Goal: Information Seeking & Learning: Learn about a topic

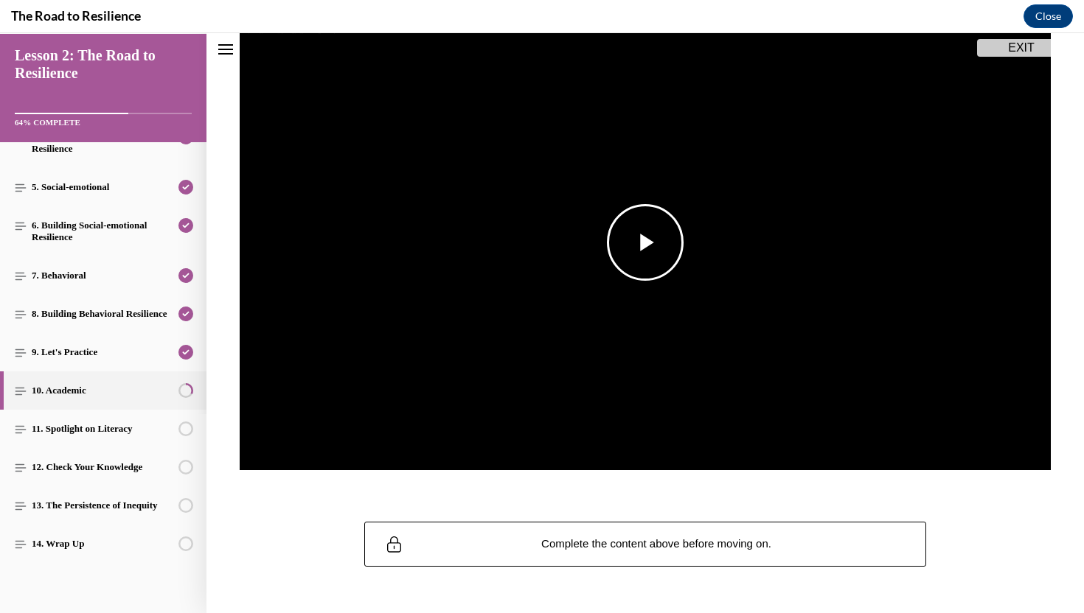
scroll to position [178, 0]
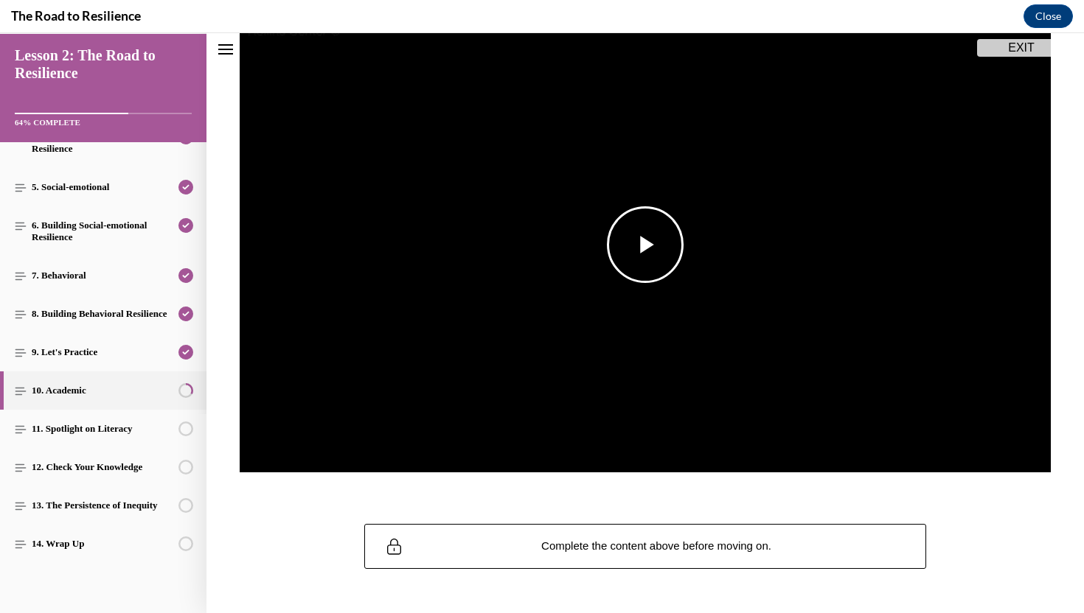
click at [636, 284] on img "Video player" at bounding box center [645, 245] width 811 height 456
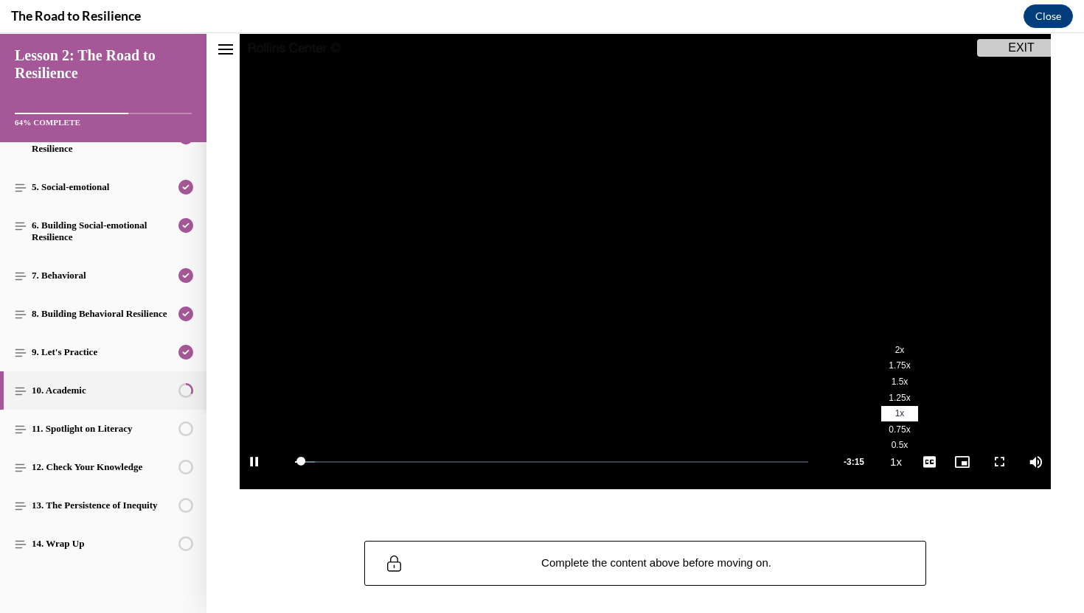
click at [891, 366] on span "1.75x" at bounding box center [898, 366] width 21 height 10
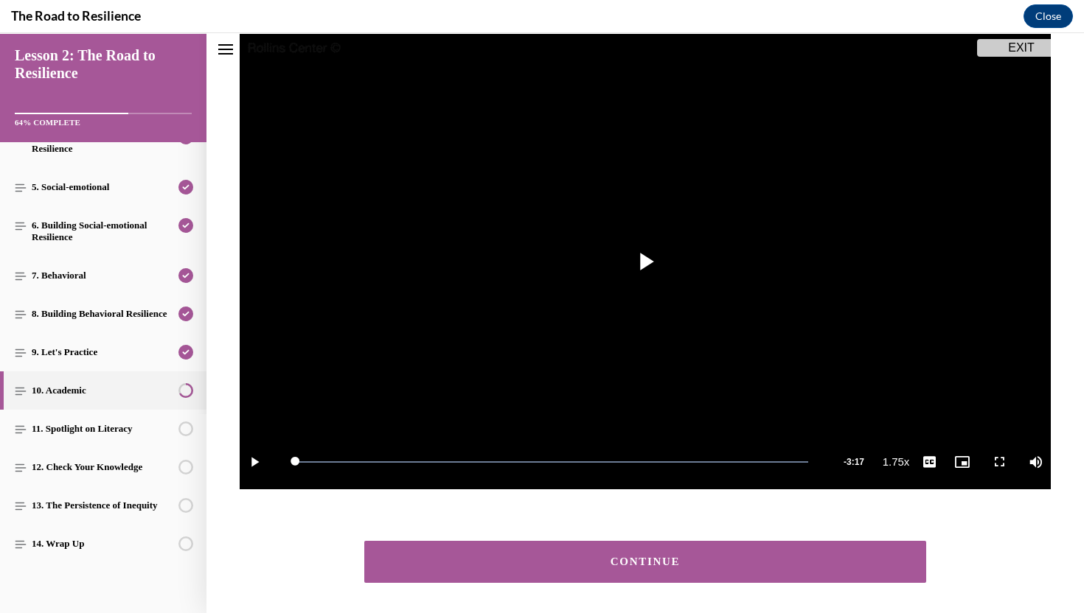
click at [840, 572] on button "CONTINUE" at bounding box center [645, 562] width 562 height 42
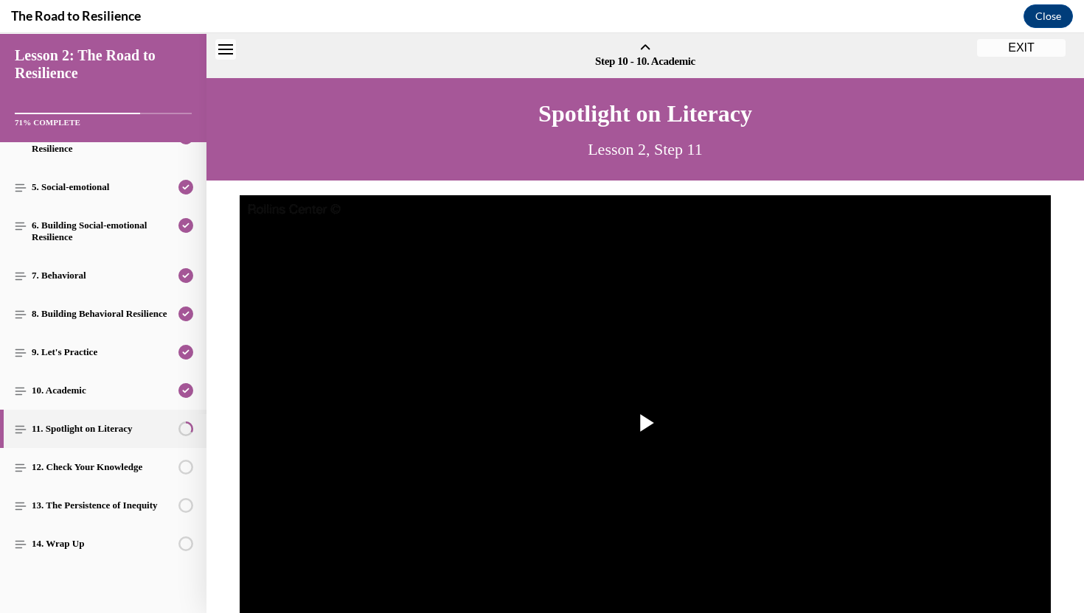
scroll to position [46, 0]
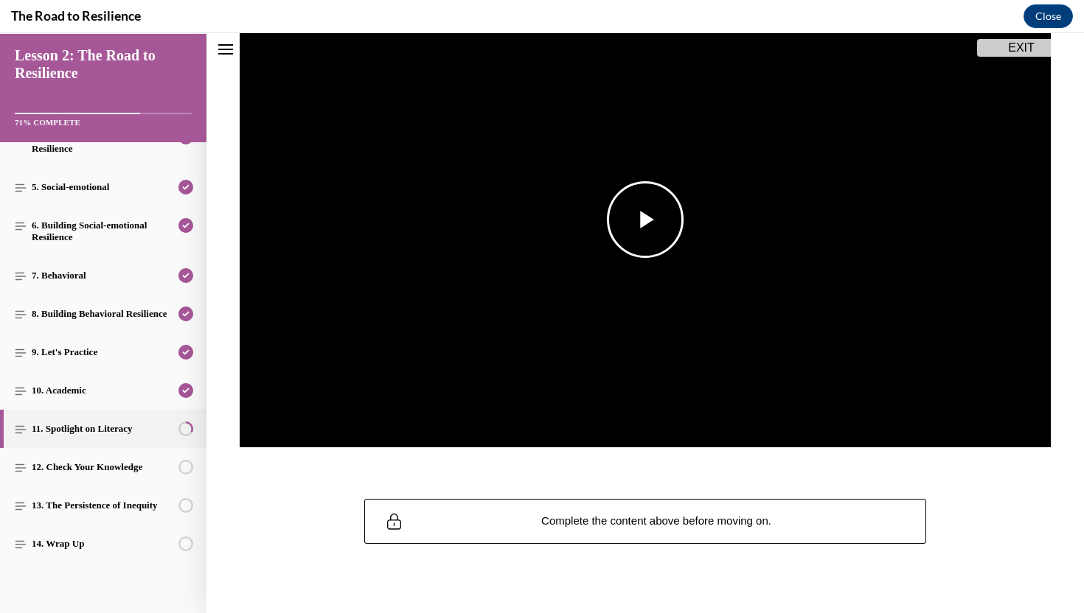
click at [645, 220] on span "Video player" at bounding box center [645, 220] width 0 height 0
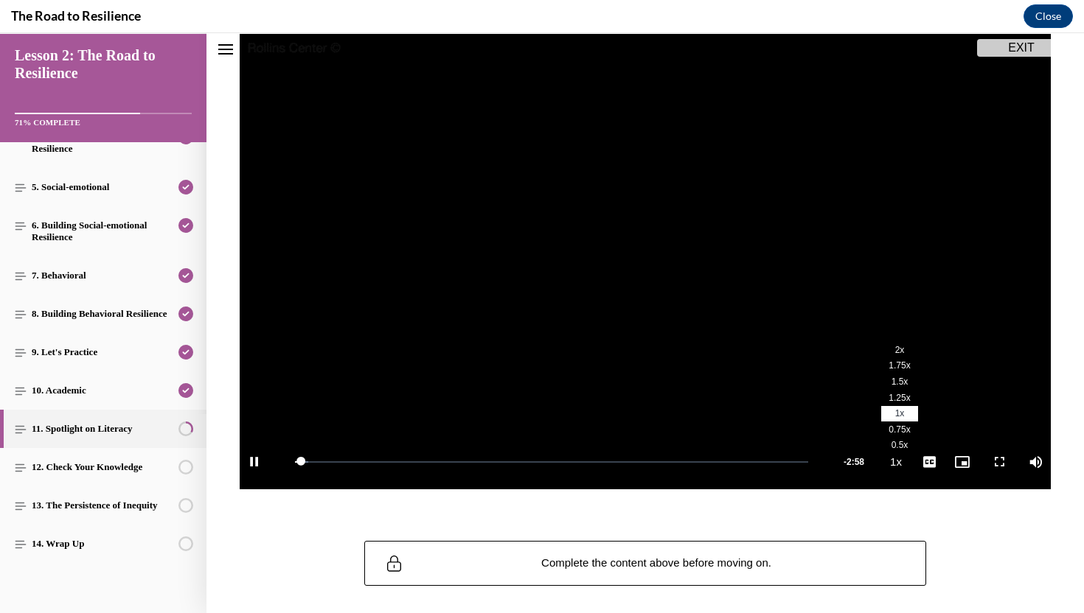
click at [898, 369] on span "1.75x" at bounding box center [898, 366] width 21 height 10
click at [933, 443] on span "English" at bounding box center [928, 444] width 29 height 10
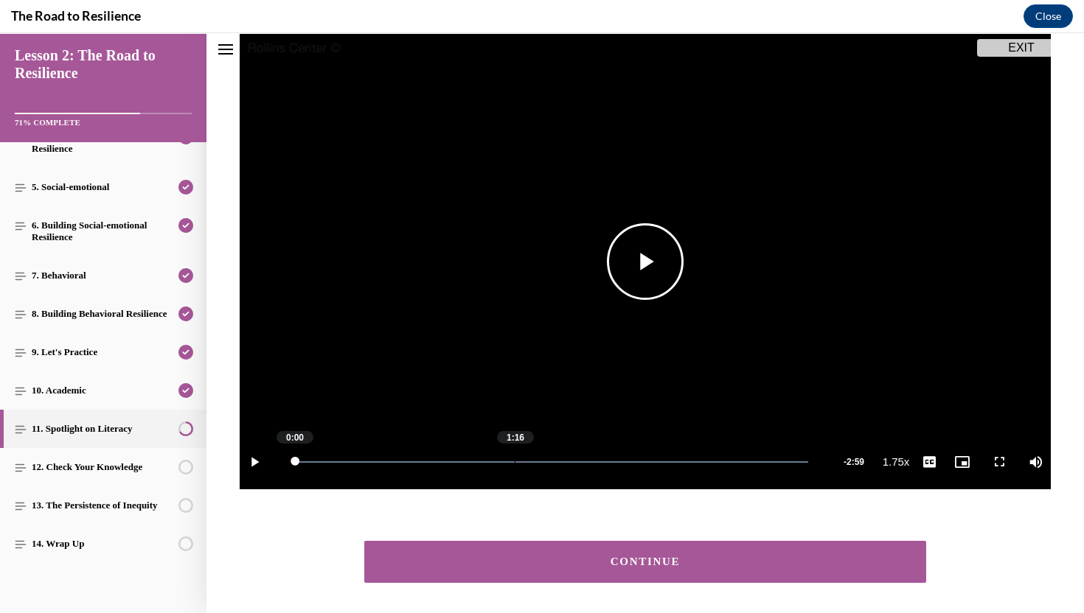
scroll to position [223, 0]
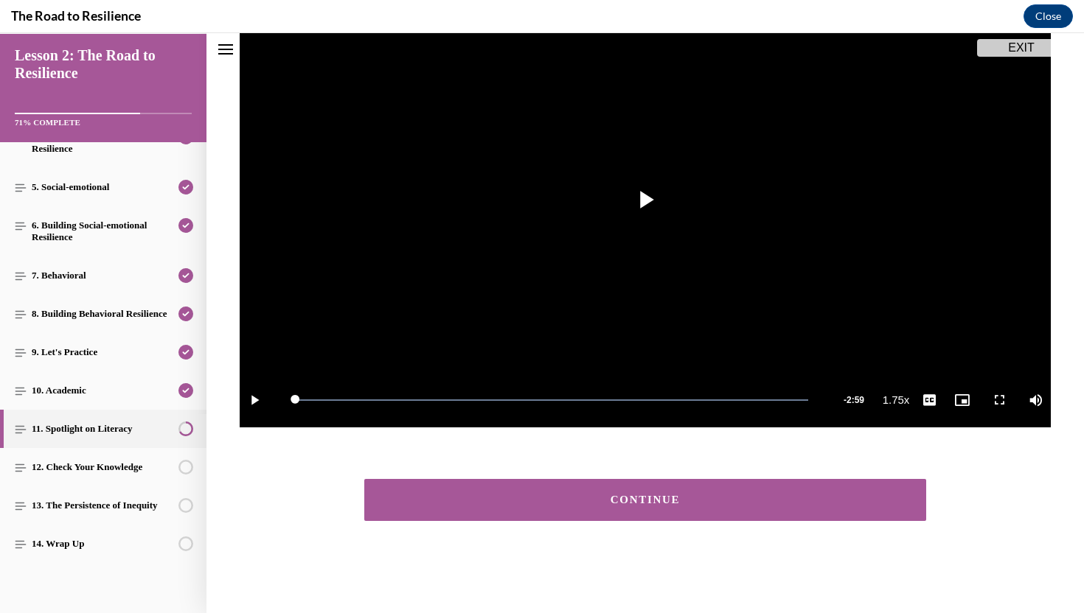
click at [515, 504] on div "CONTINUE" at bounding box center [645, 500] width 516 height 11
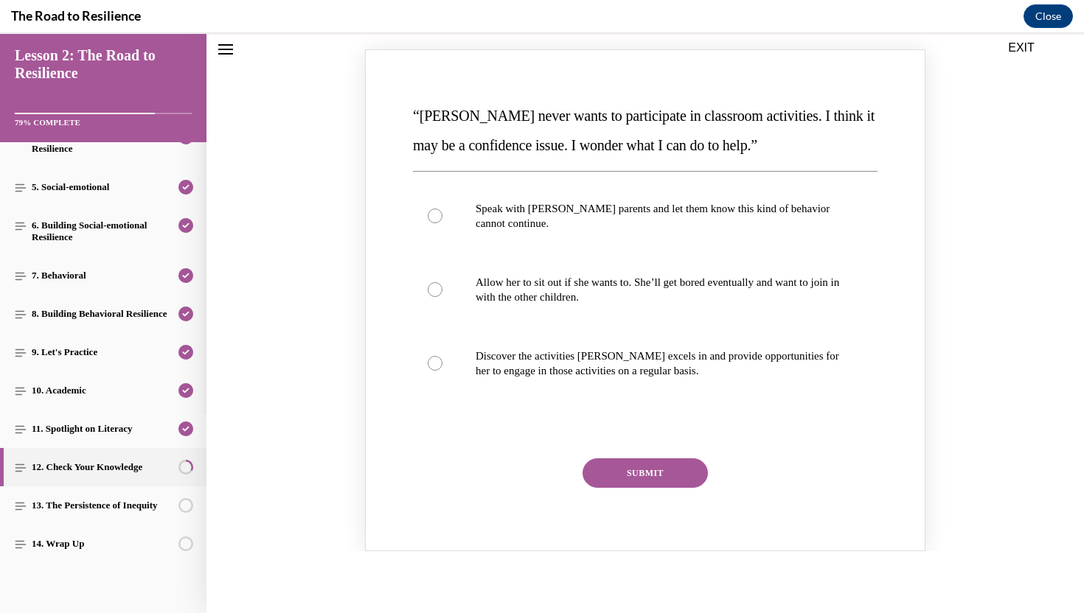
scroll to position [190, 0]
click at [627, 355] on p "Discover the activities Mattison excels in and provide opportunities for her to…" at bounding box center [658, 362] width 365 height 29
click at [442, 355] on input "Discover the activities Mattison excels in and provide opportunities for her to…" at bounding box center [435, 362] width 15 height 15
radio input "true"
click at [652, 476] on button "SUBMIT" at bounding box center [644, 472] width 125 height 29
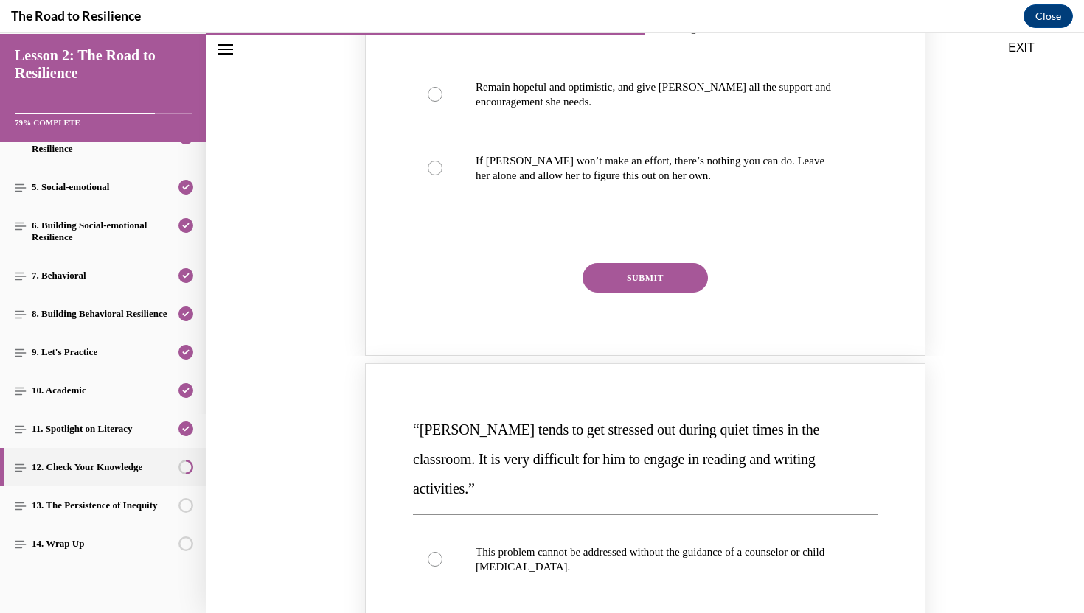
scroll to position [901, 0]
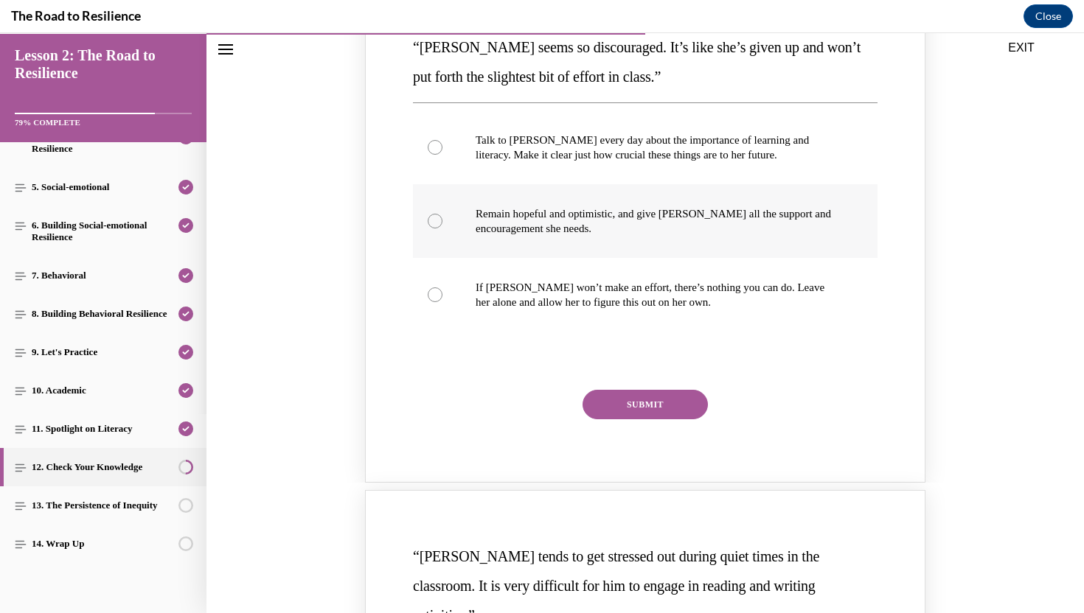
click at [657, 229] on p "Remain hopeful and optimistic, and give Alyson all the support and encouragemen…" at bounding box center [658, 220] width 365 height 29
click at [442, 229] on input "Remain hopeful and optimistic, and give Alyson all the support and encouragemen…" at bounding box center [435, 221] width 15 height 15
radio input "true"
click at [654, 409] on button "SUBMIT" at bounding box center [644, 404] width 125 height 29
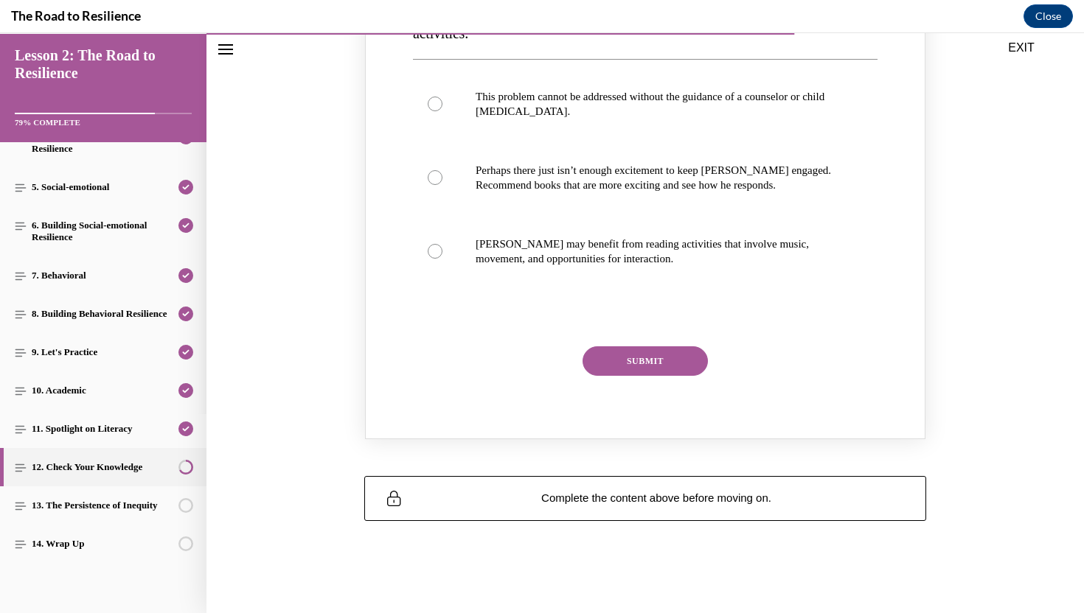
scroll to position [1534, 0]
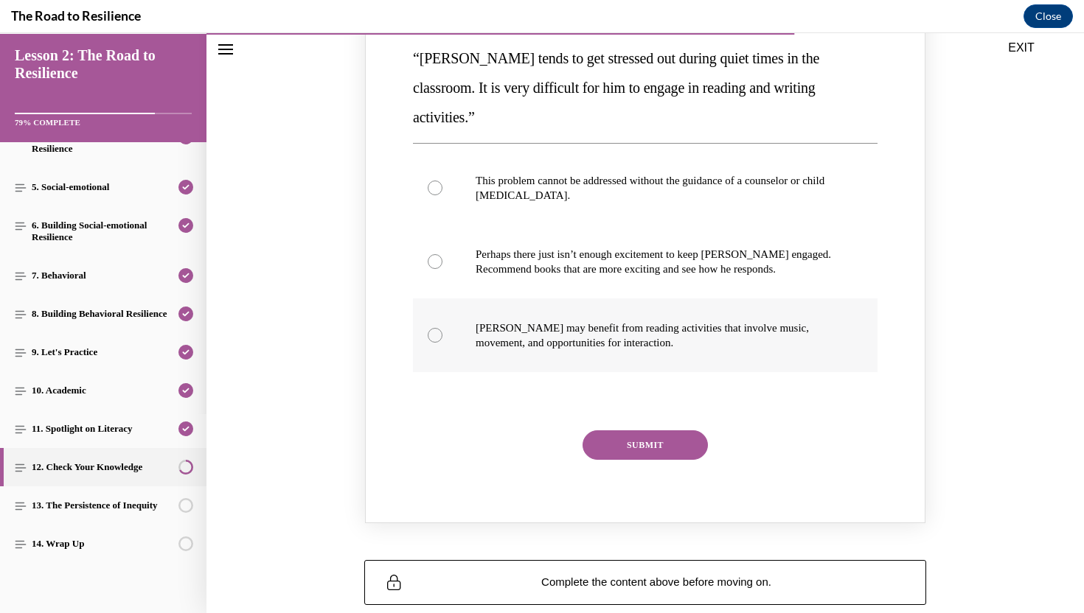
click at [634, 321] on p "Harrison may benefit from reading activities that involve music, movement, and …" at bounding box center [658, 335] width 365 height 29
click at [442, 328] on input "Harrison may benefit from reading activities that involve music, movement, and …" at bounding box center [435, 335] width 15 height 15
radio input "true"
click at [639, 431] on button "SUBMIT" at bounding box center [644, 445] width 125 height 29
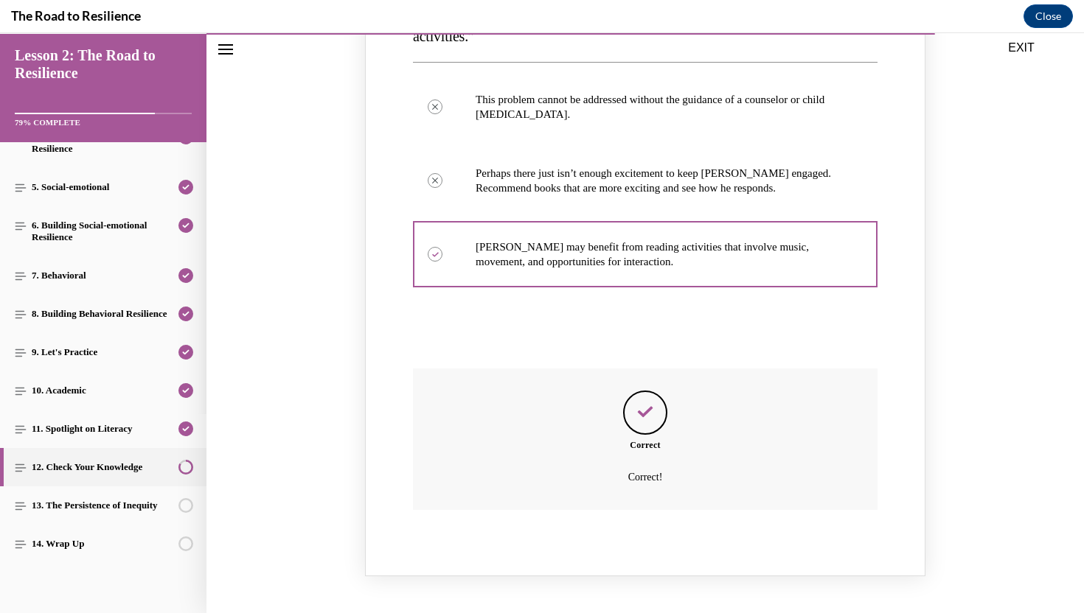
scroll to position [1719, 0]
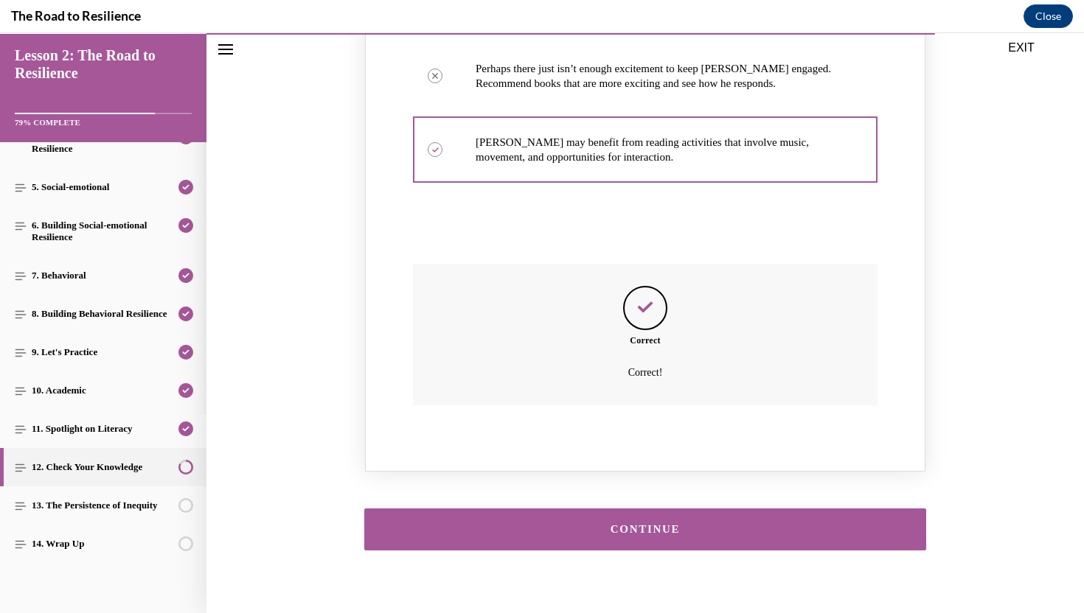
click at [628, 524] on div "CONTINUE" at bounding box center [645, 529] width 516 height 11
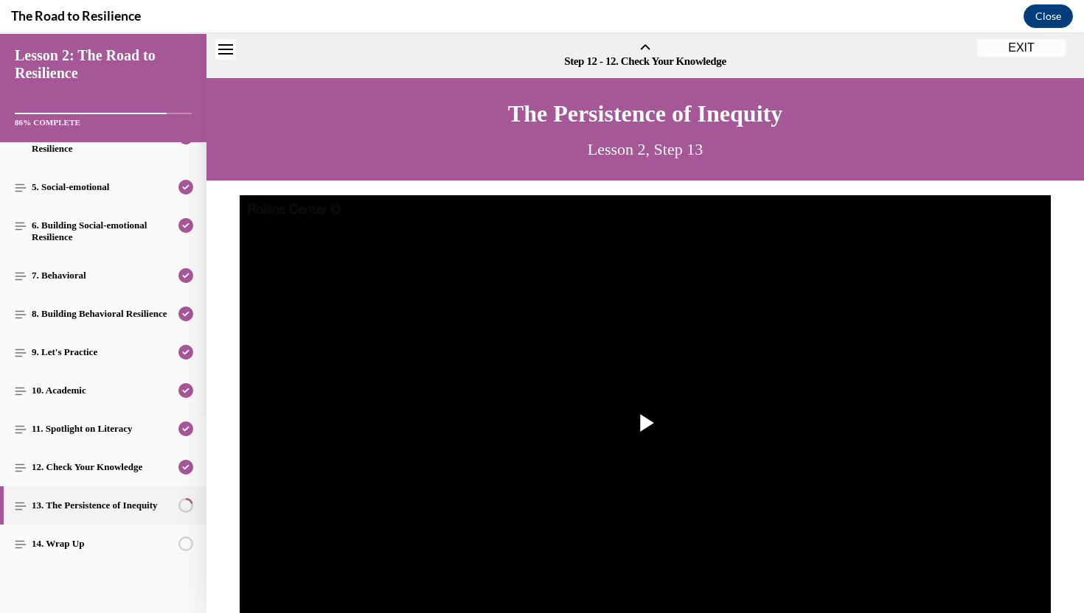
scroll to position [46, 0]
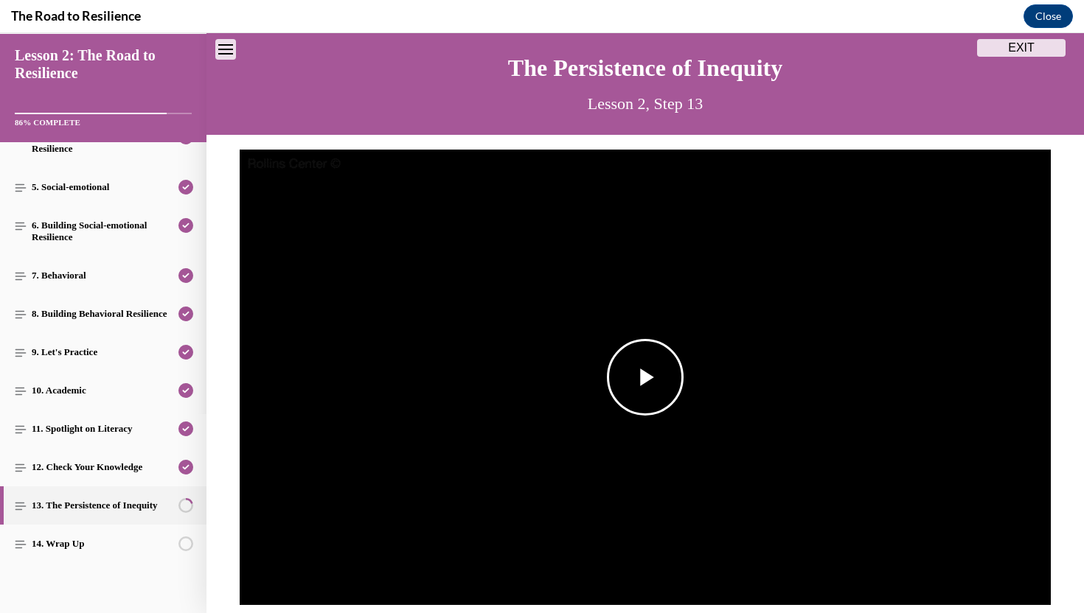
click at [645, 378] on span "Video player" at bounding box center [645, 378] width 0 height 0
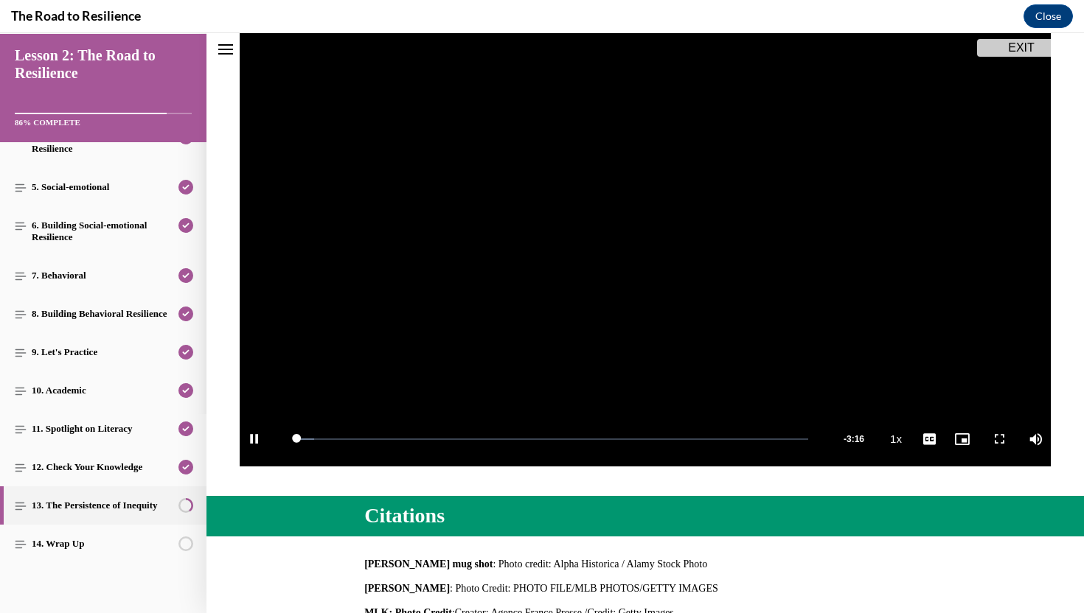
scroll to position [189, 0]
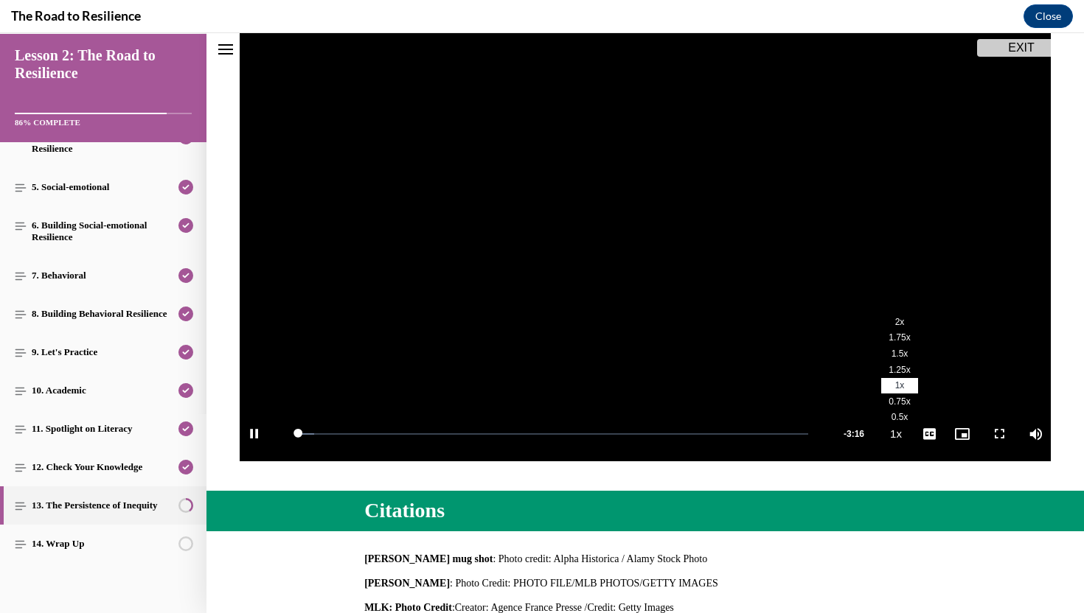
click at [898, 432] on button "Playback Rate 1x" at bounding box center [895, 433] width 29 height 55
click at [903, 335] on span "1.75x" at bounding box center [898, 338] width 21 height 10
click at [932, 434] on span "Video player" at bounding box center [928, 434] width 29 height 0
click at [939, 417] on span "English" at bounding box center [928, 416] width 29 height 10
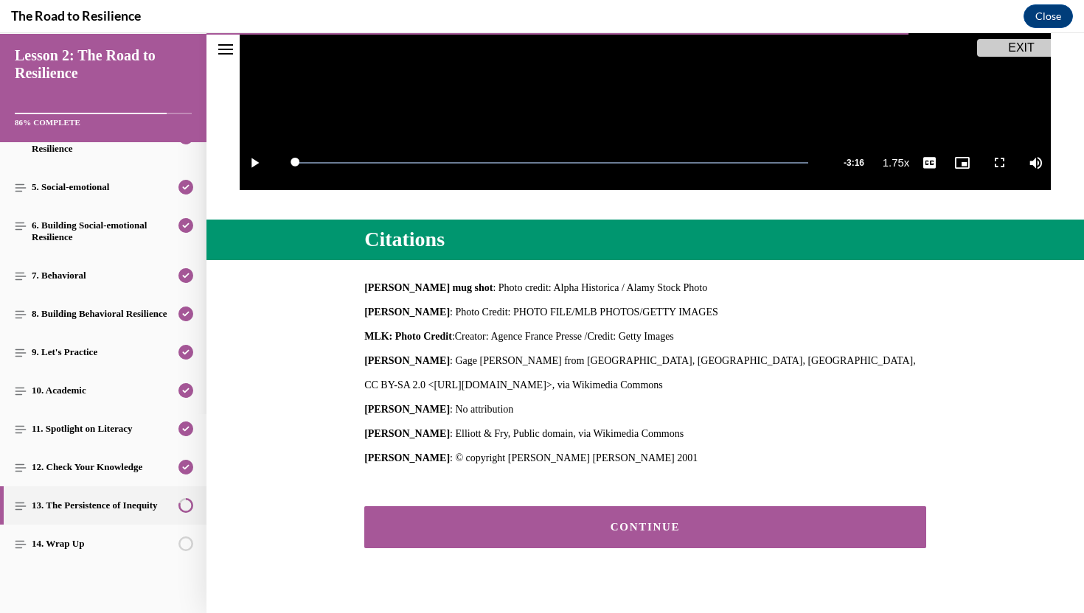
scroll to position [488, 0]
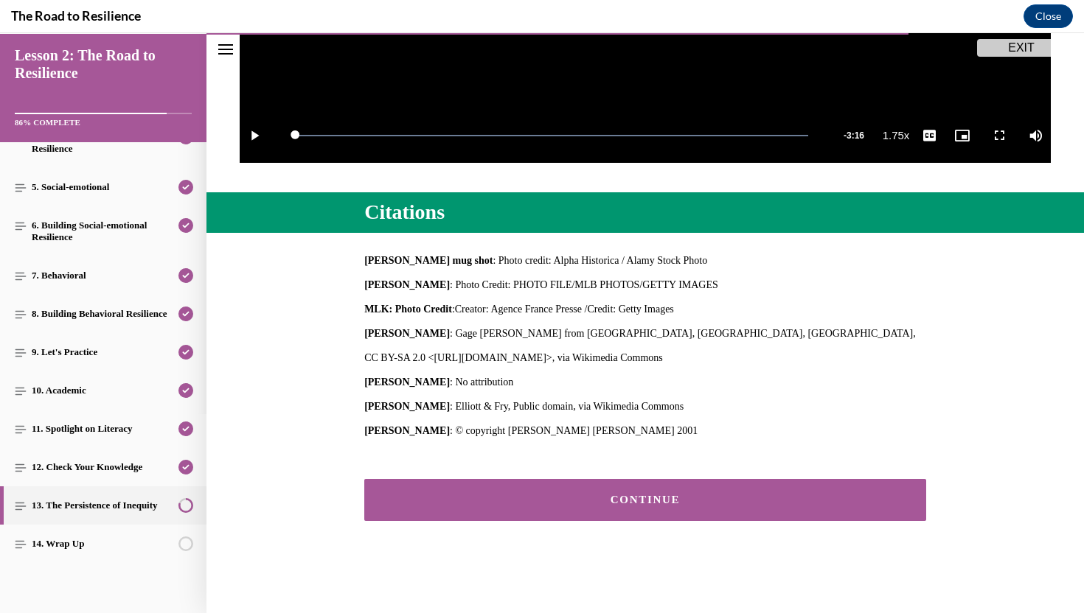
click at [619, 498] on div "CONTINUE" at bounding box center [645, 500] width 516 height 11
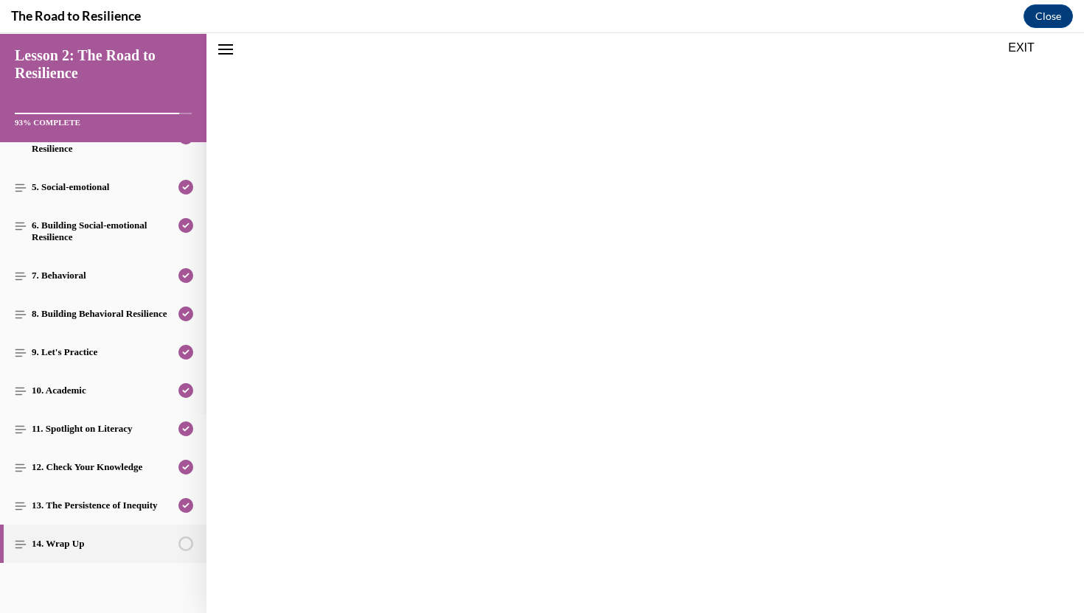
scroll to position [46, 0]
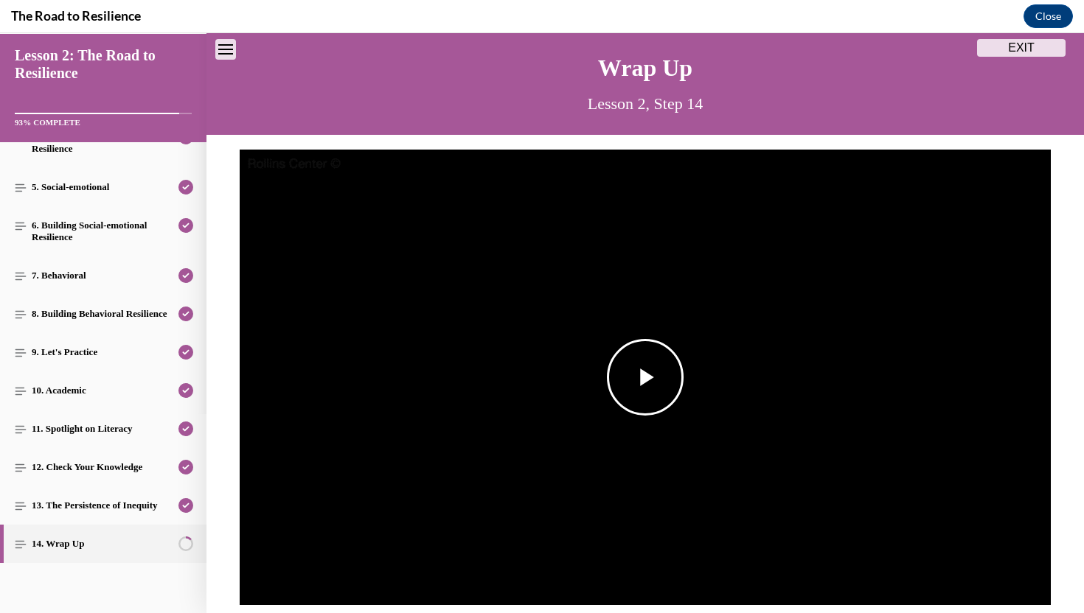
click at [645, 378] on span "Video player" at bounding box center [645, 378] width 0 height 0
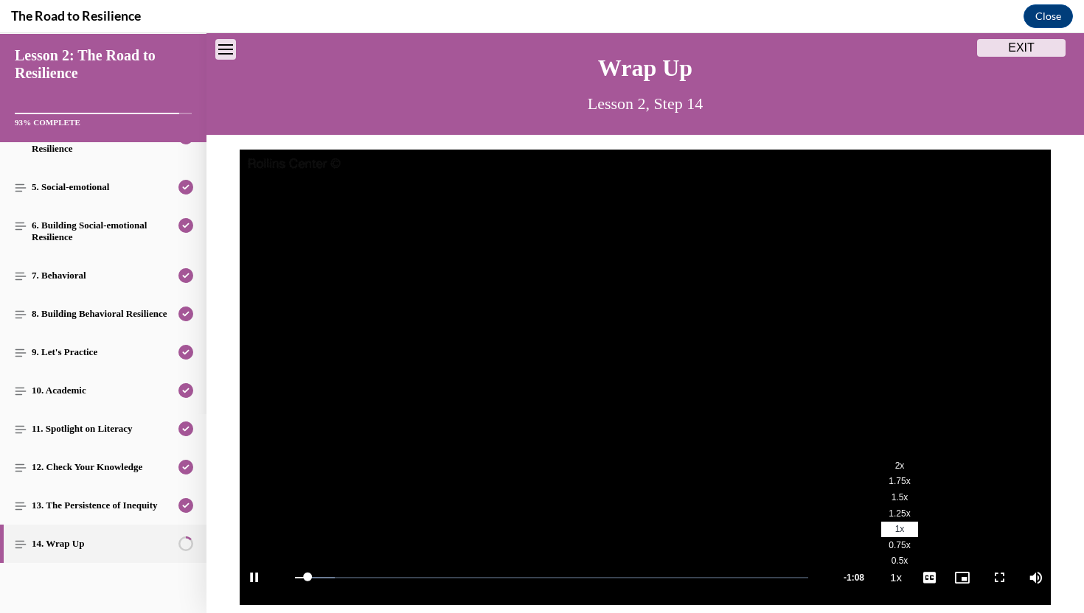
click at [900, 484] on span "1.75x" at bounding box center [898, 481] width 21 height 10
click at [933, 562] on span "English" at bounding box center [928, 560] width 29 height 10
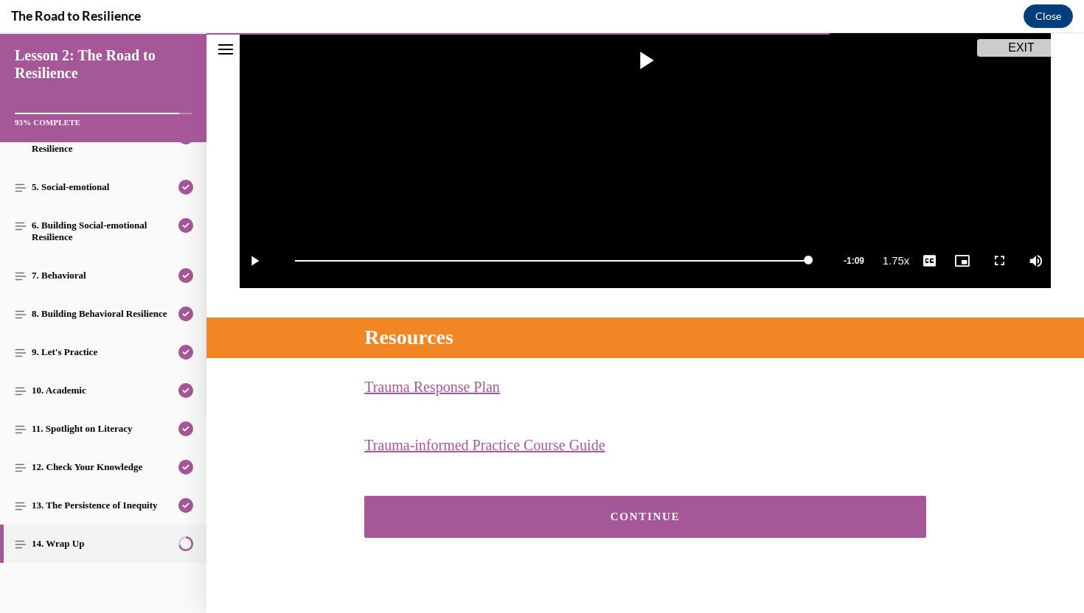
scroll to position [380, 0]
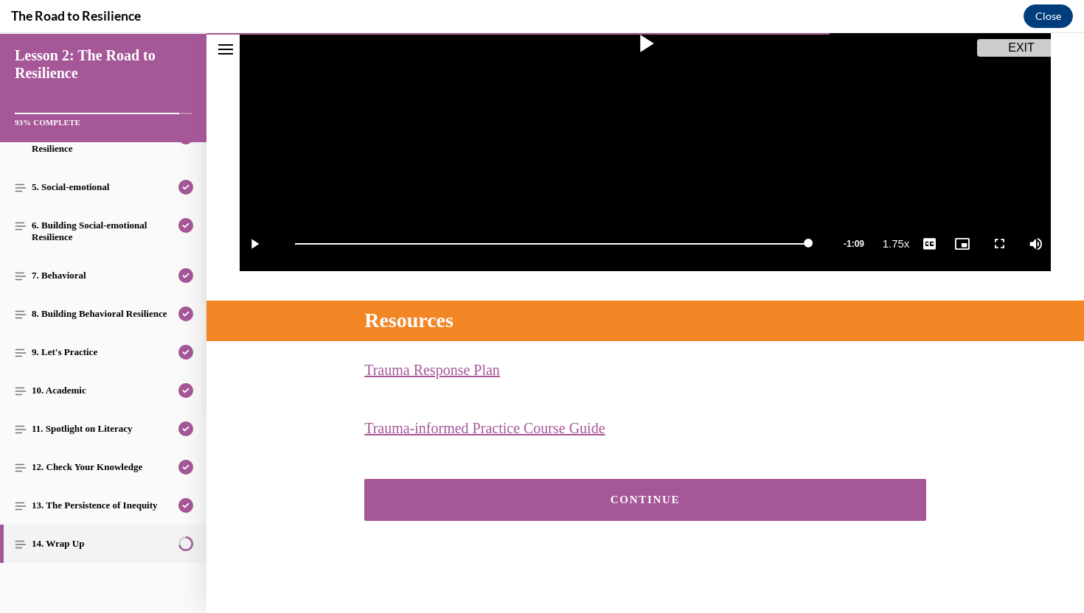
click at [722, 504] on div "CONTINUE" at bounding box center [645, 500] width 516 height 11
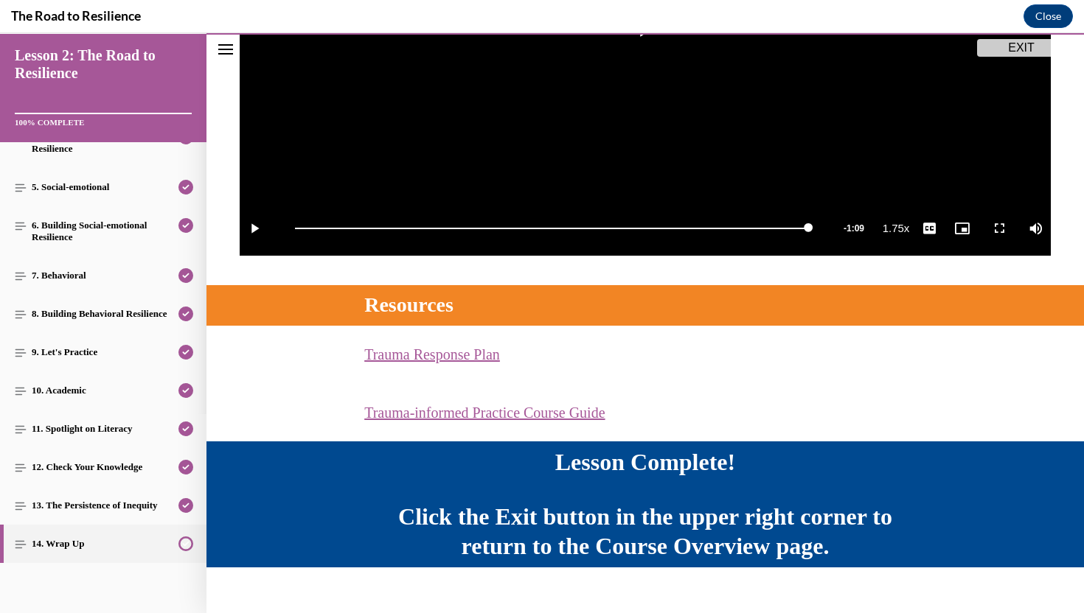
scroll to position [419, 0]
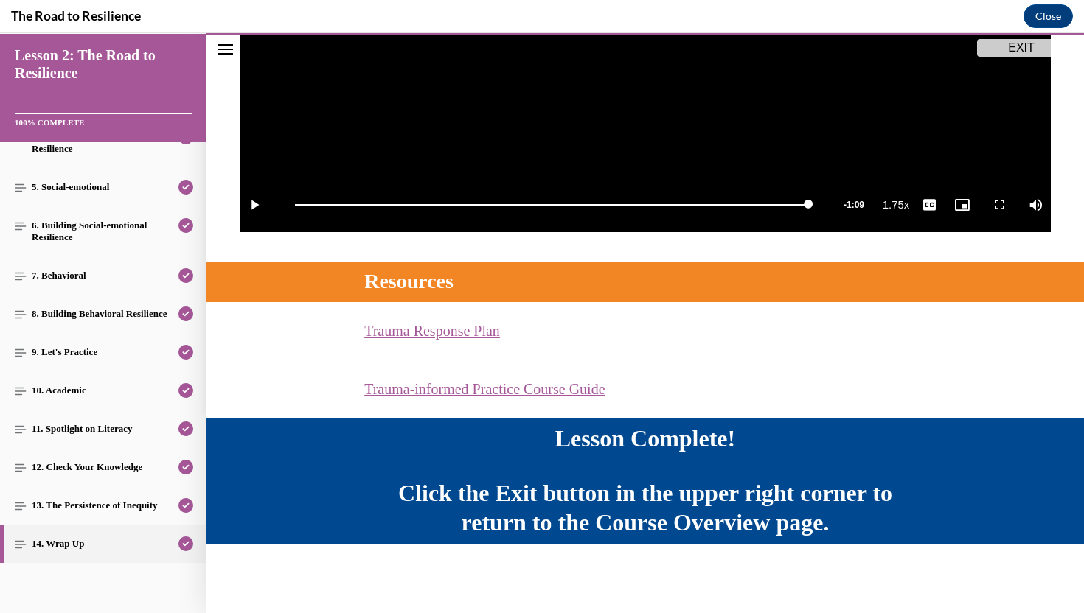
click at [605, 392] on link "Trauma-informed Practice Course Guide (opens in a new tab)" at bounding box center [484, 389] width 240 height 16
click at [1027, 49] on button "EXIT" at bounding box center [1021, 48] width 88 height 18
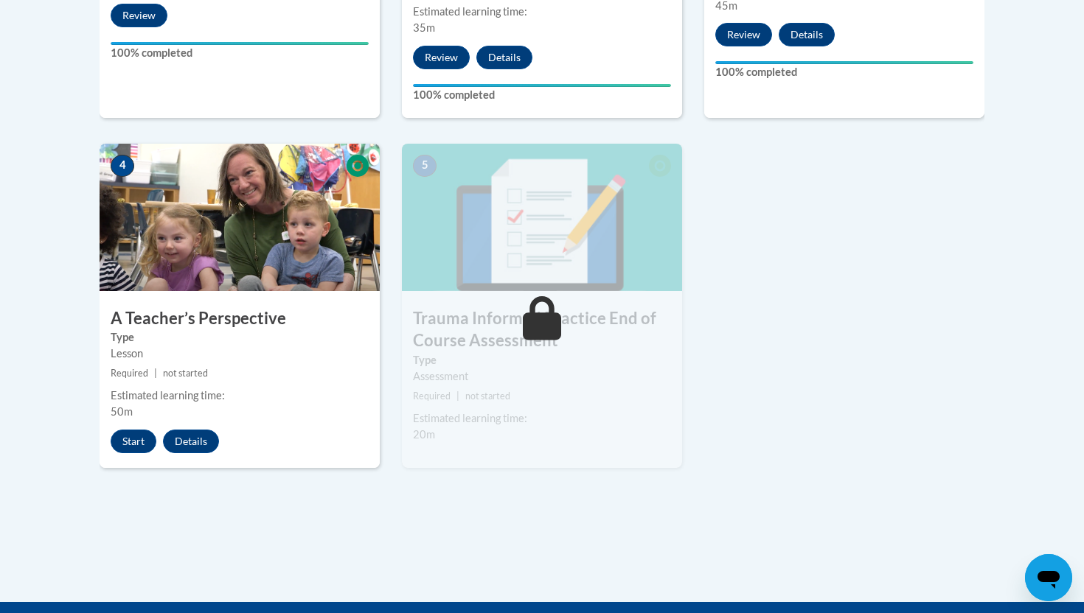
scroll to position [771, 0]
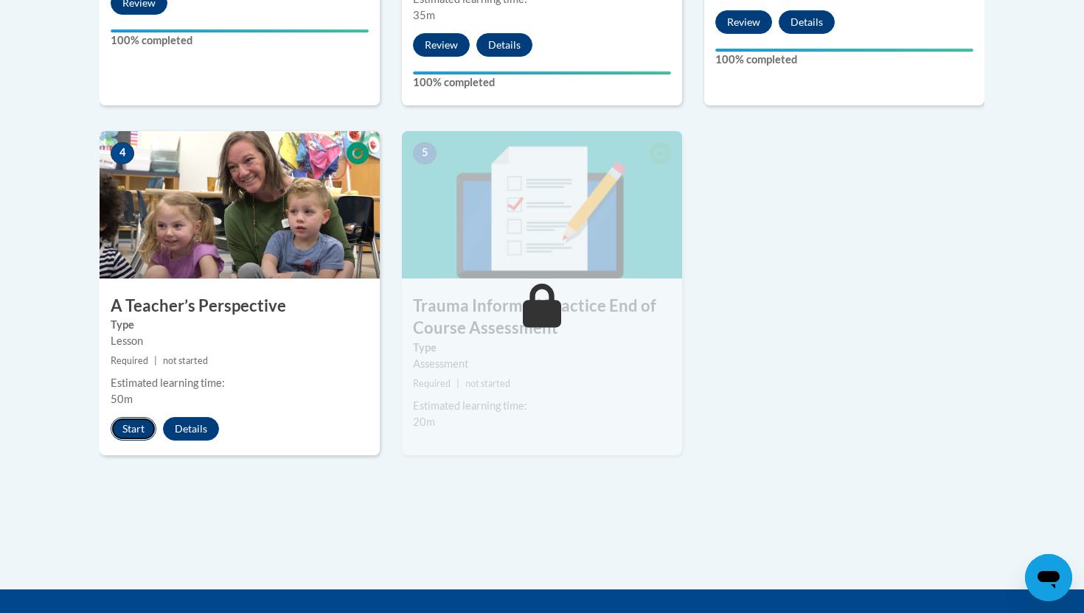
click at [130, 430] on button "Start" at bounding box center [134, 429] width 46 height 24
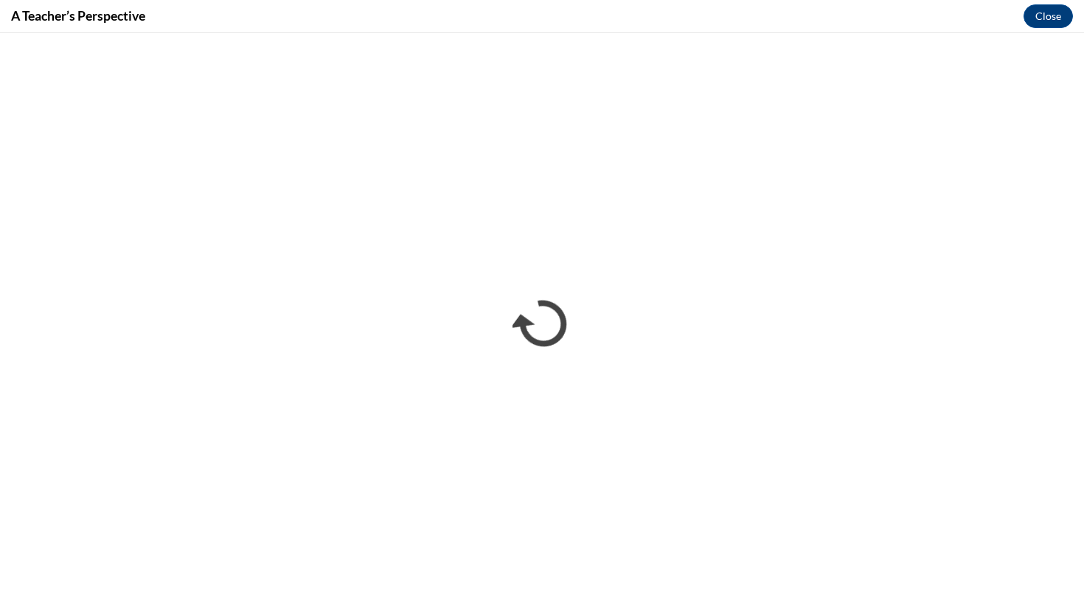
scroll to position [0, 0]
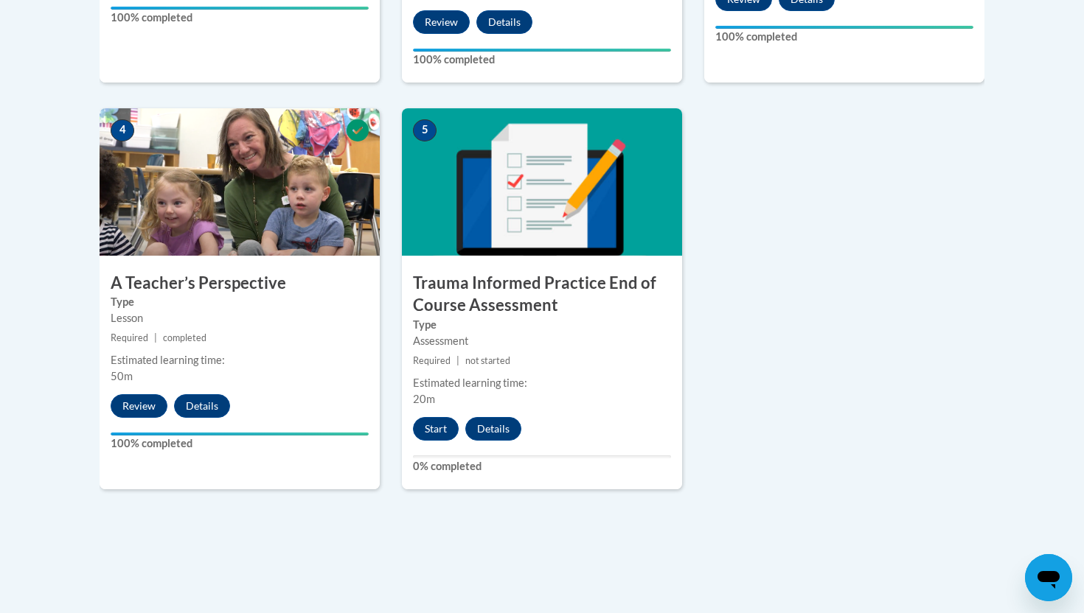
scroll to position [807, 0]
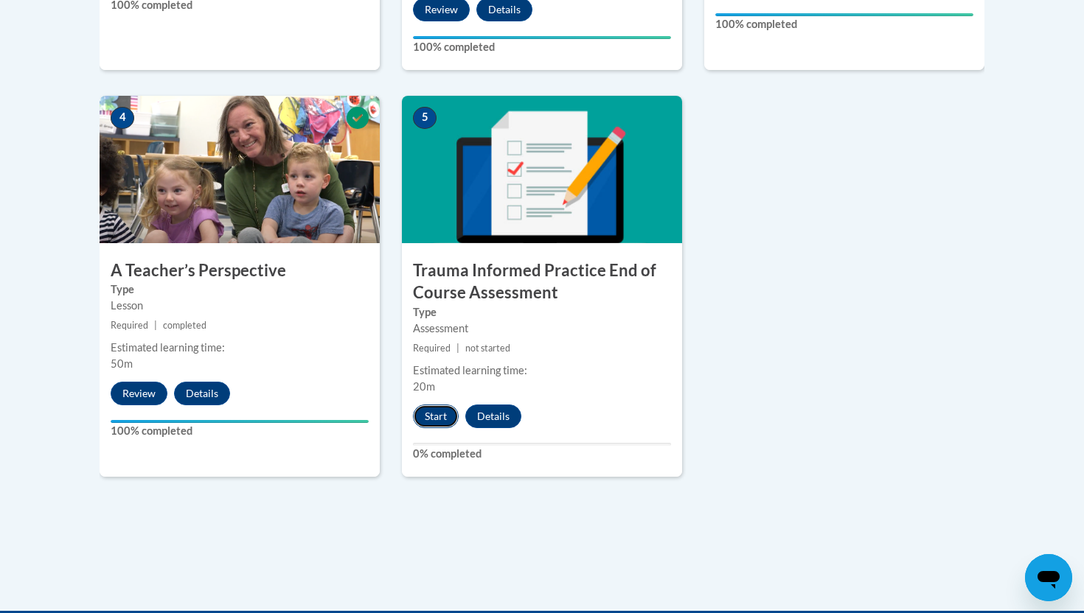
click at [439, 419] on button "Start" at bounding box center [436, 417] width 46 height 24
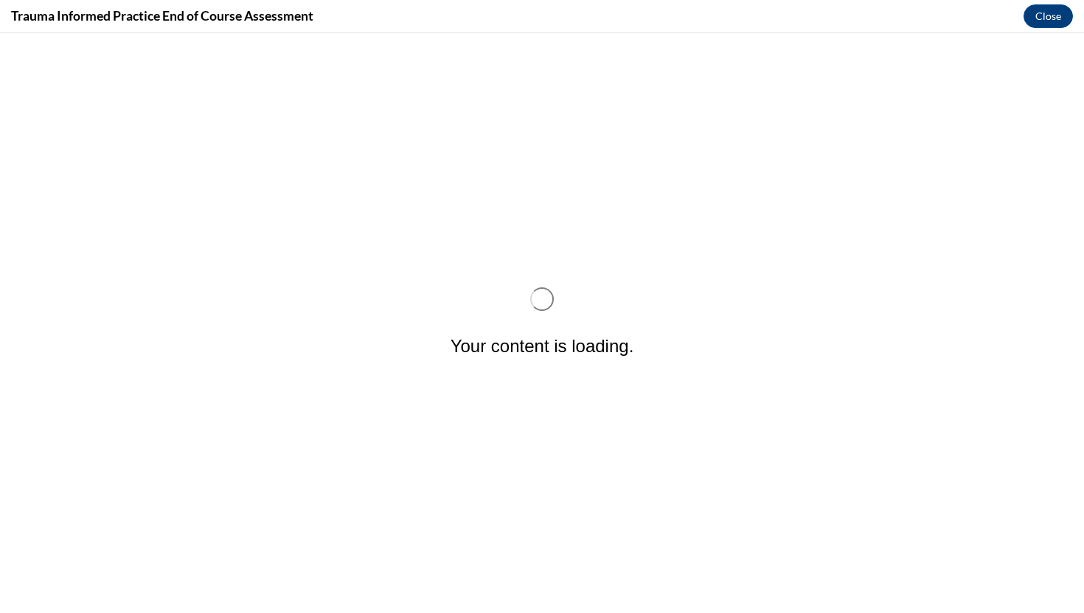
scroll to position [0, 0]
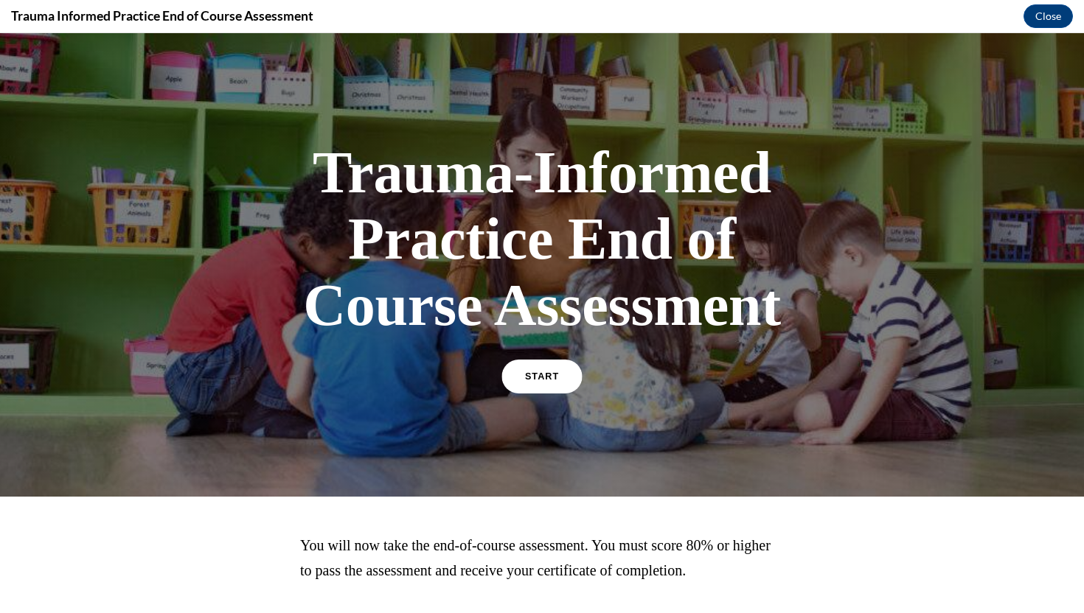
click at [535, 383] on link "START" at bounding box center [541, 377] width 80 height 34
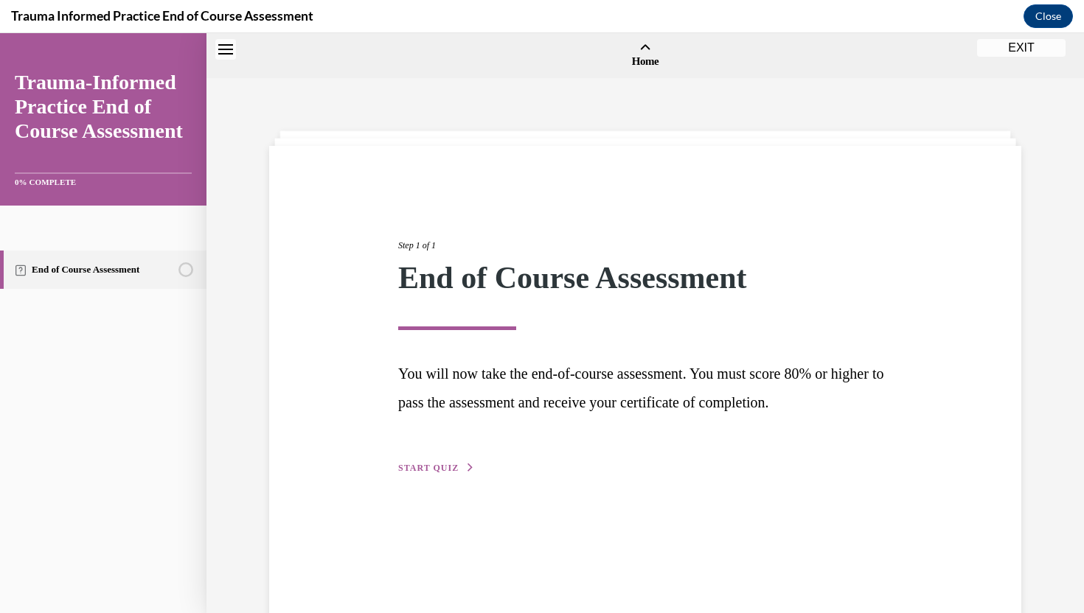
scroll to position [46, 0]
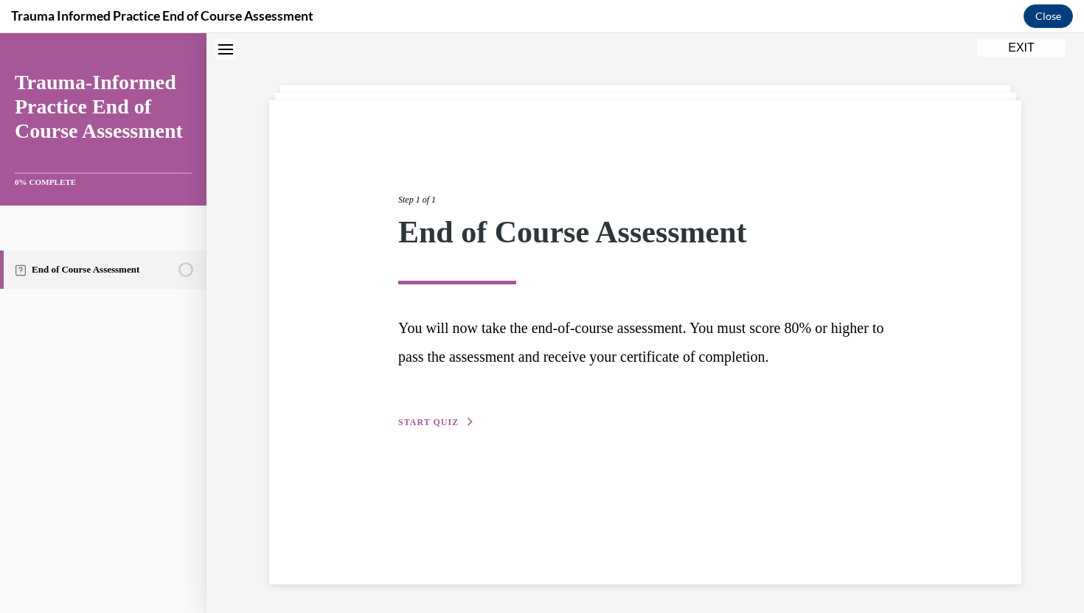
click at [446, 423] on span "START QUIZ" at bounding box center [428, 422] width 60 height 10
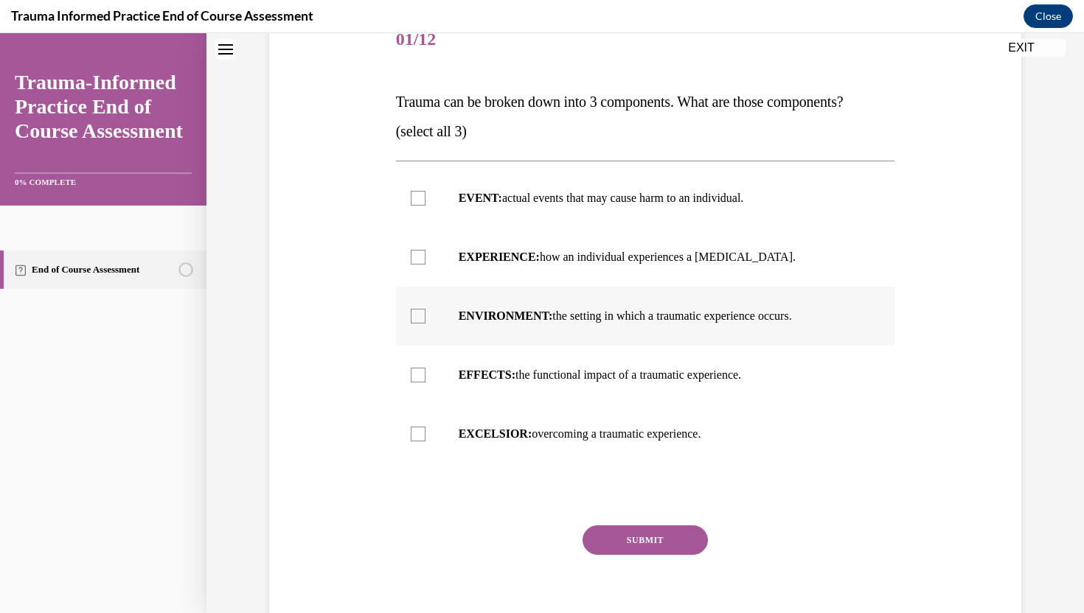
scroll to position [197, 0]
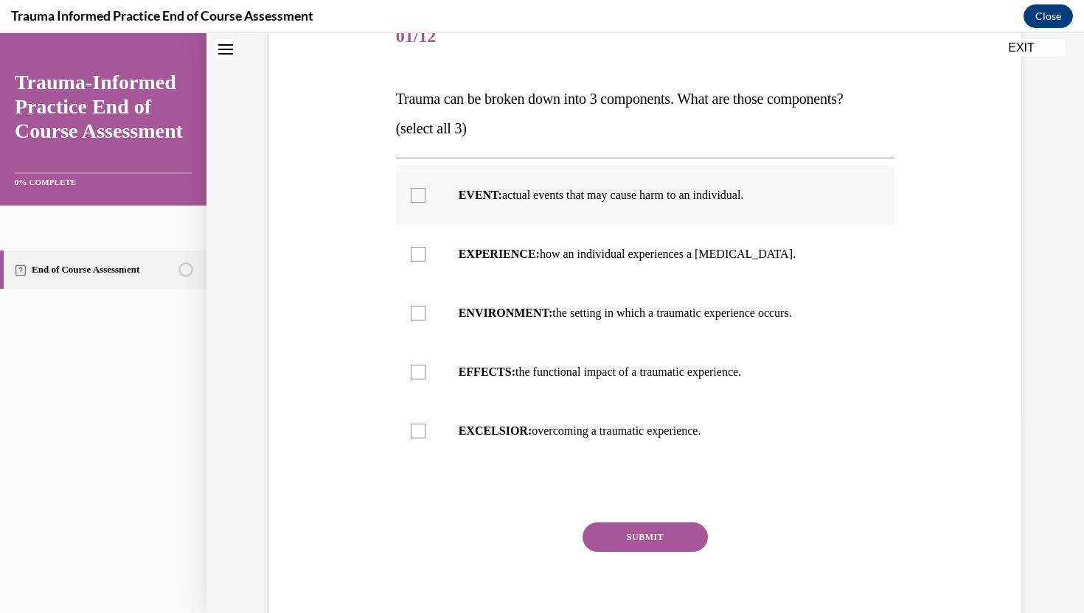
click at [420, 198] on div at bounding box center [418, 195] width 15 height 15
click at [420, 198] on input "EVENT: actual events that may cause harm to an individual." at bounding box center [418, 195] width 15 height 15
checkbox input "true"
click at [418, 260] on div at bounding box center [418, 254] width 15 height 15
click at [418, 260] on input "EXPERIENCE: how an individual experiences a [MEDICAL_DATA]." at bounding box center [418, 254] width 15 height 15
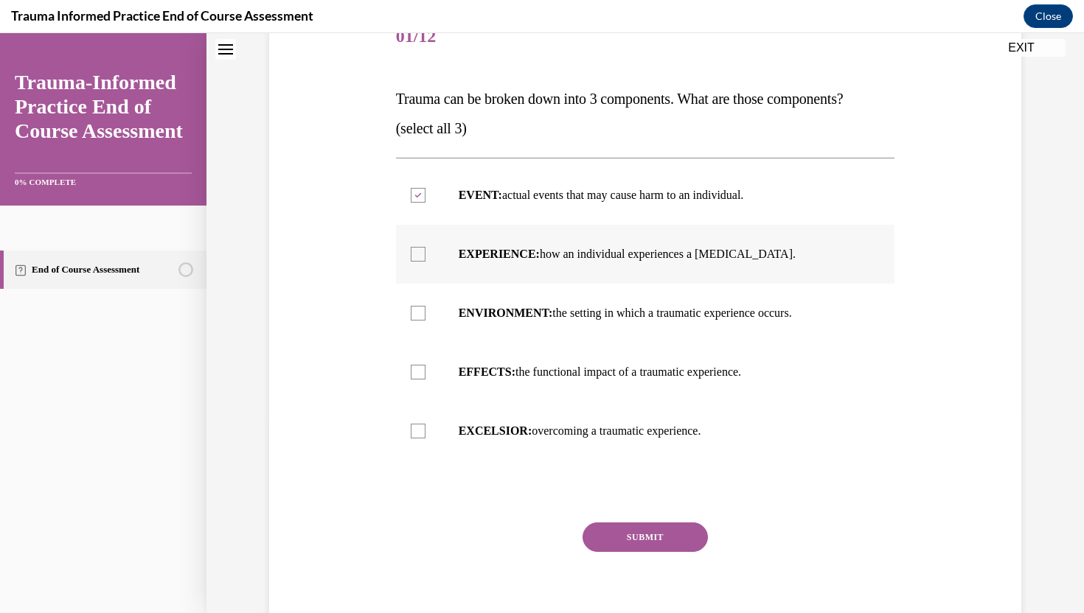
checkbox input "true"
click at [420, 372] on div at bounding box center [418, 372] width 15 height 15
click at [420, 372] on input "EFFECTS: the functional impact of a traumatic experience." at bounding box center [418, 372] width 15 height 15
checkbox input "true"
click at [633, 535] on button "SUBMIT" at bounding box center [644, 537] width 125 height 29
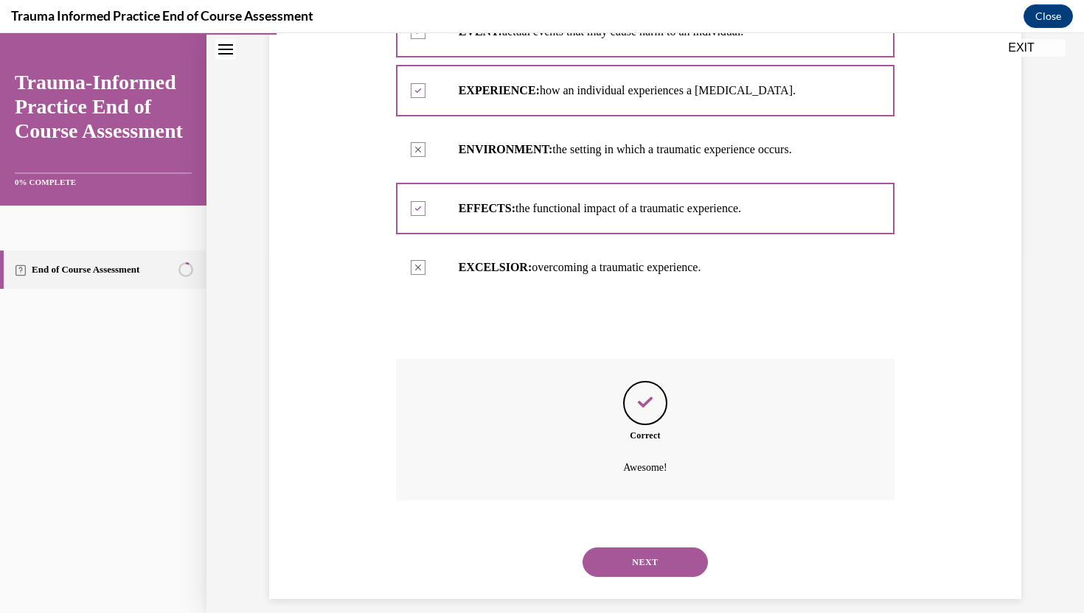
scroll to position [376, 0]
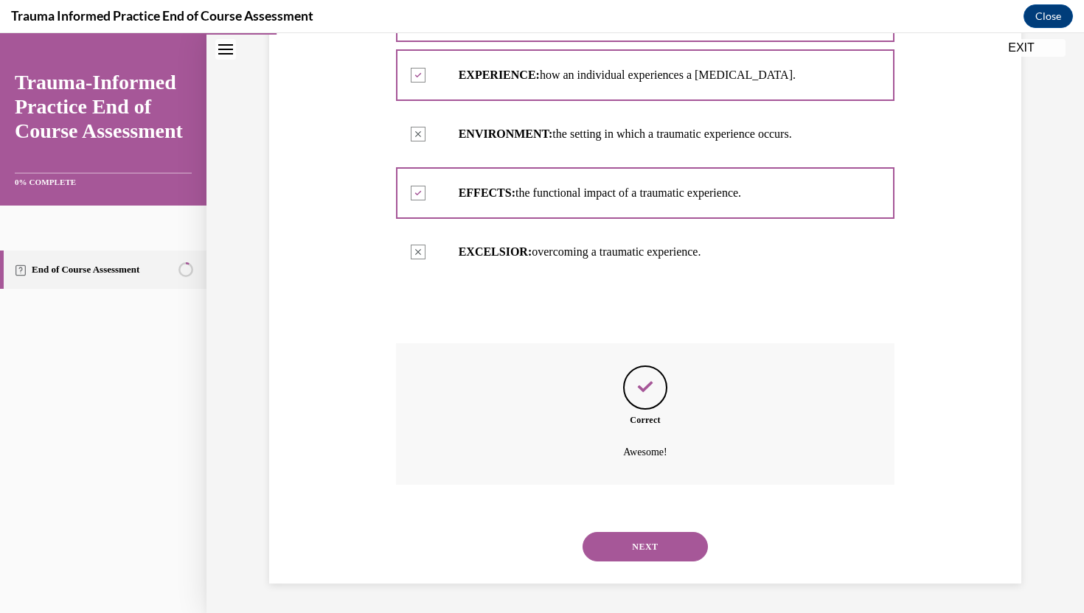
click at [635, 549] on button "NEXT" at bounding box center [644, 546] width 125 height 29
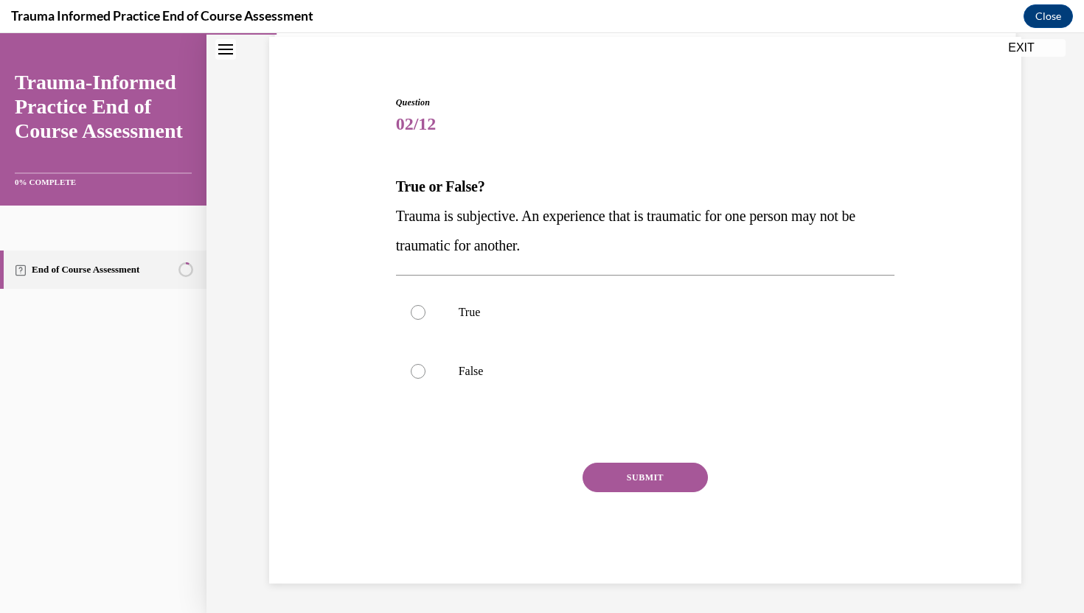
scroll to position [109, 0]
click at [529, 324] on label "True" at bounding box center [645, 312] width 499 height 59
click at [425, 320] on input "True" at bounding box center [418, 312] width 15 height 15
radio input "true"
click at [626, 482] on button "SUBMIT" at bounding box center [644, 477] width 125 height 29
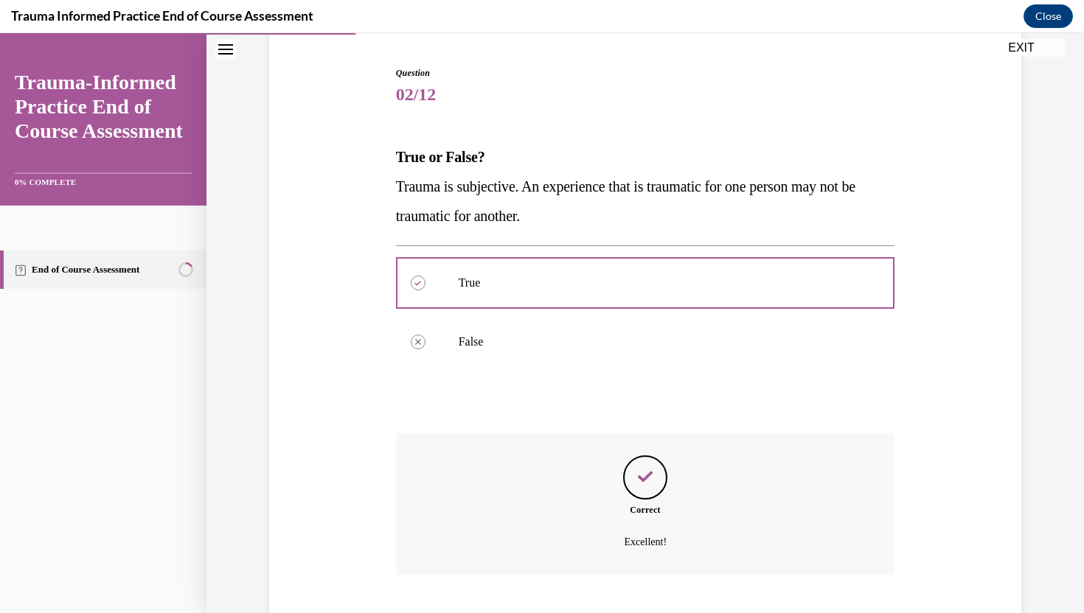
scroll to position [229, 0]
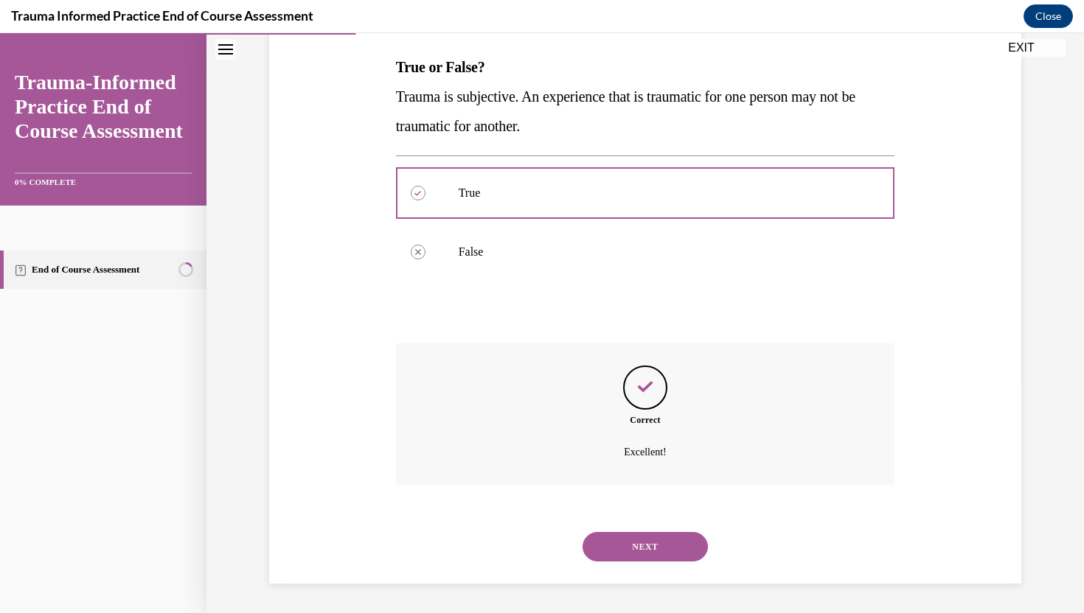
click at [624, 549] on button "NEXT" at bounding box center [644, 546] width 125 height 29
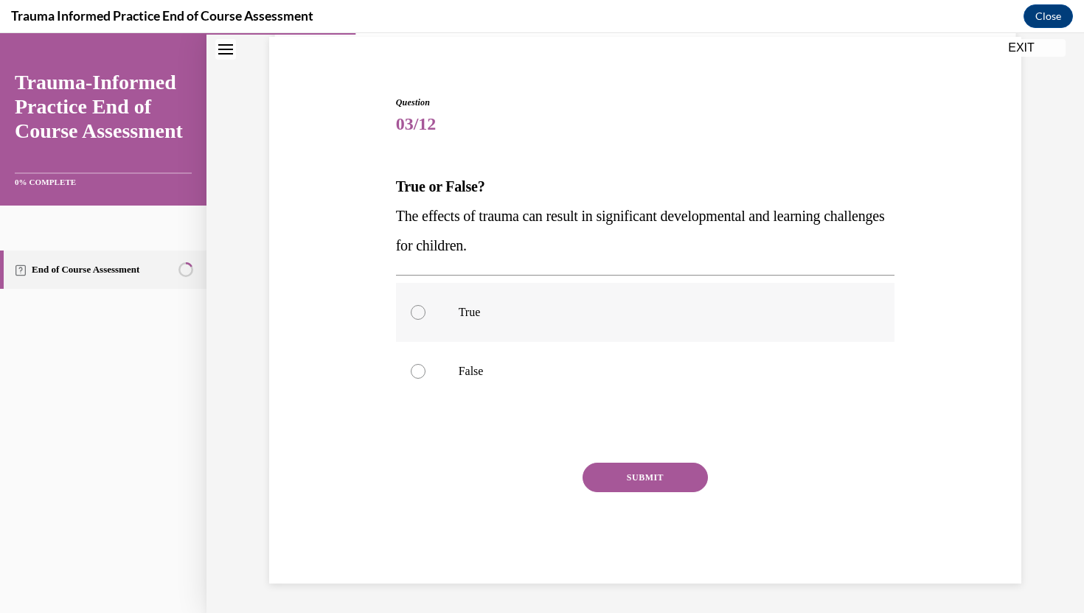
click at [493, 307] on p "True" at bounding box center [659, 312] width 400 height 15
click at [425, 307] on input "True" at bounding box center [418, 312] width 15 height 15
radio input "true"
click at [630, 480] on button "SUBMIT" at bounding box center [644, 477] width 125 height 29
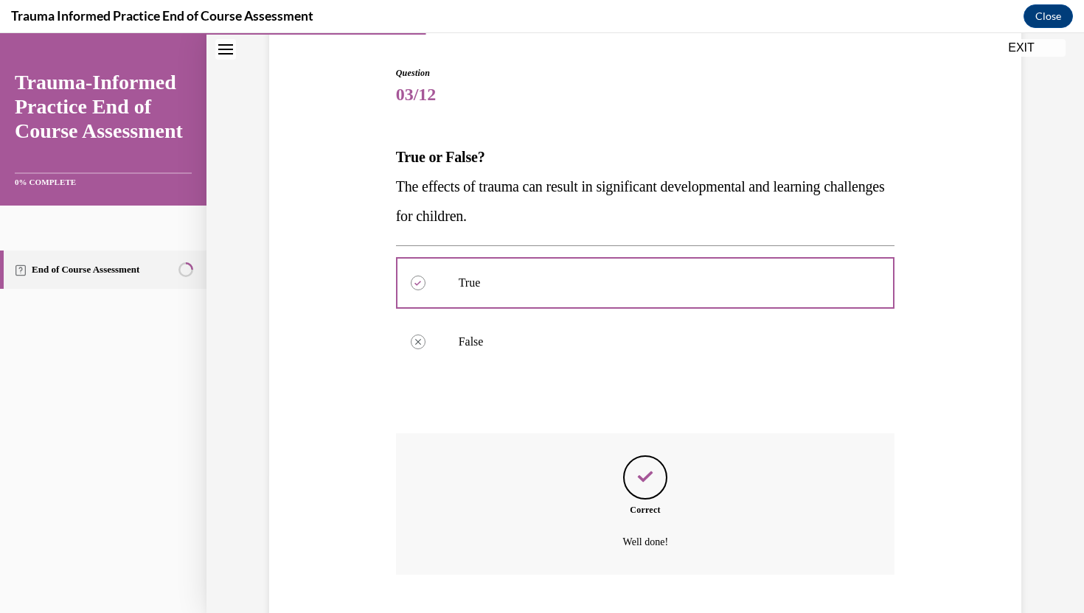
scroll to position [229, 0]
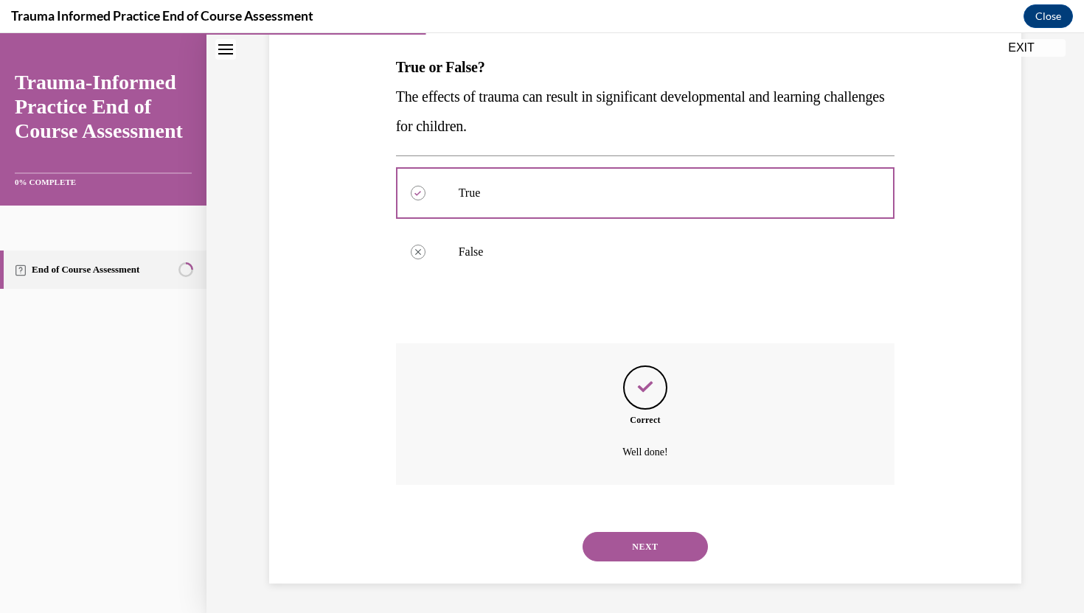
click at [641, 552] on button "NEXT" at bounding box center [644, 546] width 125 height 29
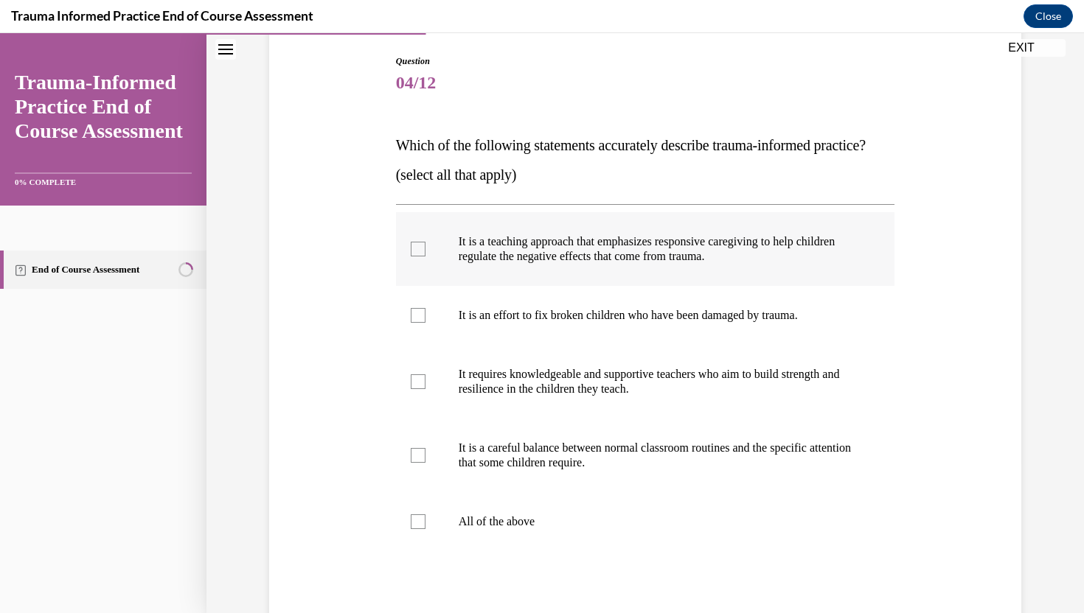
scroll to position [166, 0]
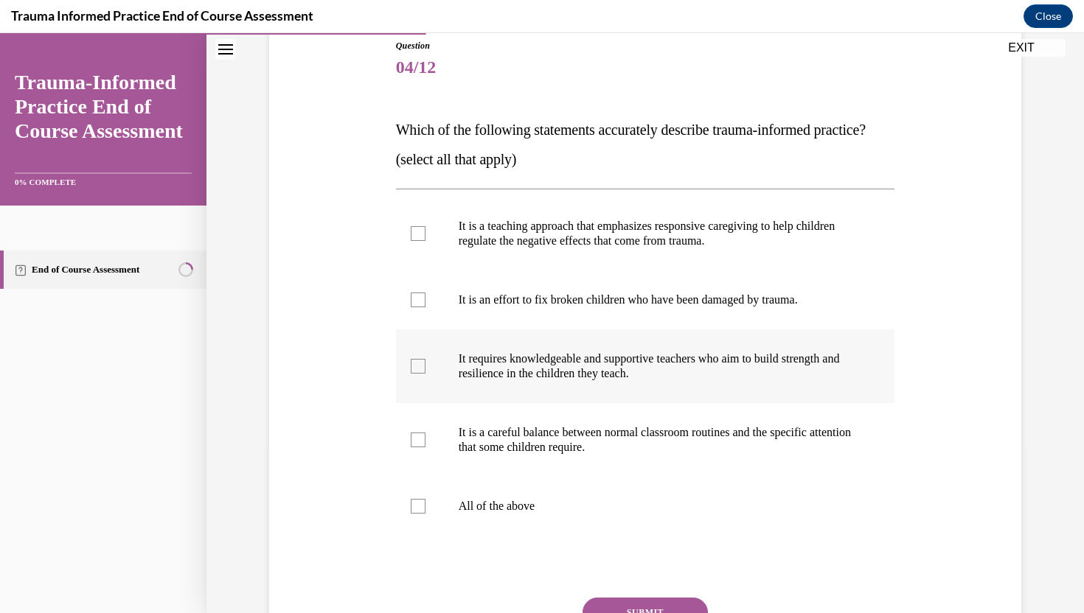
click at [416, 374] on div at bounding box center [418, 366] width 15 height 15
click at [416, 374] on input "It requires knowledgeable and supportive teachers who aim to build strength and…" at bounding box center [418, 366] width 15 height 15
checkbox input "true"
click at [418, 271] on label "It is a teaching approach that emphasizes responsive caregiving to help childre…" at bounding box center [645, 234] width 499 height 74
click at [418, 241] on input "It is a teaching approach that emphasizes responsive caregiving to help childre…" at bounding box center [418, 233] width 15 height 15
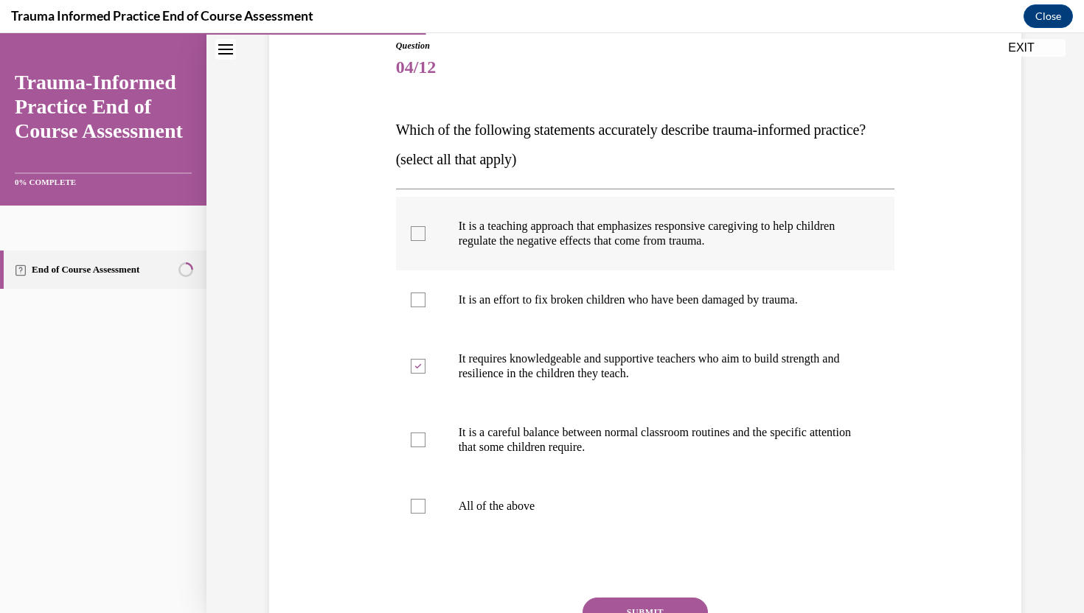
checkbox input "true"
click at [433, 477] on label "It is a careful balance between normal classroom routines and the specific atte…" at bounding box center [645, 440] width 499 height 74
click at [425, 448] on input "It is a careful balance between normal classroom routines and the specific atte…" at bounding box center [418, 440] width 15 height 15
checkbox input "true"
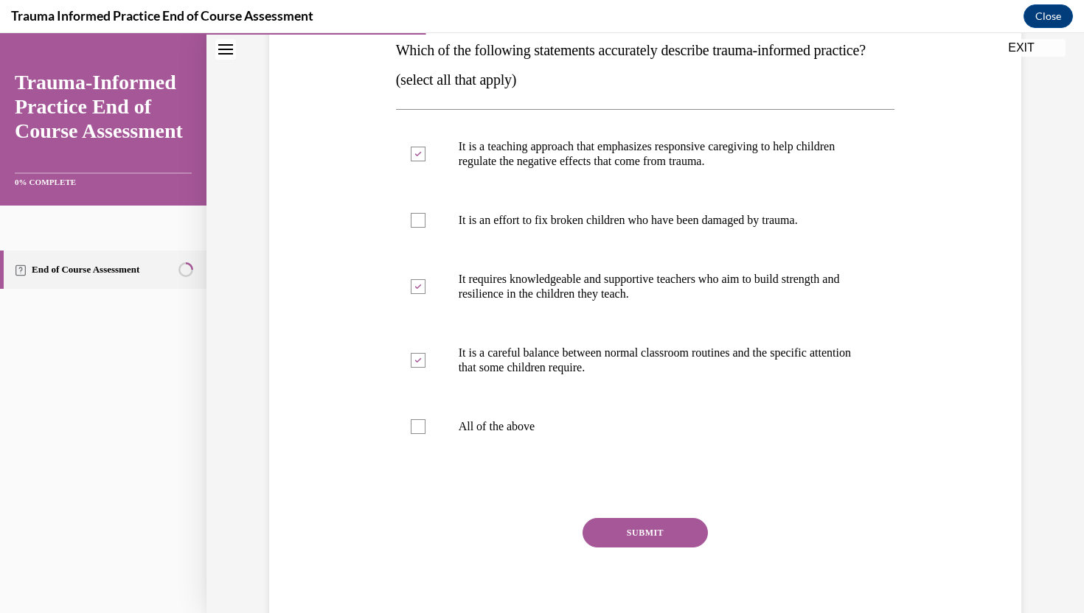
click at [619, 548] on button "SUBMIT" at bounding box center [644, 532] width 125 height 29
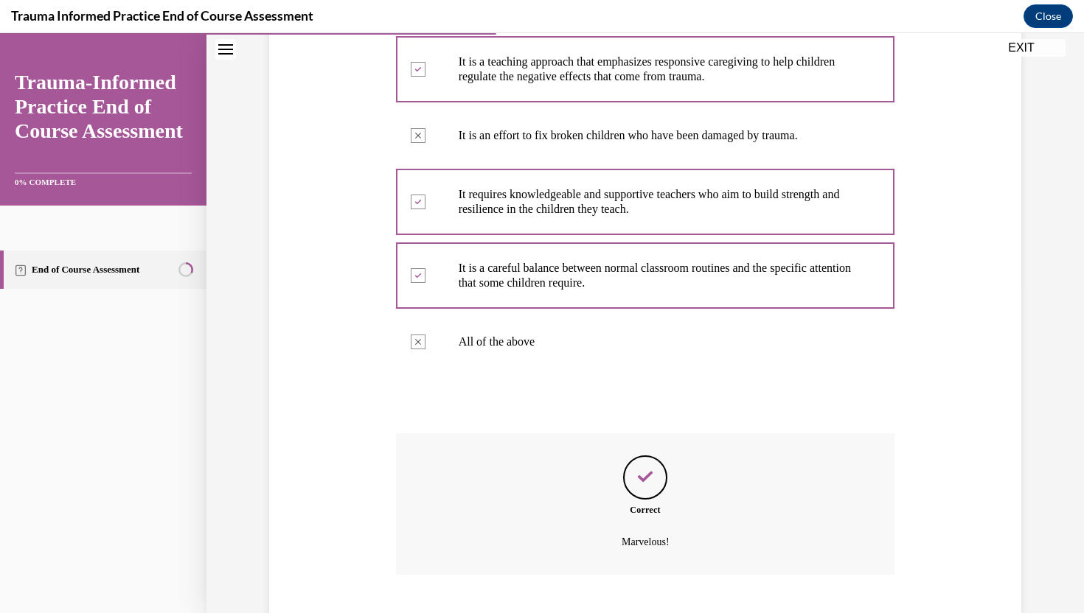
scroll to position [450, 0]
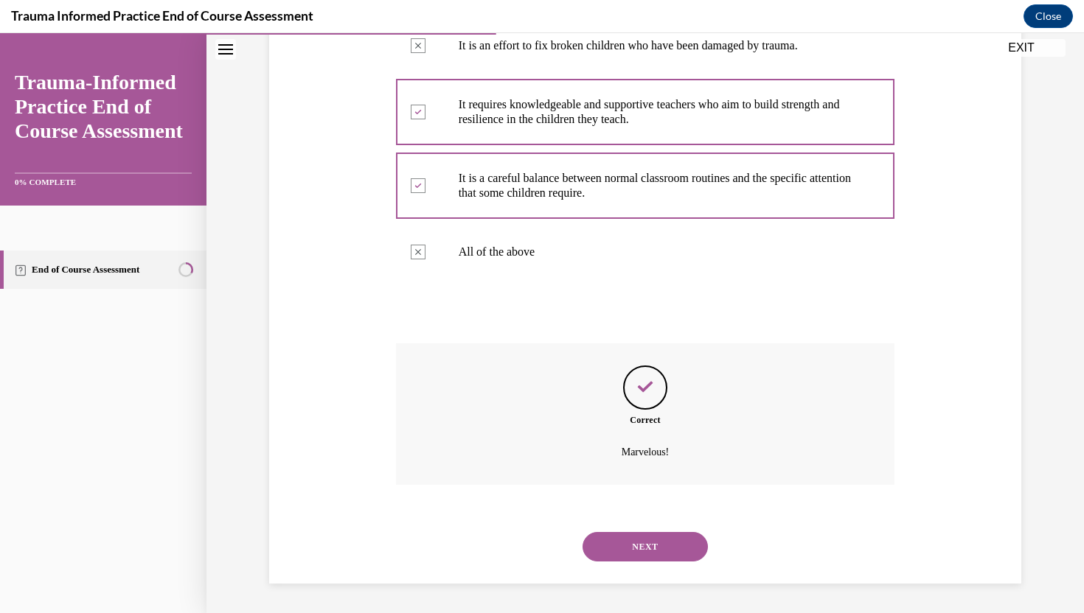
click at [621, 548] on button "NEXT" at bounding box center [644, 546] width 125 height 29
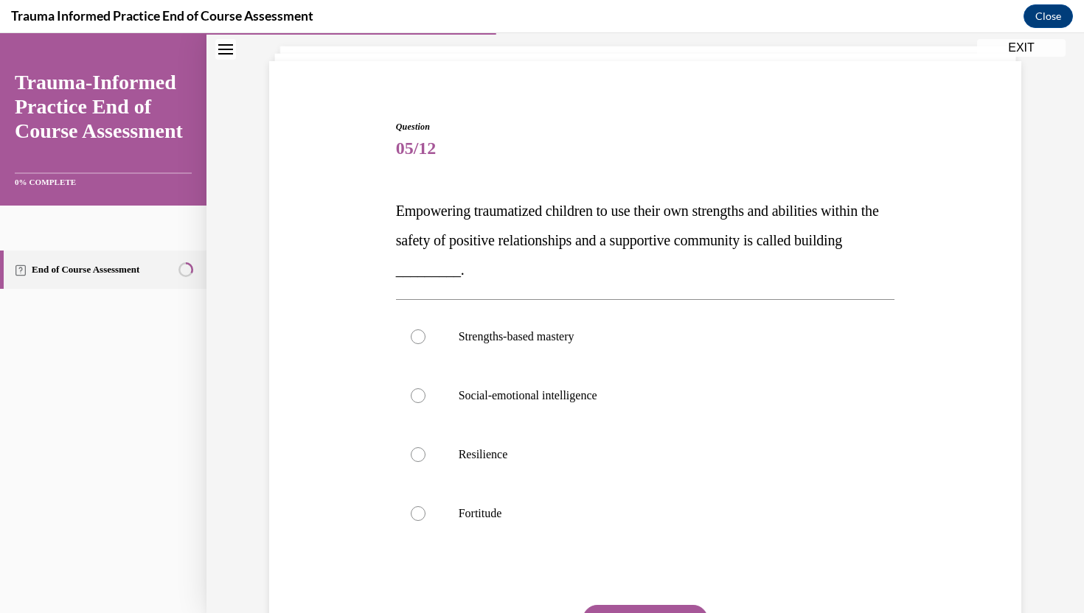
scroll to position [140, 0]
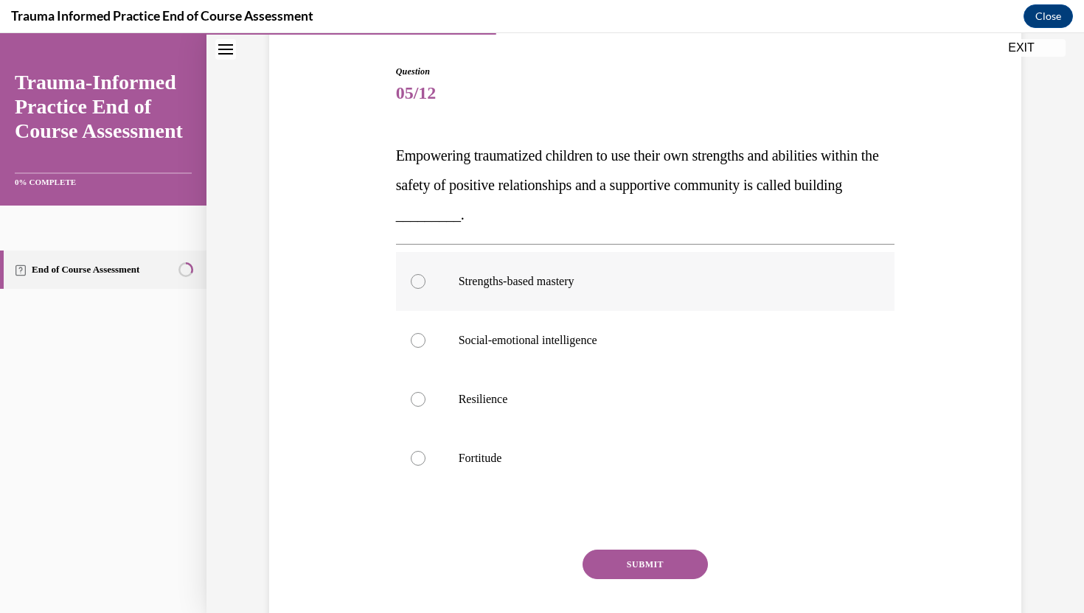
click at [617, 299] on label "Strengths-based mastery" at bounding box center [645, 281] width 499 height 59
click at [425, 289] on input "Strengths-based mastery" at bounding box center [418, 281] width 15 height 15
radio input "true"
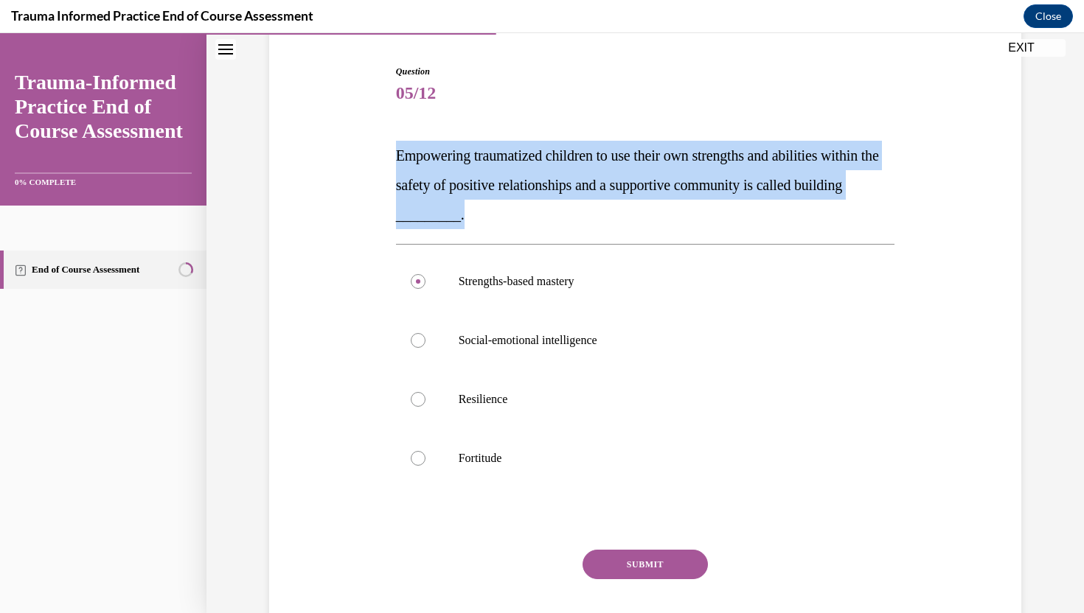
drag, startPoint x: 392, startPoint y: 153, endPoint x: 518, endPoint y: 226, distance: 146.1
click at [518, 226] on div "Question 05/12 Empowering traumatized children to use their own strengths and a…" at bounding box center [645, 357] width 507 height 628
copy span "Empowering traumatized children to use their own strengths and abilities within…"
click at [557, 219] on p "Empowering traumatized children to use their own strengths and abilities within…" at bounding box center [645, 185] width 499 height 88
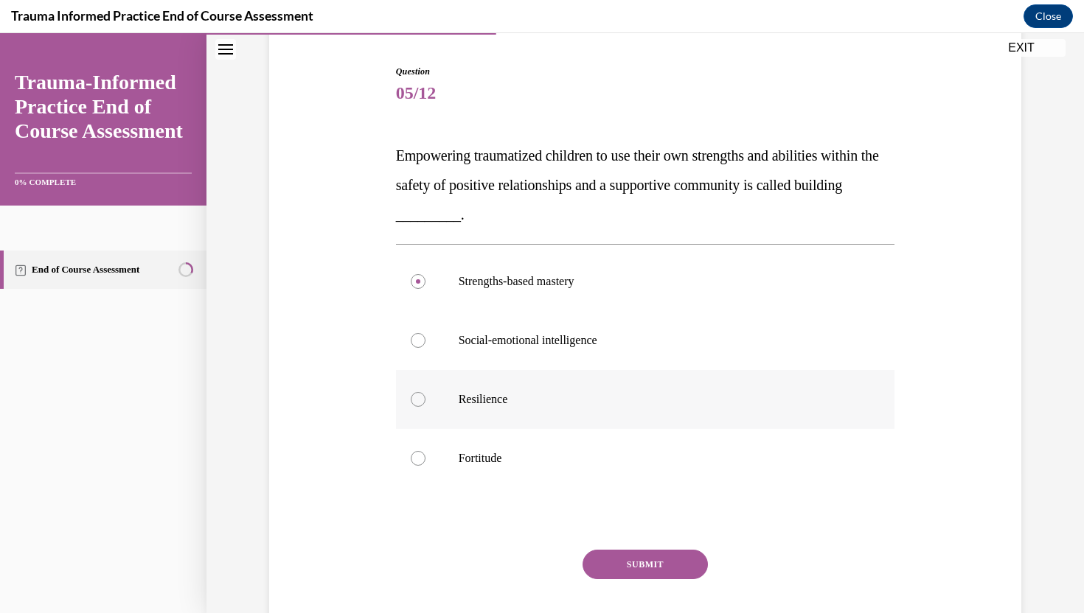
click at [520, 400] on p "Resilience" at bounding box center [659, 399] width 400 height 15
click at [425, 400] on input "Resilience" at bounding box center [418, 399] width 15 height 15
radio input "true"
click at [613, 564] on button "SUBMIT" at bounding box center [644, 564] width 125 height 29
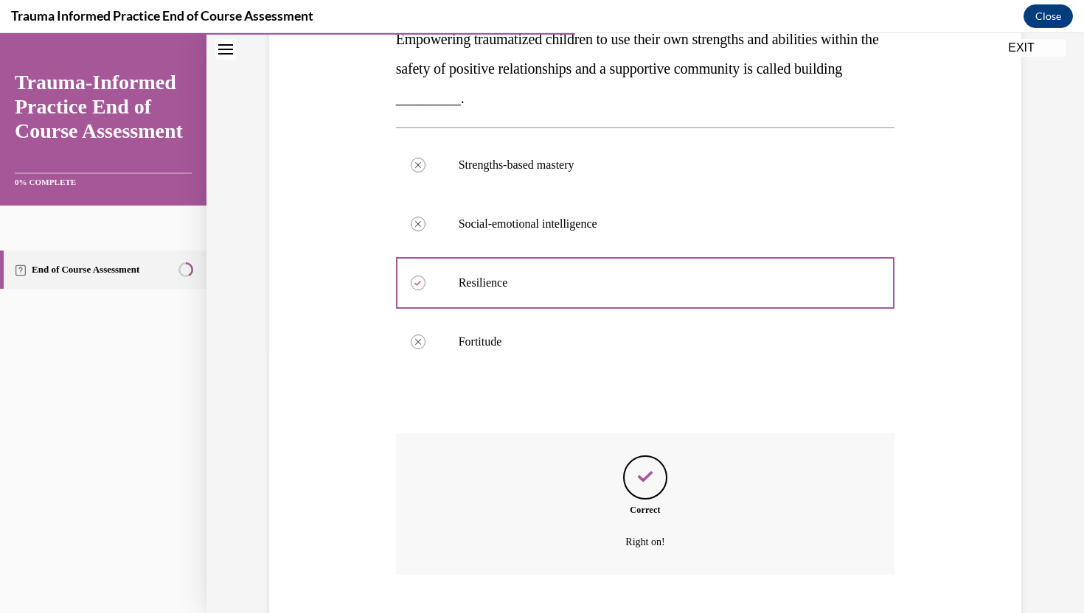
scroll to position [347, 0]
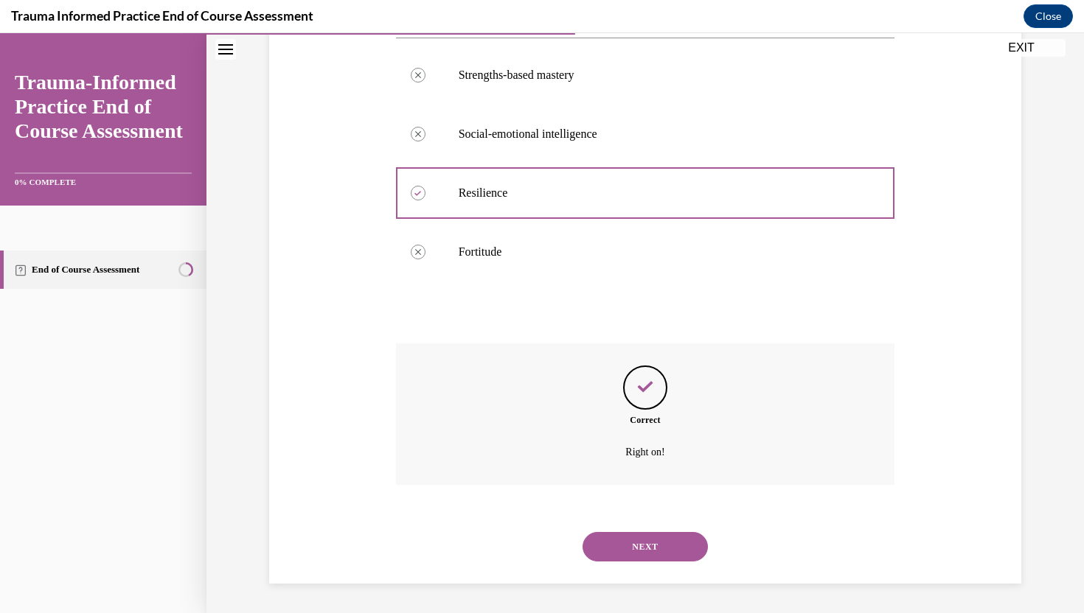
click at [622, 545] on button "NEXT" at bounding box center [644, 546] width 125 height 29
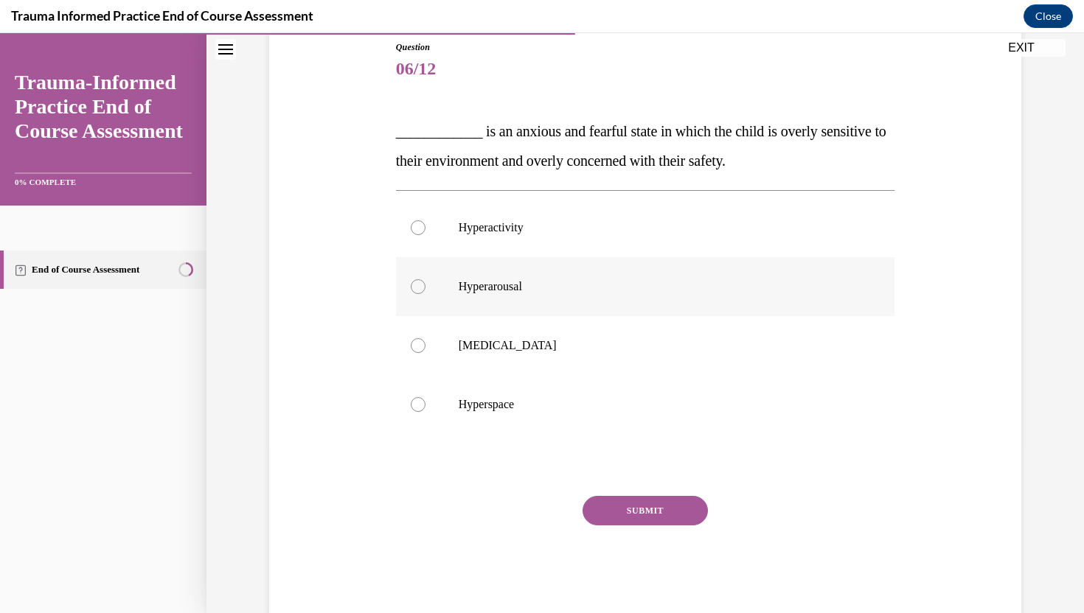
click at [547, 289] on p "Hyperarousal" at bounding box center [659, 286] width 400 height 15
click at [425, 289] on input "Hyperarousal" at bounding box center [418, 286] width 15 height 15
radio input "true"
click at [631, 512] on button "SUBMIT" at bounding box center [644, 510] width 125 height 29
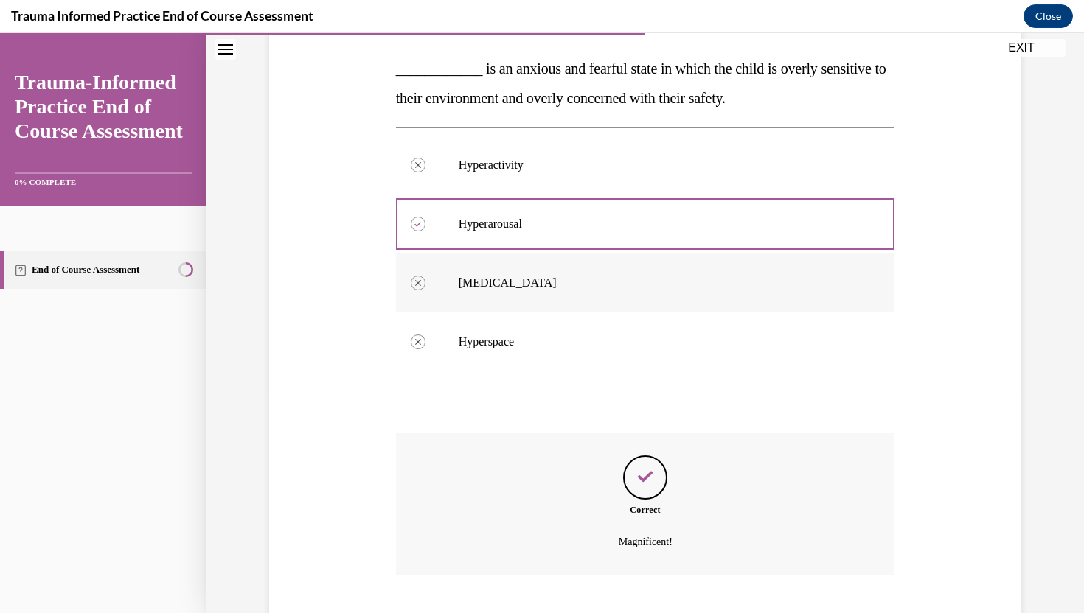
scroll to position [317, 0]
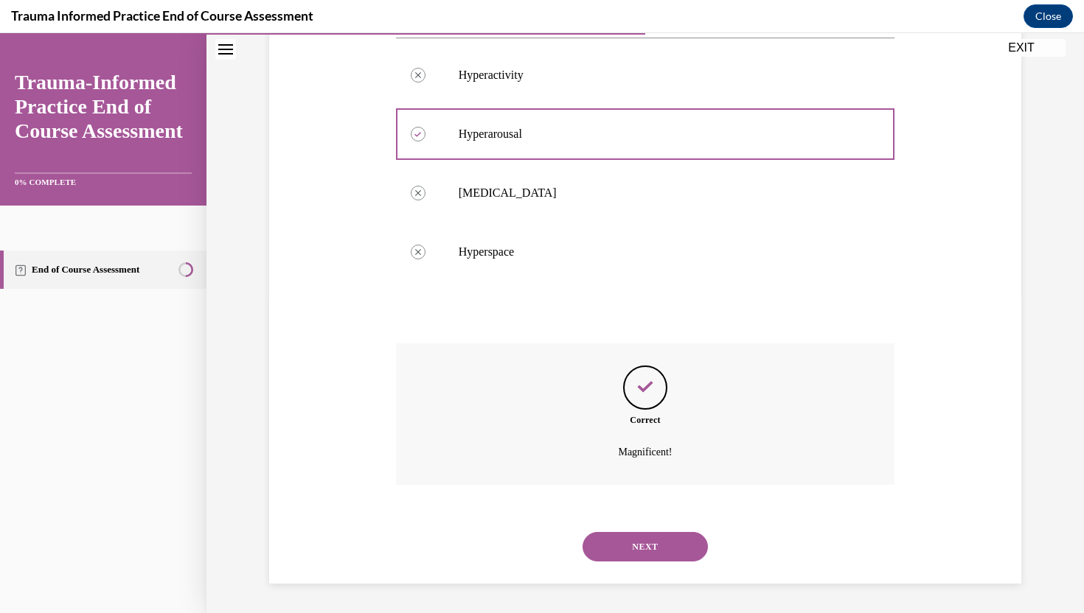
click at [605, 543] on button "NEXT" at bounding box center [644, 546] width 125 height 29
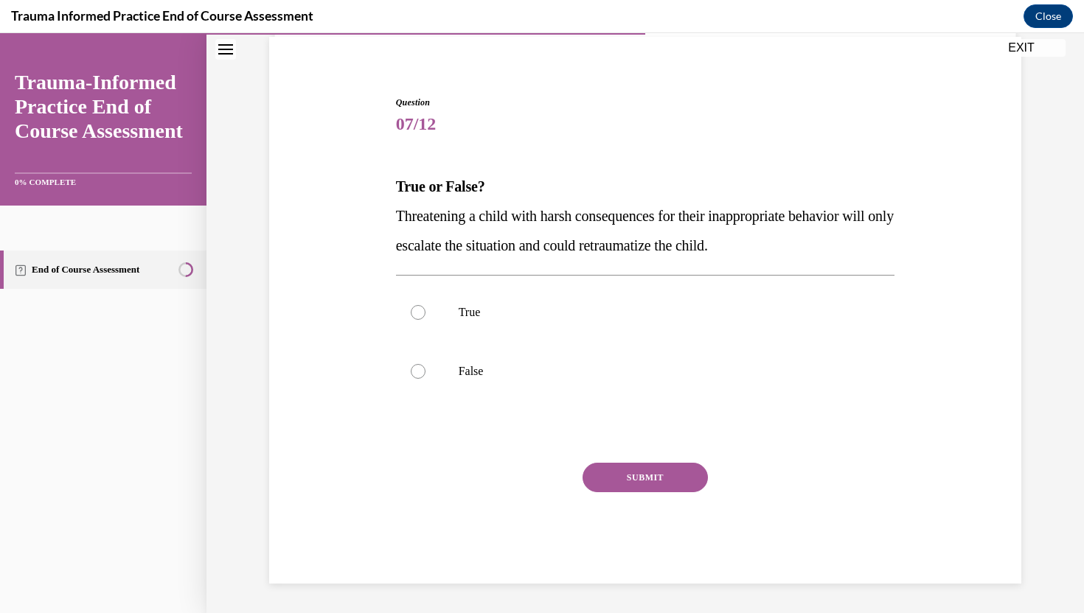
scroll to position [109, 0]
click at [551, 315] on p "True" at bounding box center [659, 312] width 400 height 15
click at [425, 315] on input "True" at bounding box center [418, 312] width 15 height 15
radio input "true"
click at [638, 481] on button "SUBMIT" at bounding box center [644, 477] width 125 height 29
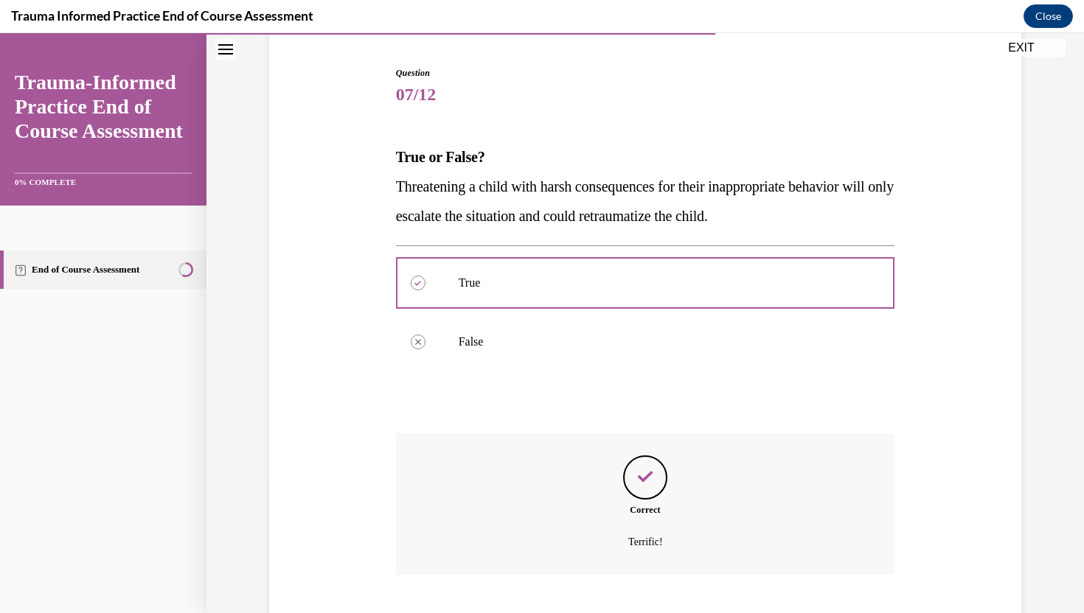
scroll to position [229, 0]
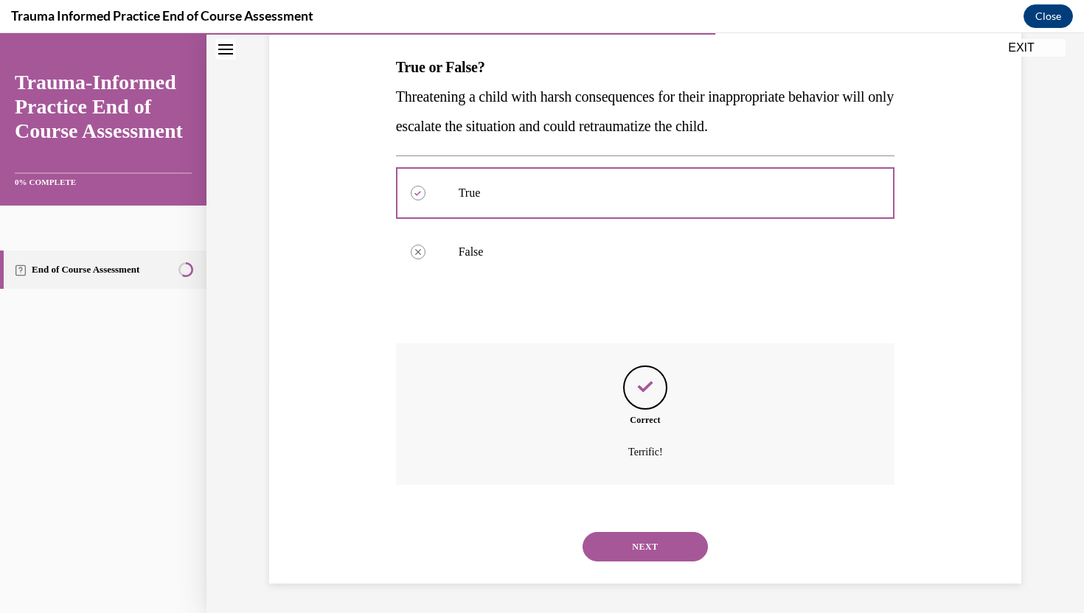
click at [632, 551] on button "NEXT" at bounding box center [644, 546] width 125 height 29
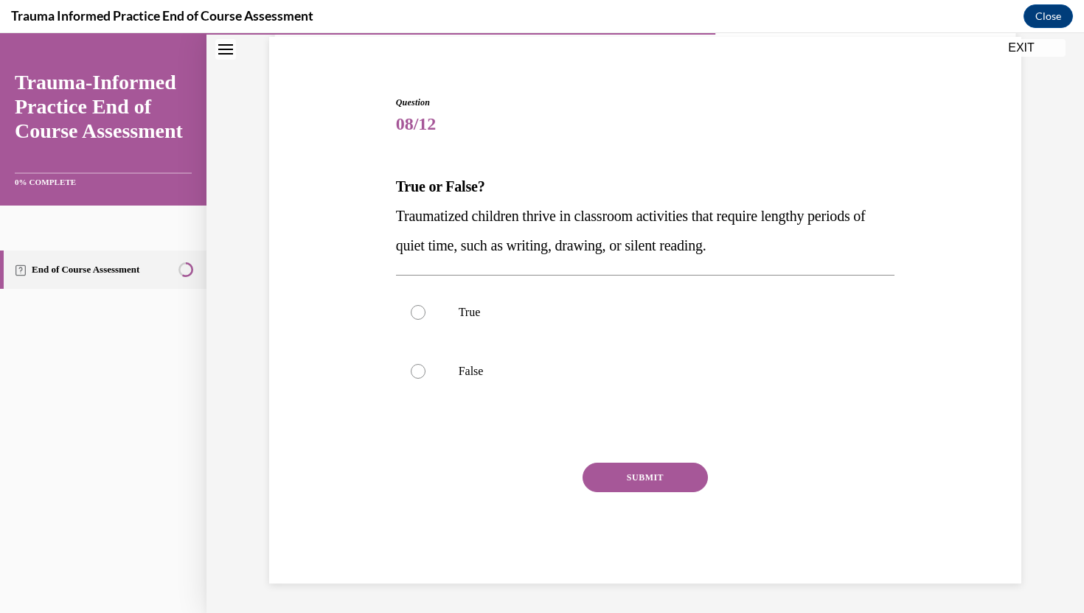
scroll to position [109, 0]
click at [626, 300] on label "True" at bounding box center [645, 312] width 499 height 59
click at [425, 305] on input "True" at bounding box center [418, 312] width 15 height 15
radio input "true"
click at [585, 372] on p "False" at bounding box center [659, 371] width 400 height 15
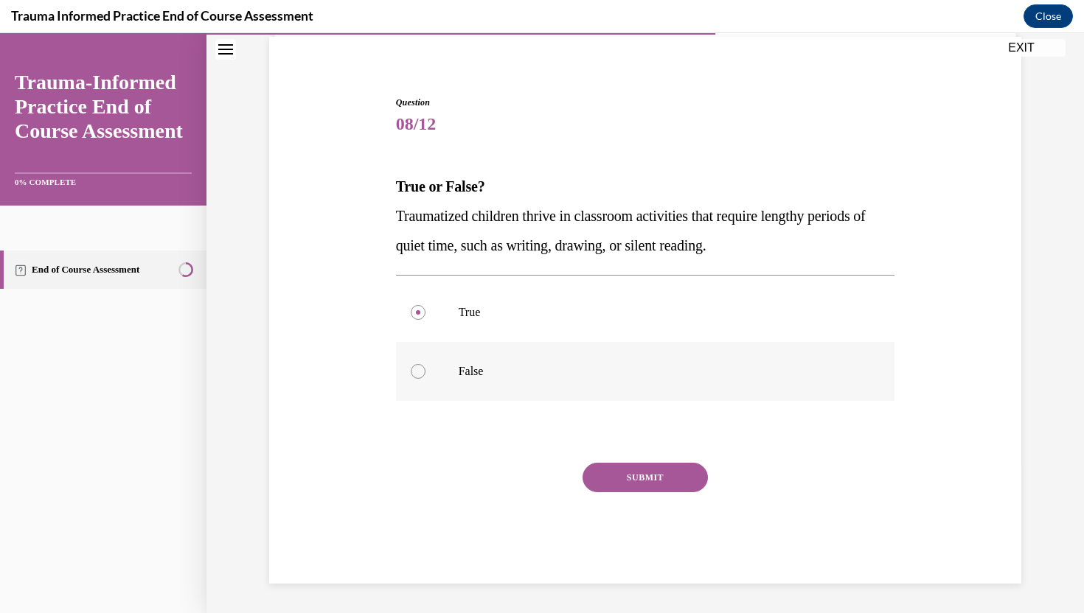
click at [425, 372] on input "False" at bounding box center [418, 371] width 15 height 15
radio input "true"
click at [619, 480] on button "SUBMIT" at bounding box center [644, 477] width 125 height 29
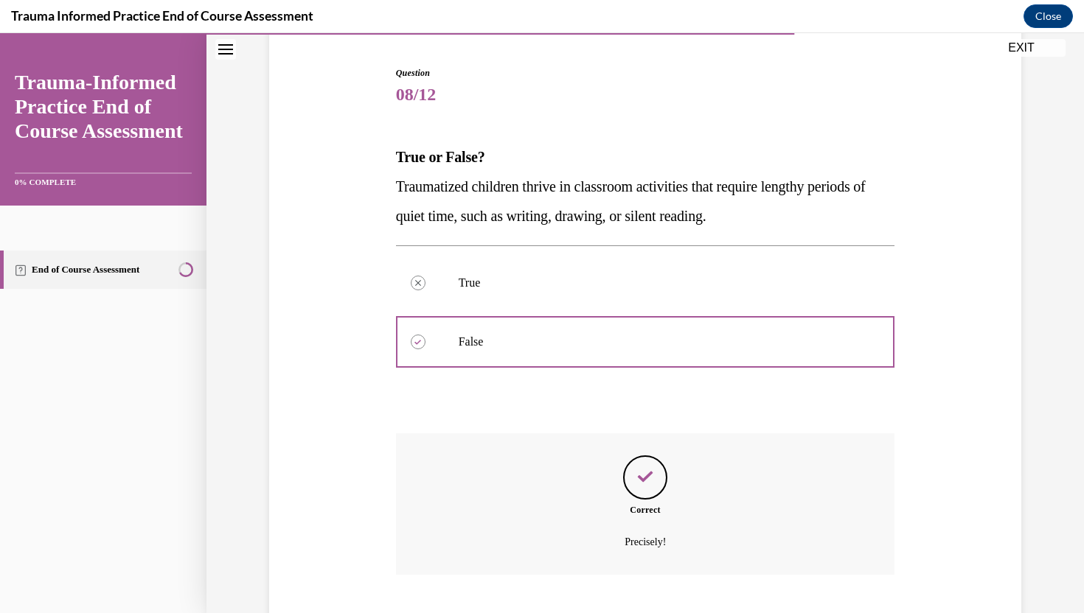
scroll to position [229, 0]
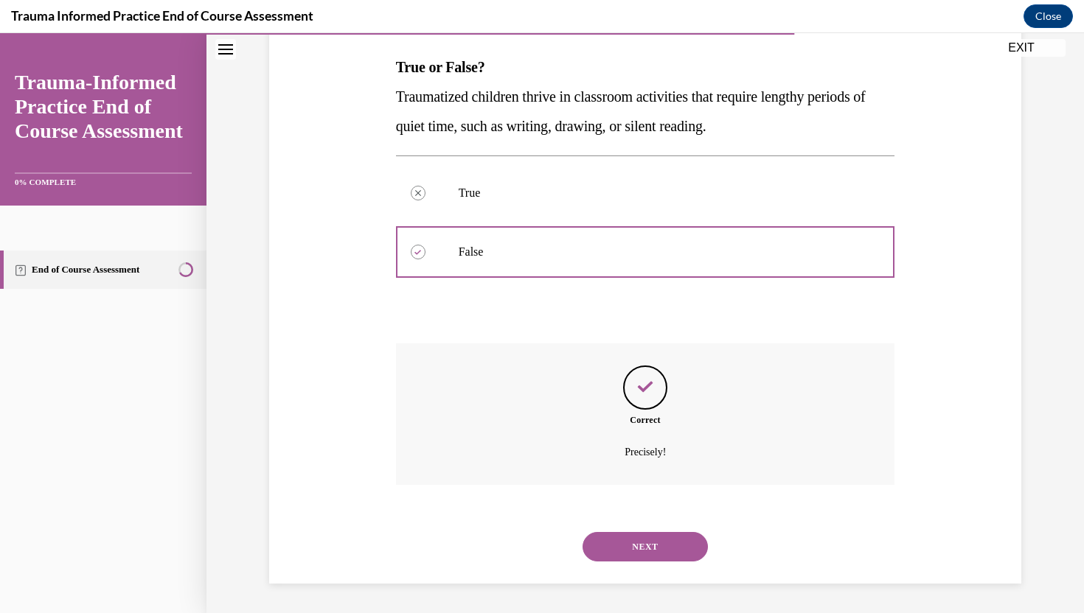
click at [641, 543] on button "NEXT" at bounding box center [644, 546] width 125 height 29
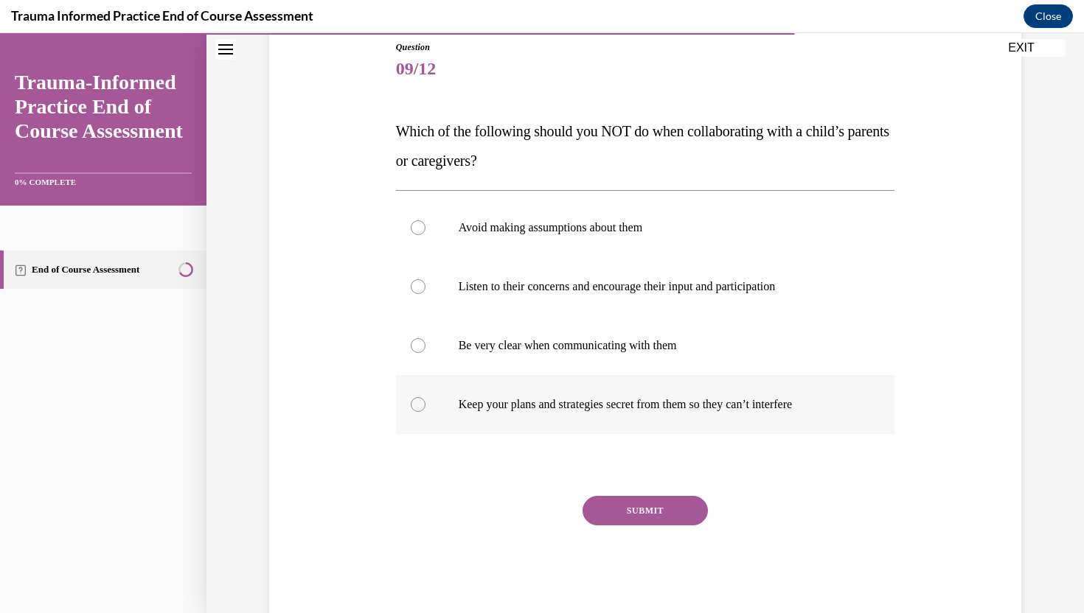
click at [610, 413] on label "Keep your plans and strategies secret from them so they can’t interfere" at bounding box center [645, 404] width 499 height 59
click at [425, 412] on input "Keep your plans and strategies secret from them so they can’t interfere" at bounding box center [418, 404] width 15 height 15
radio input "true"
click at [639, 513] on button "SUBMIT" at bounding box center [644, 510] width 125 height 29
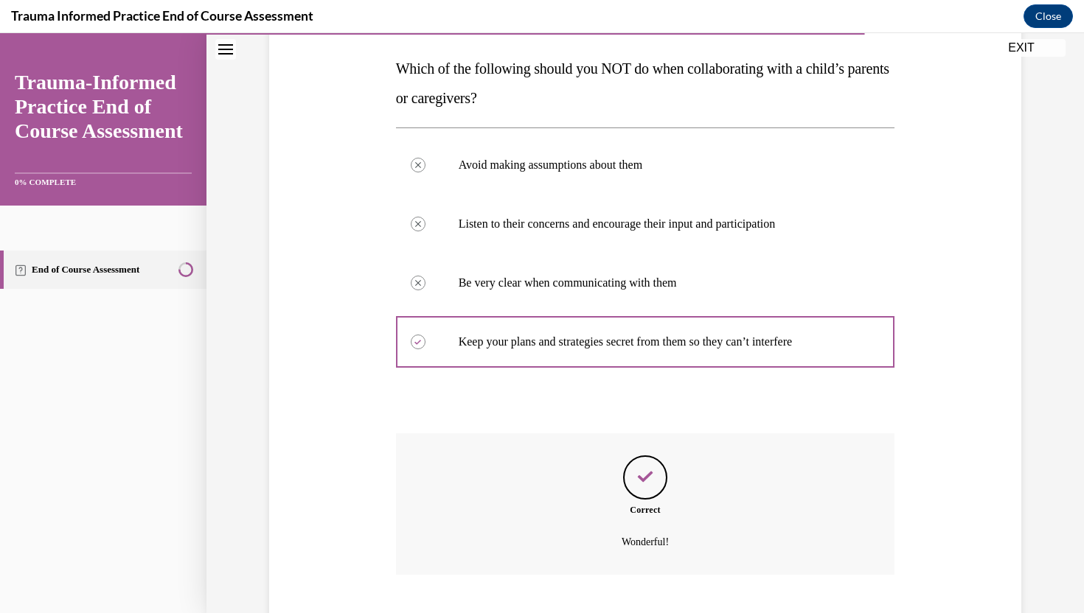
scroll to position [317, 0]
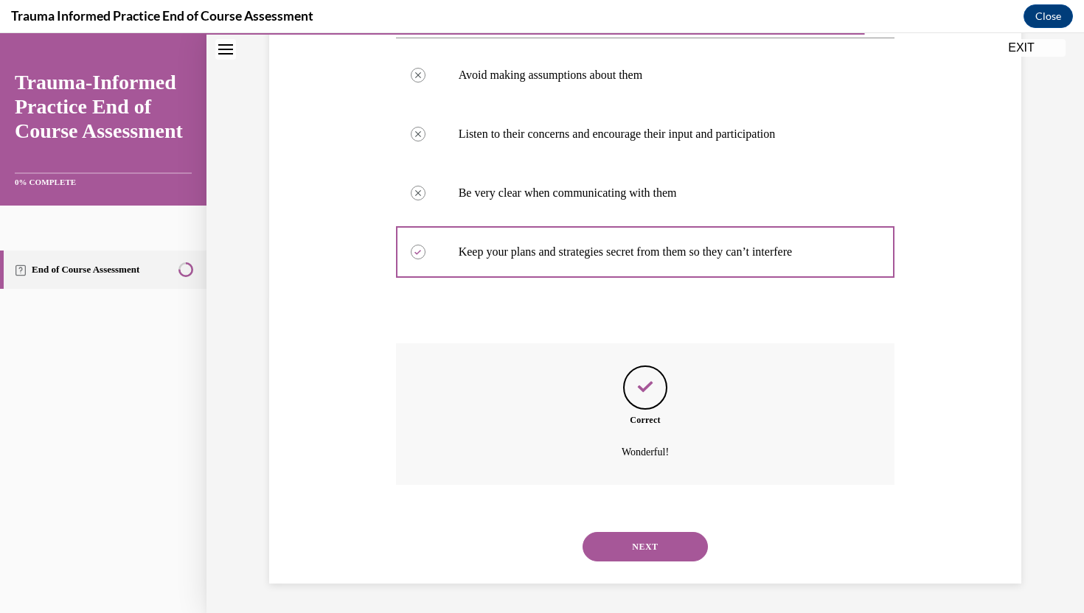
click at [640, 542] on button "NEXT" at bounding box center [644, 546] width 125 height 29
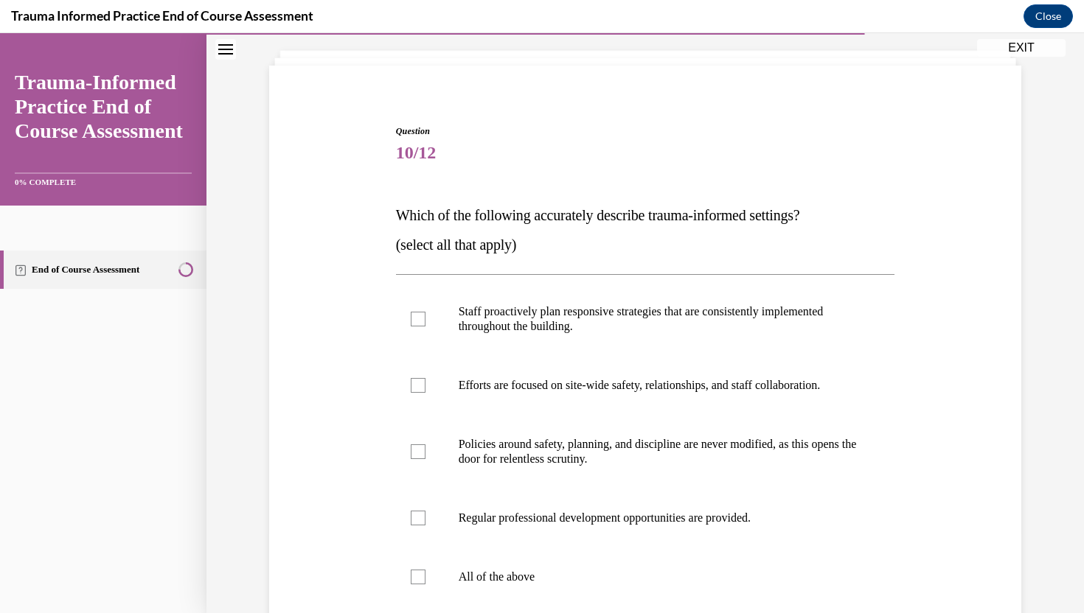
scroll to position [115, 0]
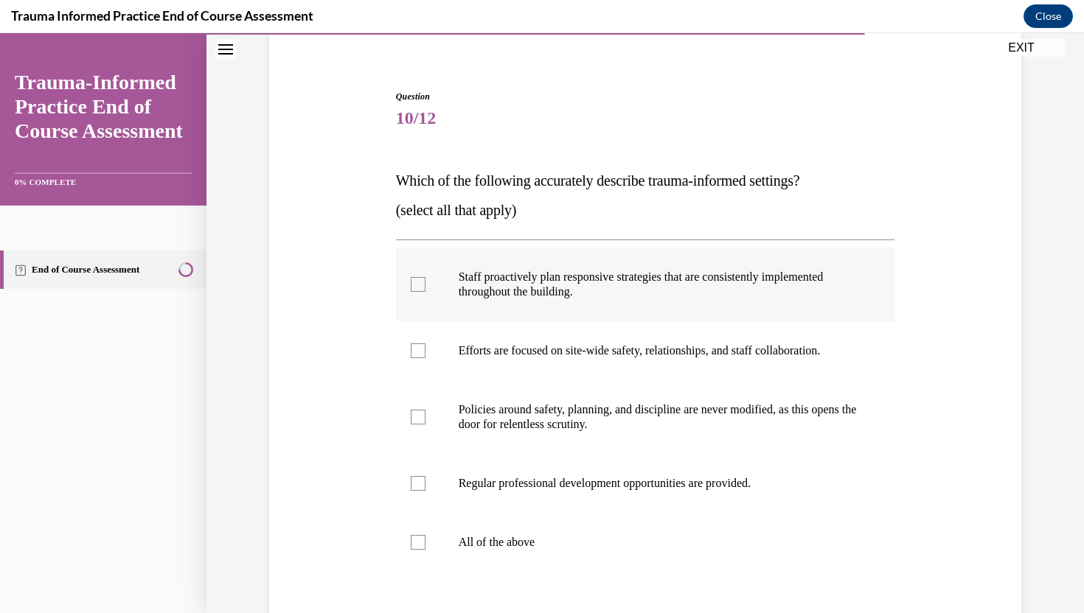
click at [599, 301] on label "Staff proactively plan responsive strategies that are consistently implemented …" at bounding box center [645, 285] width 499 height 74
click at [425, 292] on input "Staff proactively plan responsive strategies that are consistently implemented …" at bounding box center [418, 284] width 15 height 15
checkbox input "true"
click at [601, 355] on p "Efforts are focused on site-wide safety, relationships, and staff collaboration." at bounding box center [659, 351] width 400 height 15
click at [425, 355] on input "Efforts are focused on site-wide safety, relationships, and staff collaboration." at bounding box center [418, 351] width 15 height 15
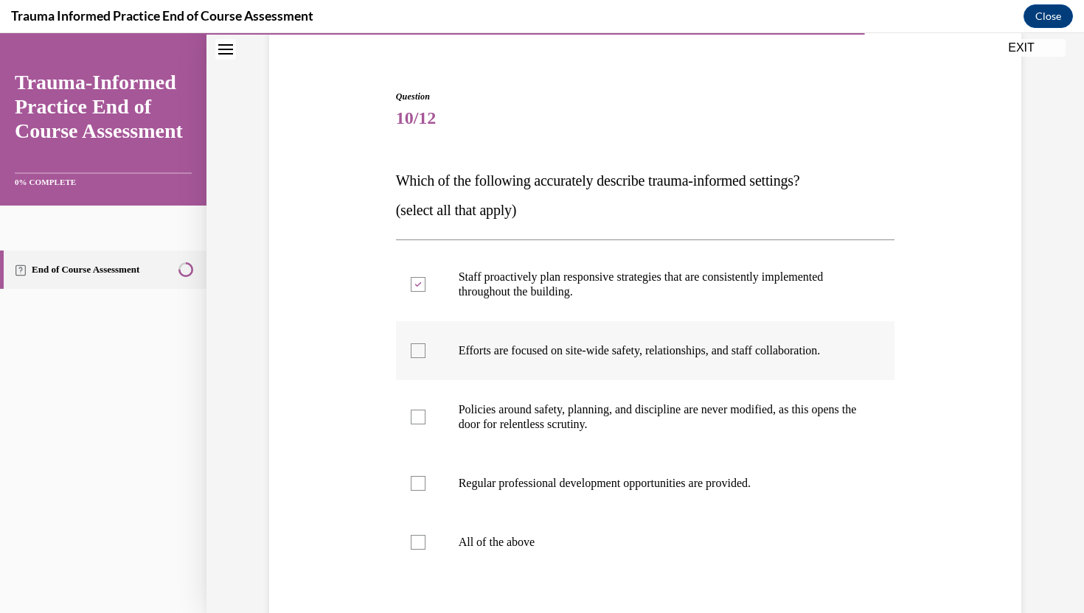
checkbox input "true"
click at [573, 490] on p "Regular professional development opportunities are provided." at bounding box center [659, 483] width 400 height 15
click at [425, 490] on input "Regular professional development opportunities are provided." at bounding box center [418, 483] width 15 height 15
checkbox input "true"
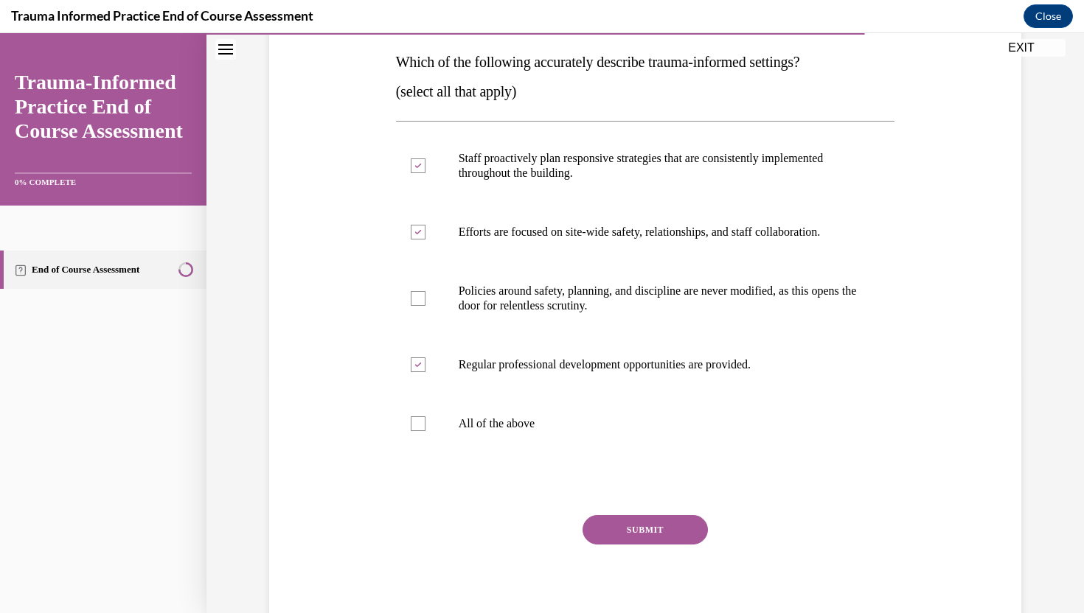
click at [616, 534] on button "SUBMIT" at bounding box center [644, 529] width 125 height 29
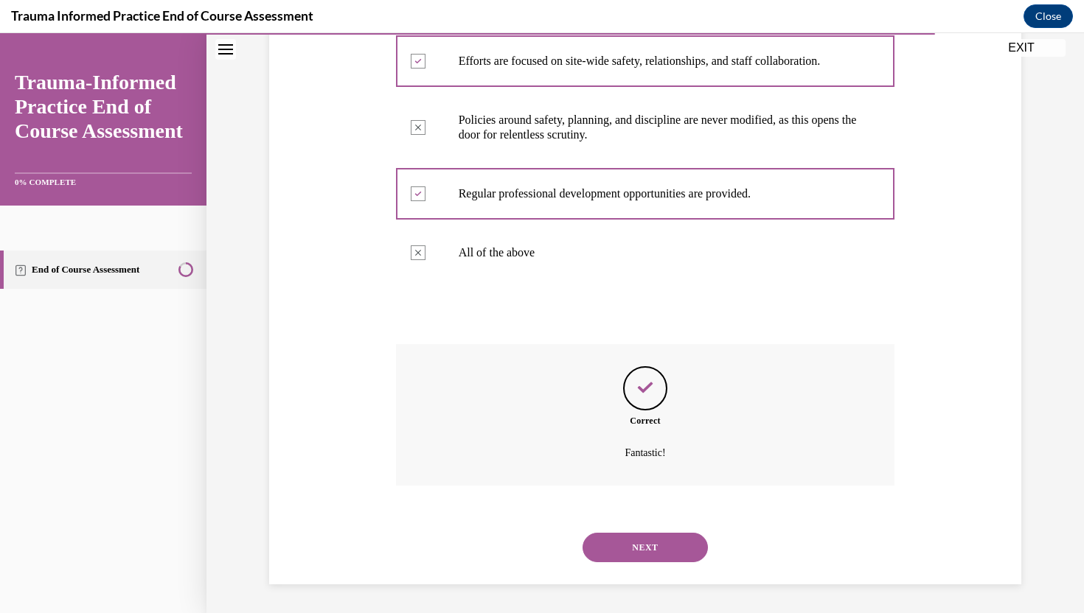
scroll to position [406, 0]
click at [632, 552] on button "NEXT" at bounding box center [644, 546] width 125 height 29
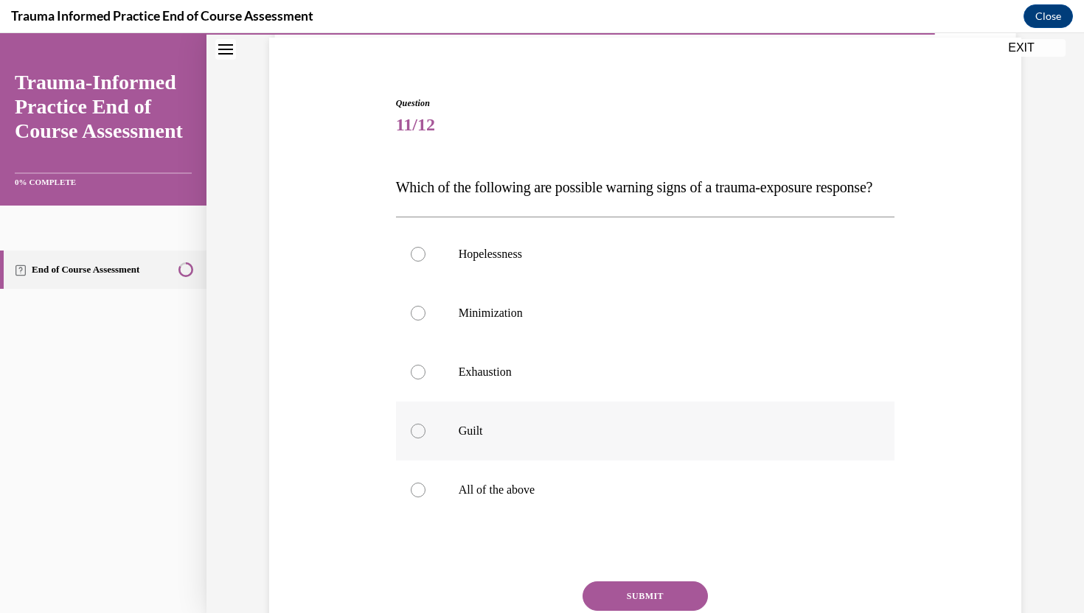
scroll to position [121, 0]
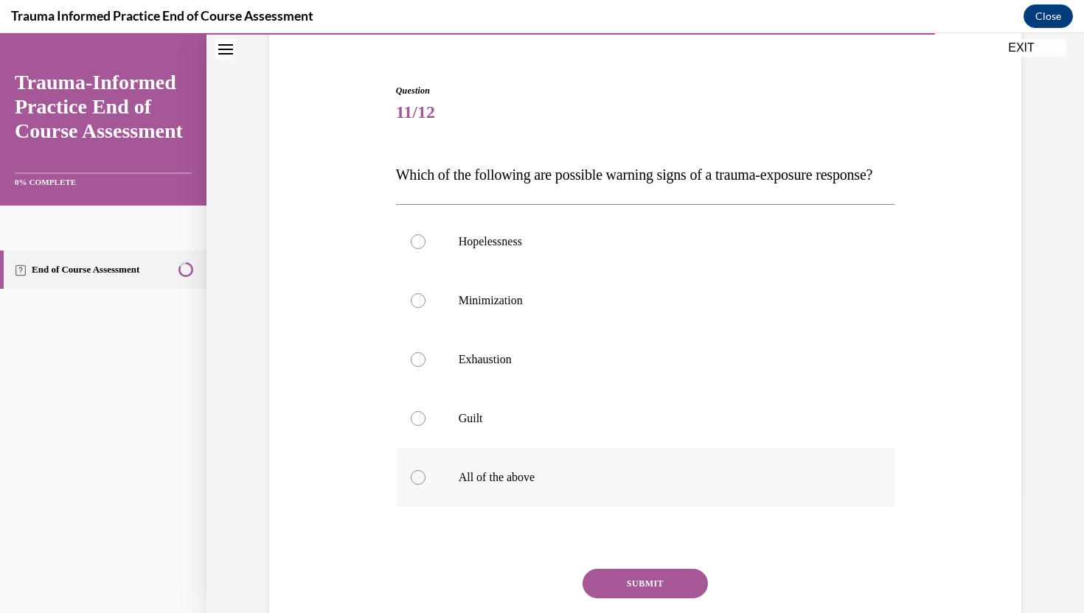
click at [526, 485] on p "All of the above" at bounding box center [659, 477] width 400 height 15
click at [425, 485] on input "All of the above" at bounding box center [418, 477] width 15 height 15
radio input "true"
click at [611, 599] on button "SUBMIT" at bounding box center [644, 583] width 125 height 29
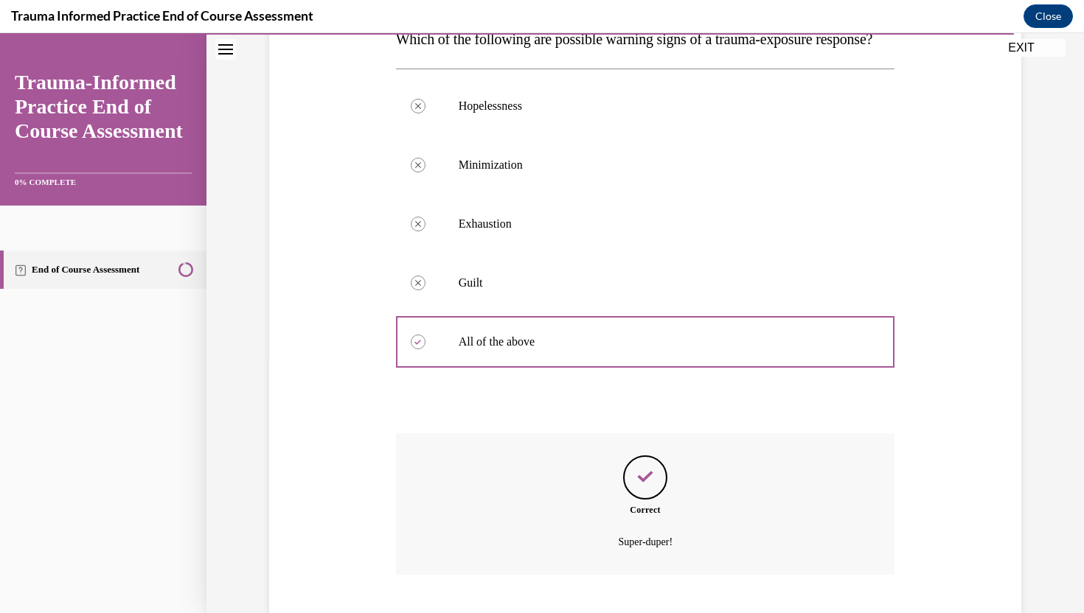
scroll to position [376, 0]
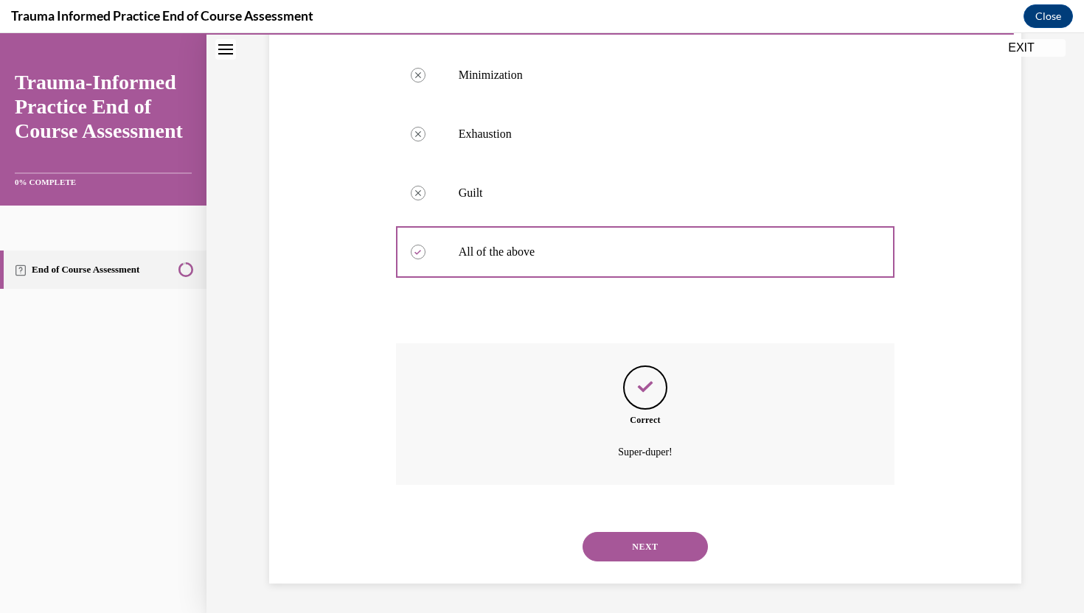
click at [625, 547] on button "NEXT" at bounding box center [644, 546] width 125 height 29
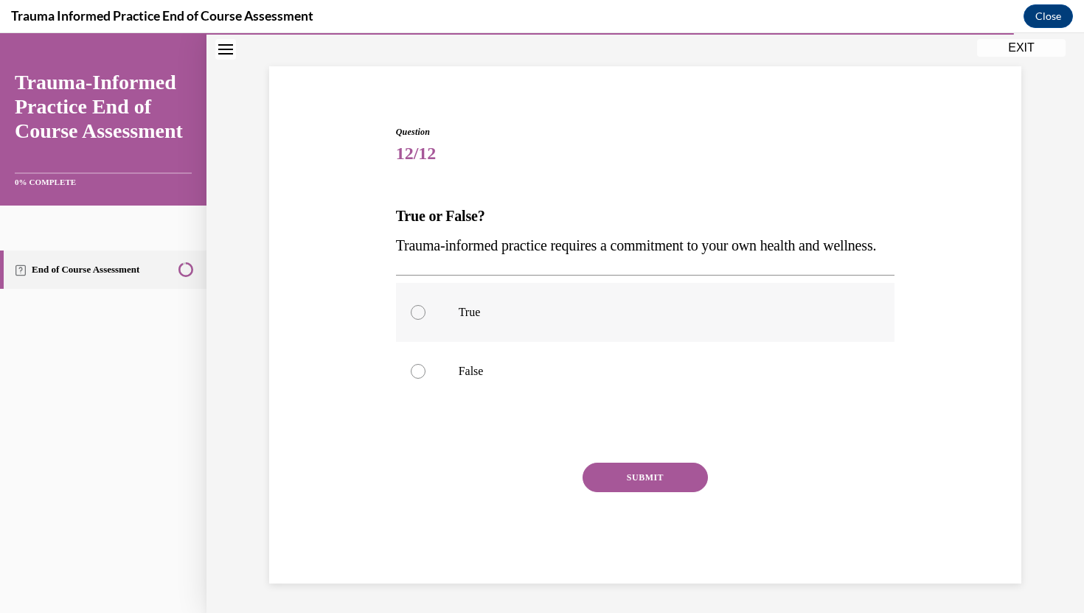
click at [495, 313] on p "True" at bounding box center [659, 312] width 400 height 15
click at [425, 313] on input "True" at bounding box center [418, 312] width 15 height 15
radio input "true"
click at [624, 479] on button "SUBMIT" at bounding box center [644, 477] width 125 height 29
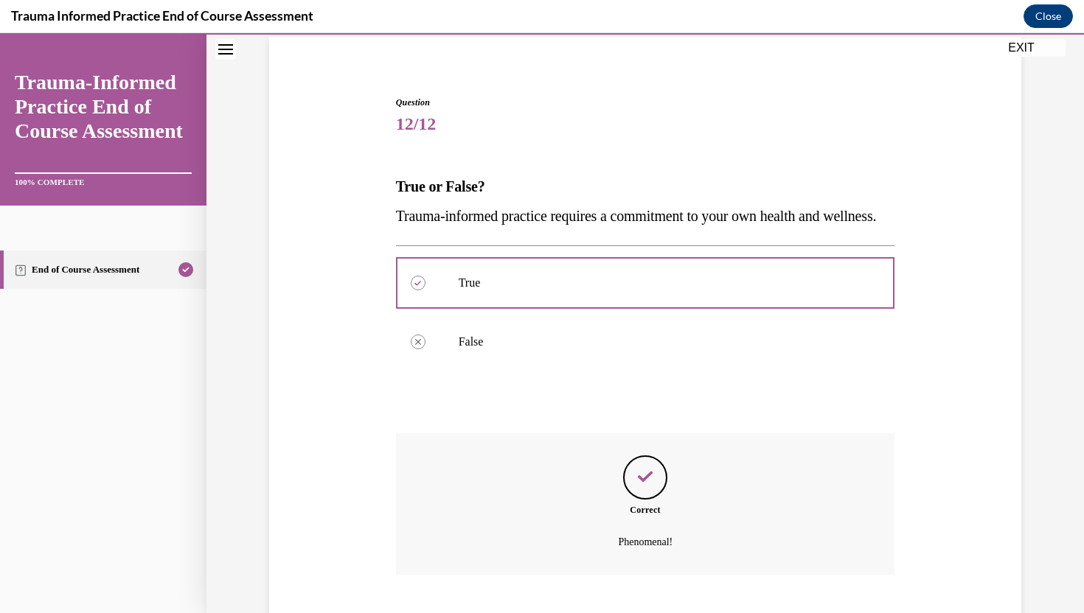
scroll to position [229, 0]
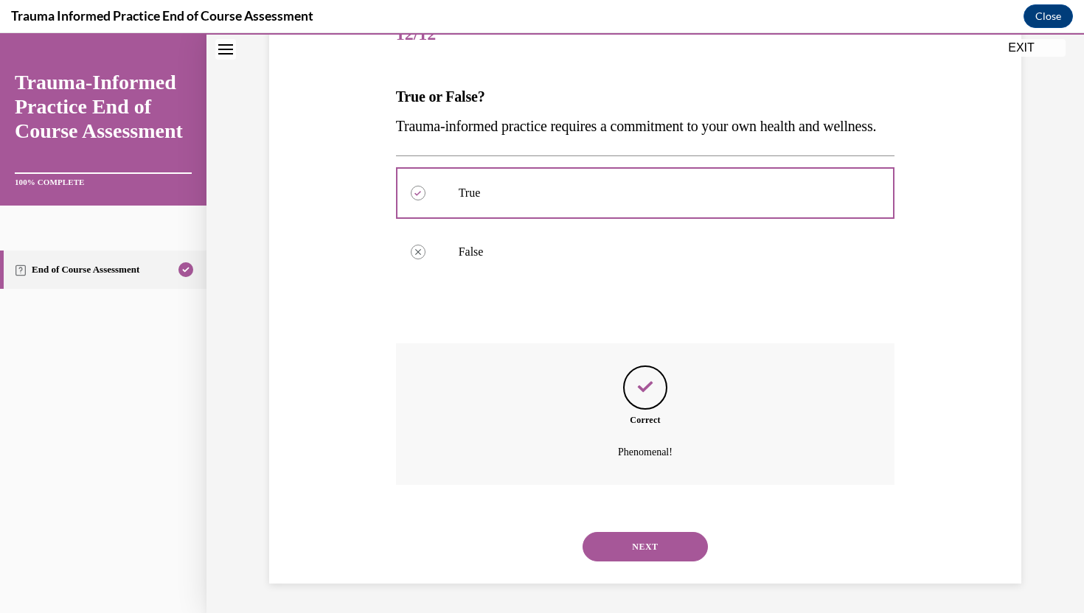
click at [644, 550] on button "NEXT" at bounding box center [644, 546] width 125 height 29
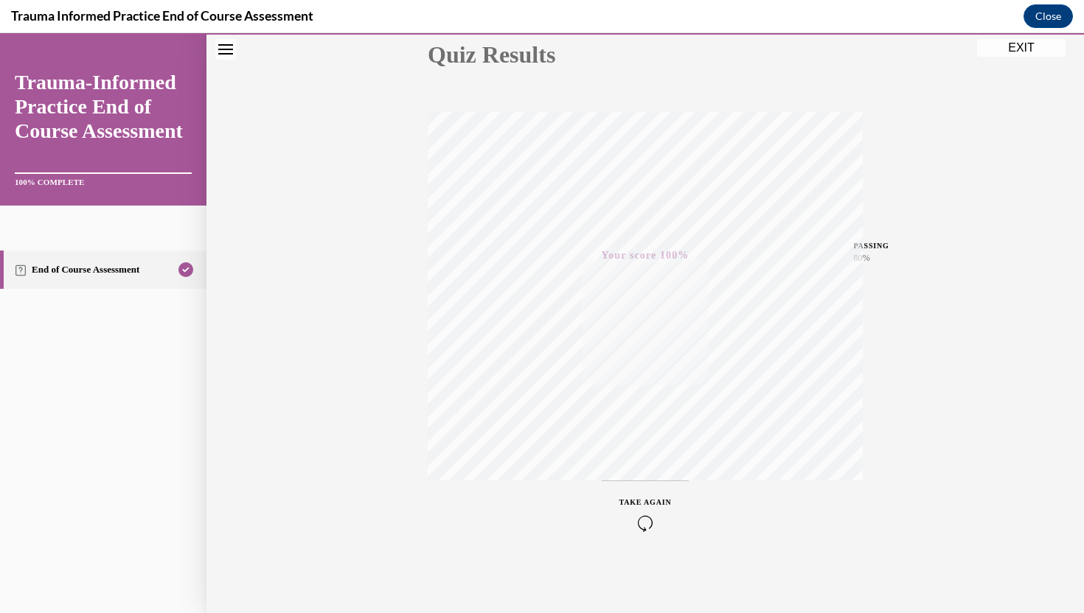
click at [1009, 52] on button "EXIT" at bounding box center [1021, 48] width 88 height 18
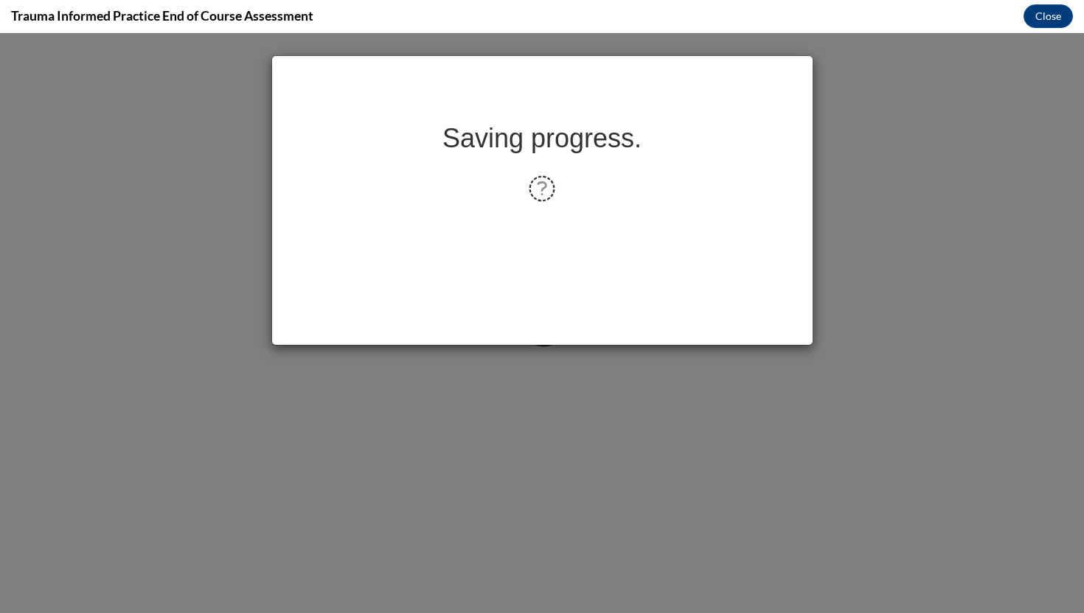
scroll to position [0, 0]
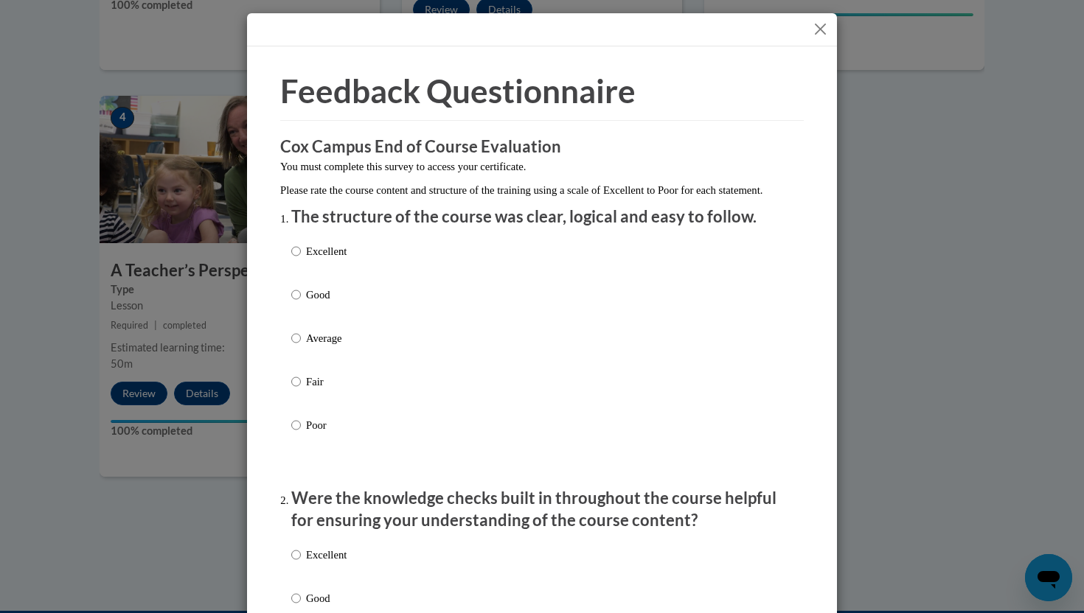
click at [337, 260] on p "Excellent" at bounding box center [326, 251] width 41 height 16
click at [301, 260] on input "Excellent" at bounding box center [296, 251] width 10 height 16
radio input "true"
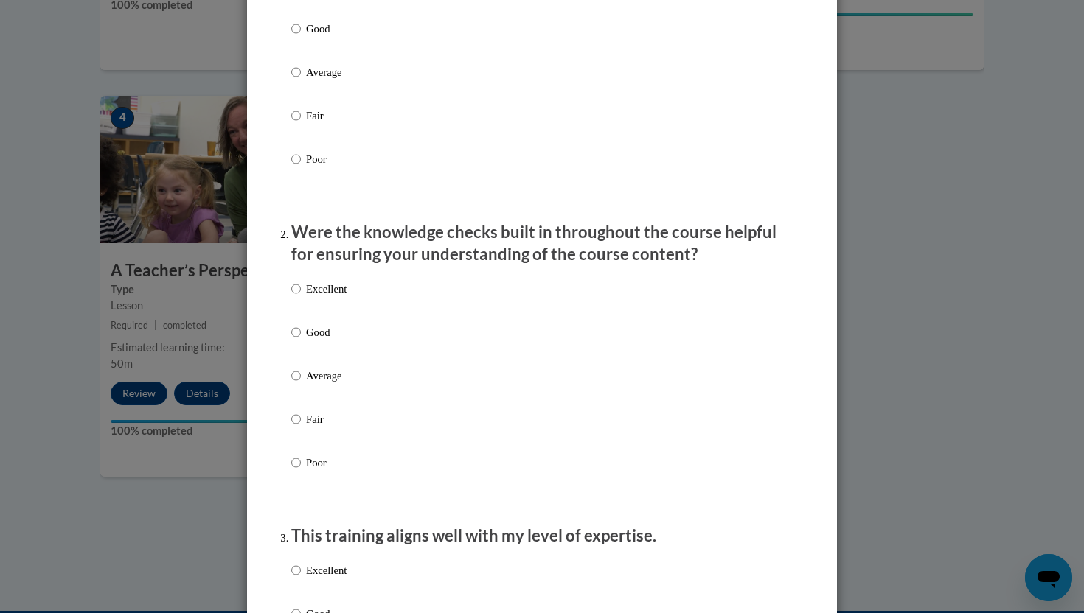
scroll to position [353, 0]
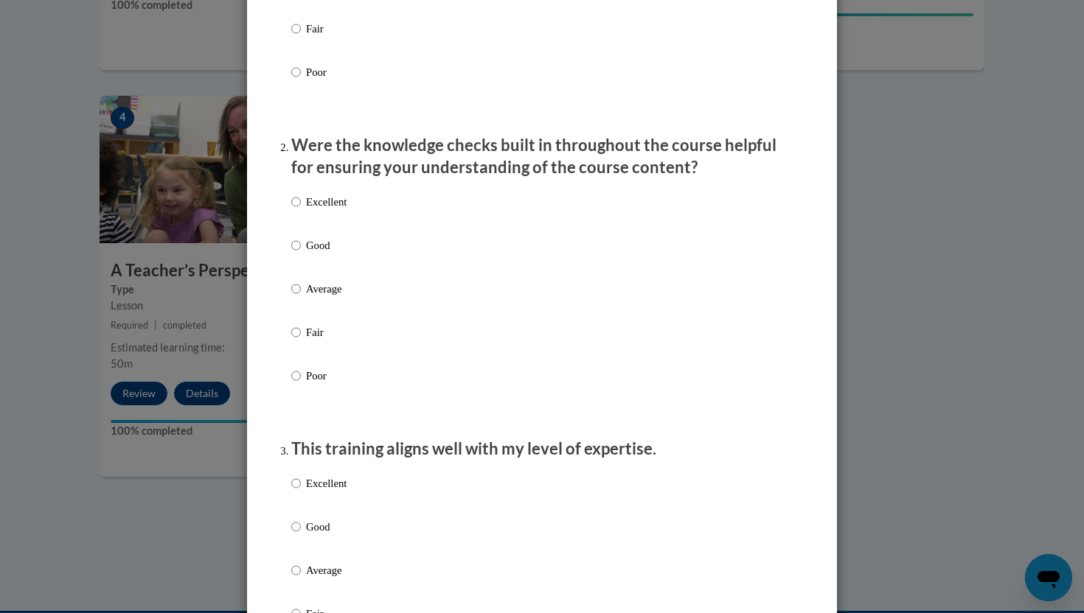
click at [345, 210] on p "Excellent" at bounding box center [326, 202] width 41 height 16
click at [301, 210] on input "Excellent" at bounding box center [296, 202] width 10 height 16
radio input "true"
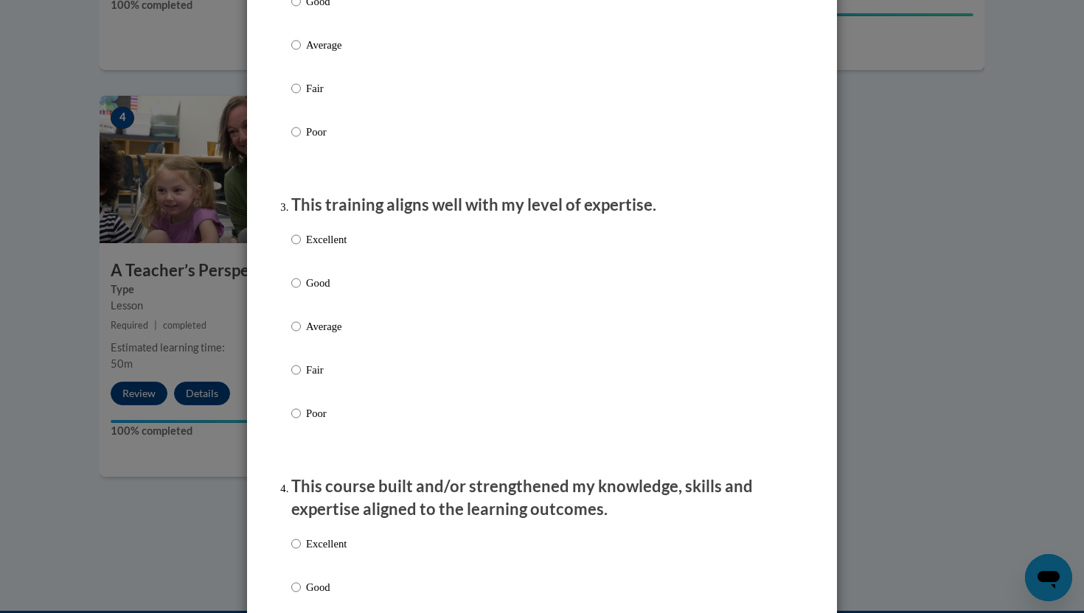
click at [327, 248] on p "Excellent" at bounding box center [326, 240] width 41 height 16
click at [301, 248] on input "Excellent" at bounding box center [296, 240] width 10 height 16
radio input "true"
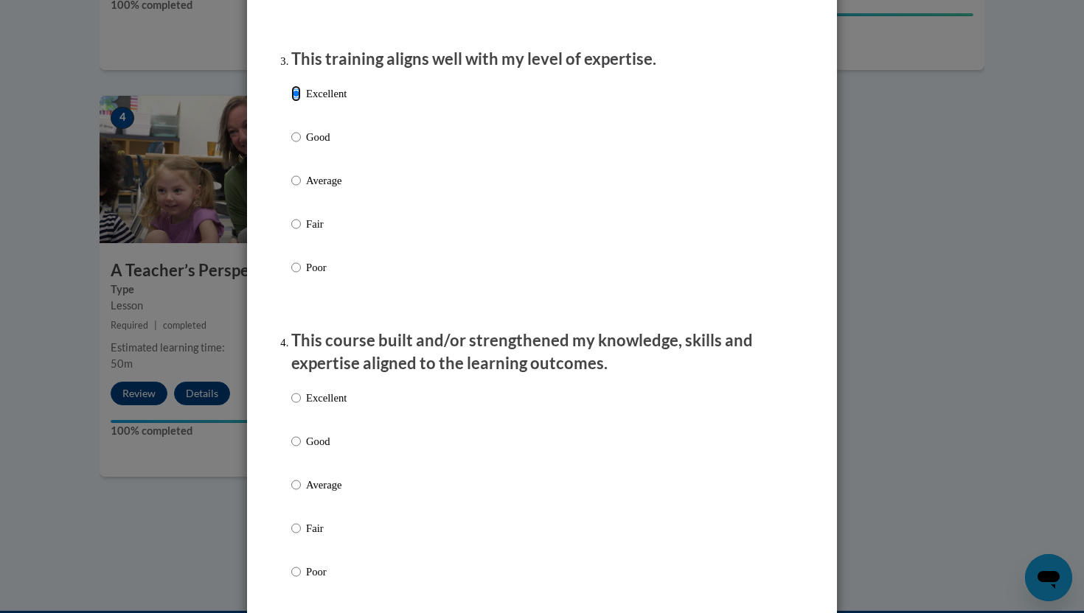
scroll to position [948, 0]
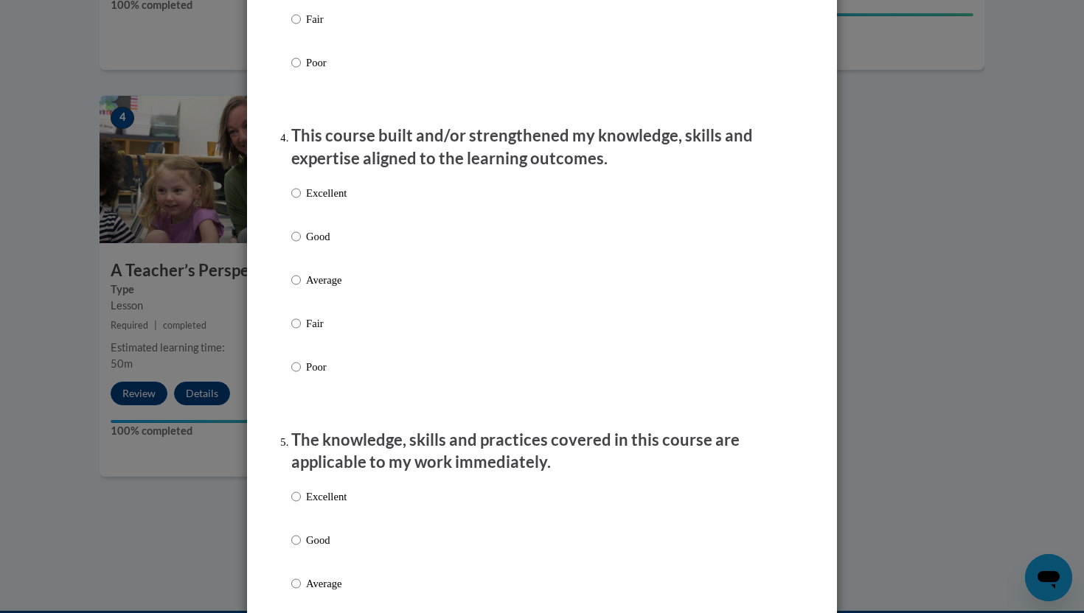
click at [327, 201] on p "Excellent" at bounding box center [326, 193] width 41 height 16
click at [301, 201] on input "Excellent" at bounding box center [296, 193] width 10 height 16
radio input "true"
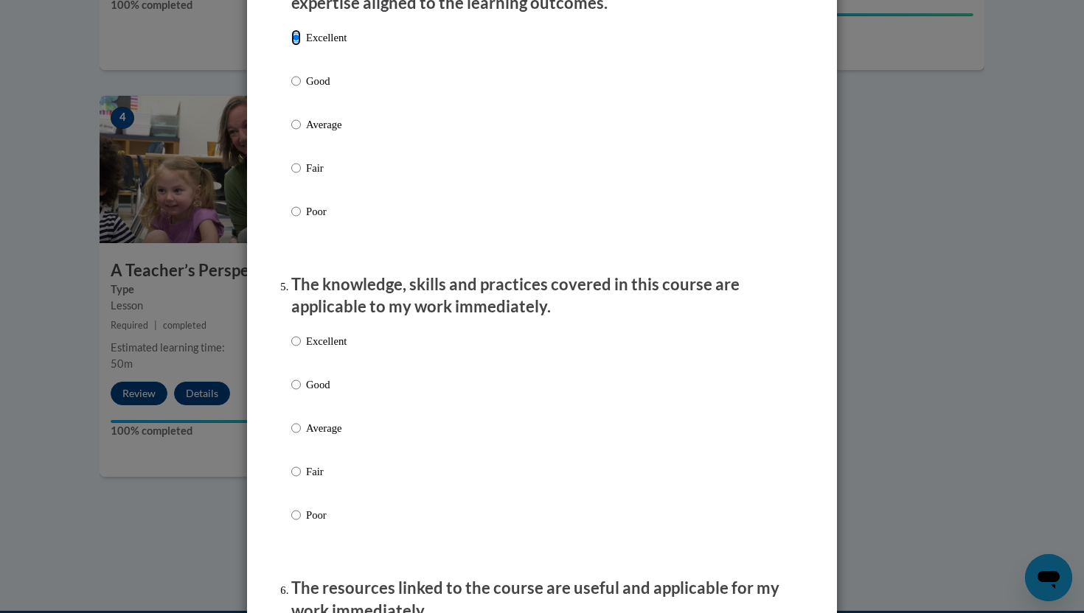
scroll to position [1207, 0]
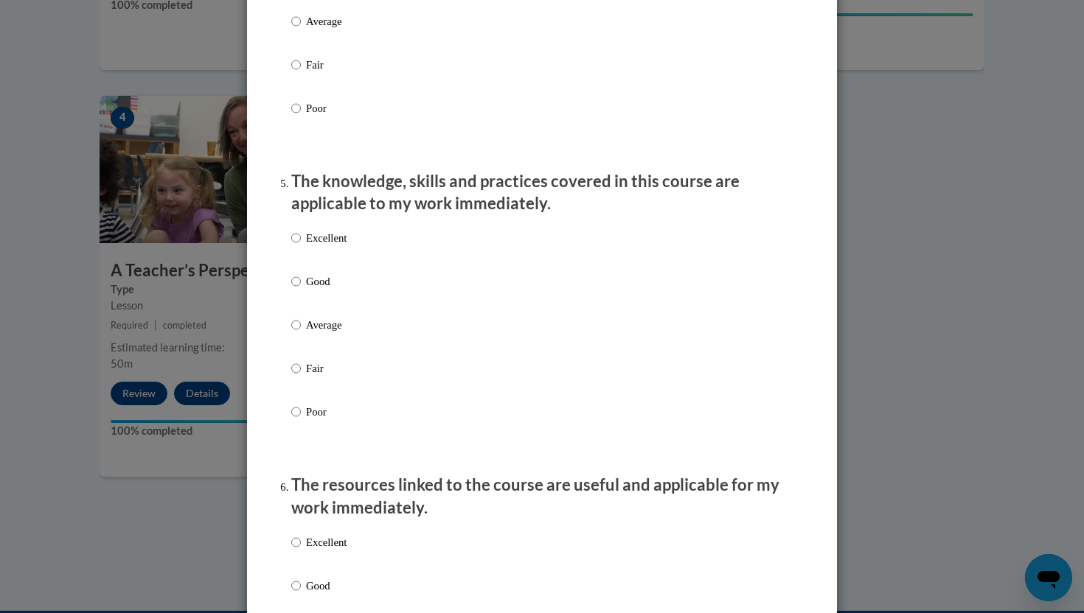
click at [324, 246] on p "Excellent" at bounding box center [326, 238] width 41 height 16
click at [301, 246] on input "Excellent" at bounding box center [296, 238] width 10 height 16
radio input "true"
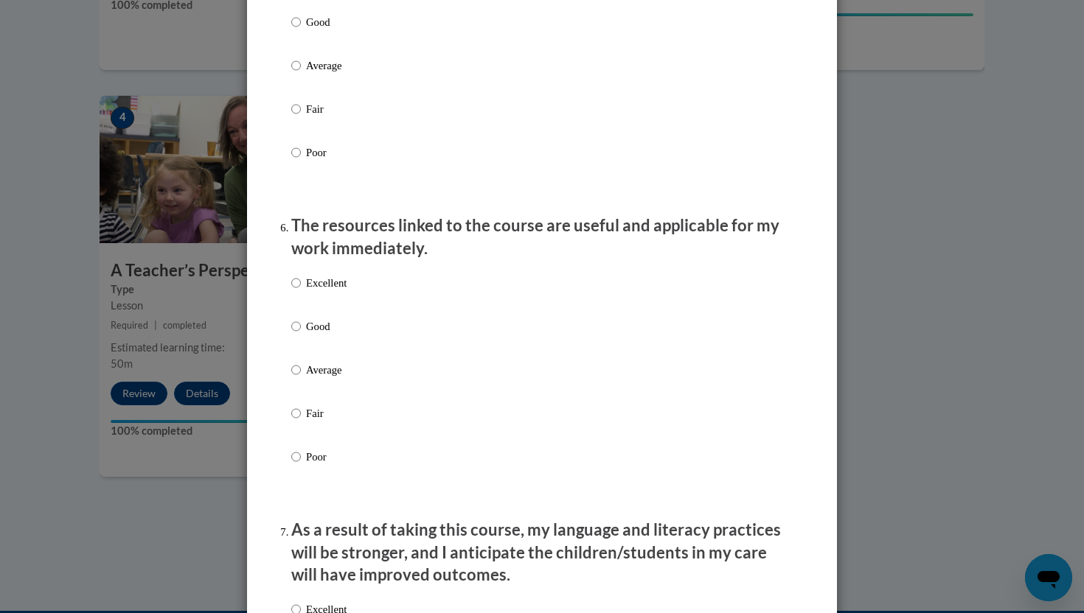
scroll to position [1616, 0]
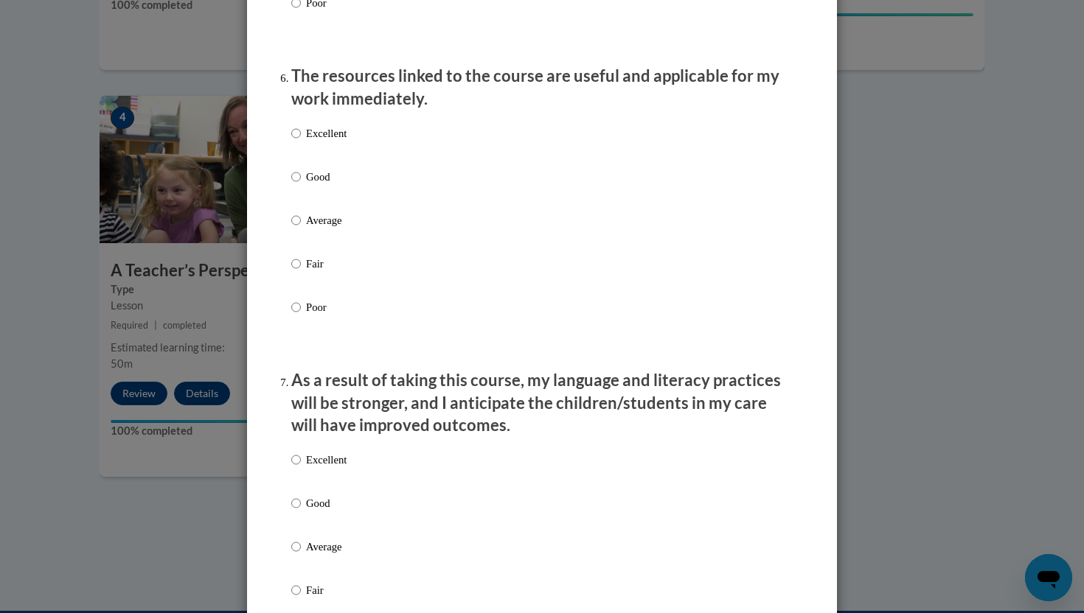
click at [333, 142] on p "Excellent" at bounding box center [326, 133] width 41 height 16
click at [301, 142] on input "Excellent" at bounding box center [296, 133] width 10 height 16
radio input "true"
click at [327, 468] on p "Excellent" at bounding box center [326, 460] width 41 height 16
click at [301, 468] on input "Excellent" at bounding box center [296, 460] width 10 height 16
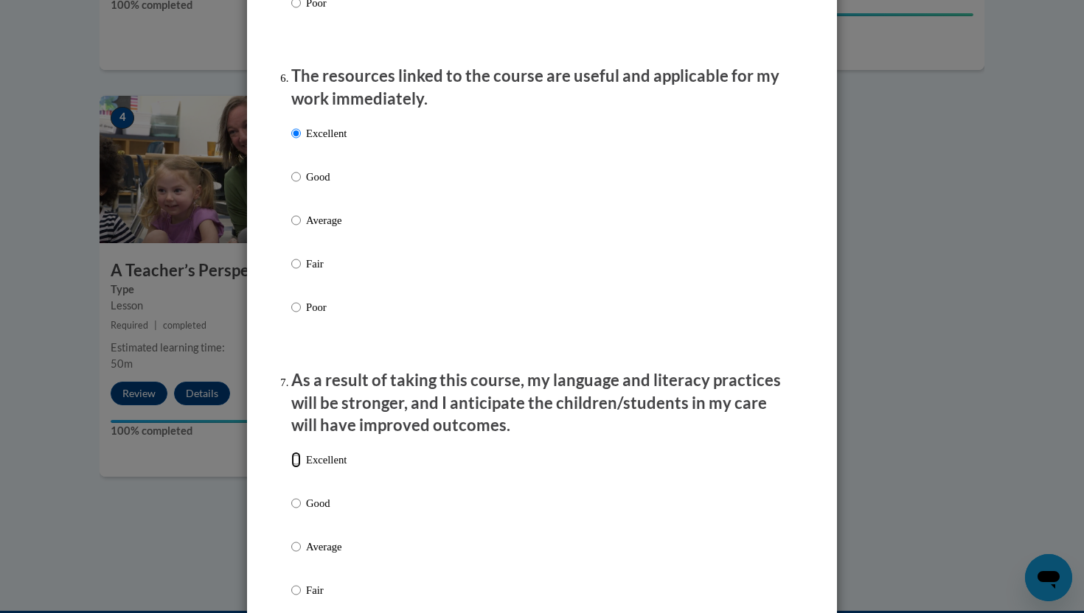
radio input "true"
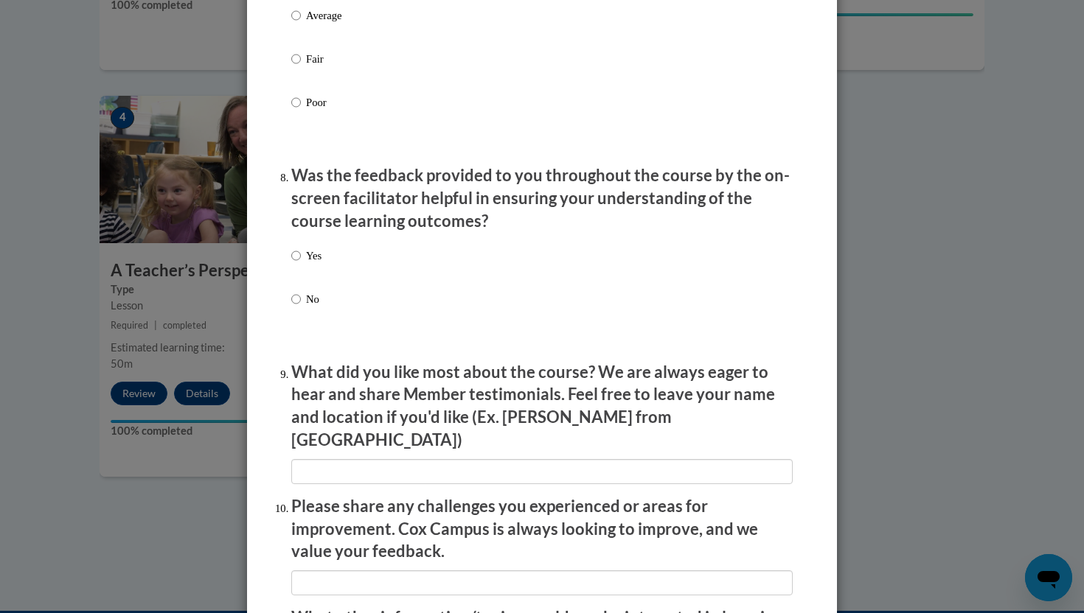
scroll to position [2163, 0]
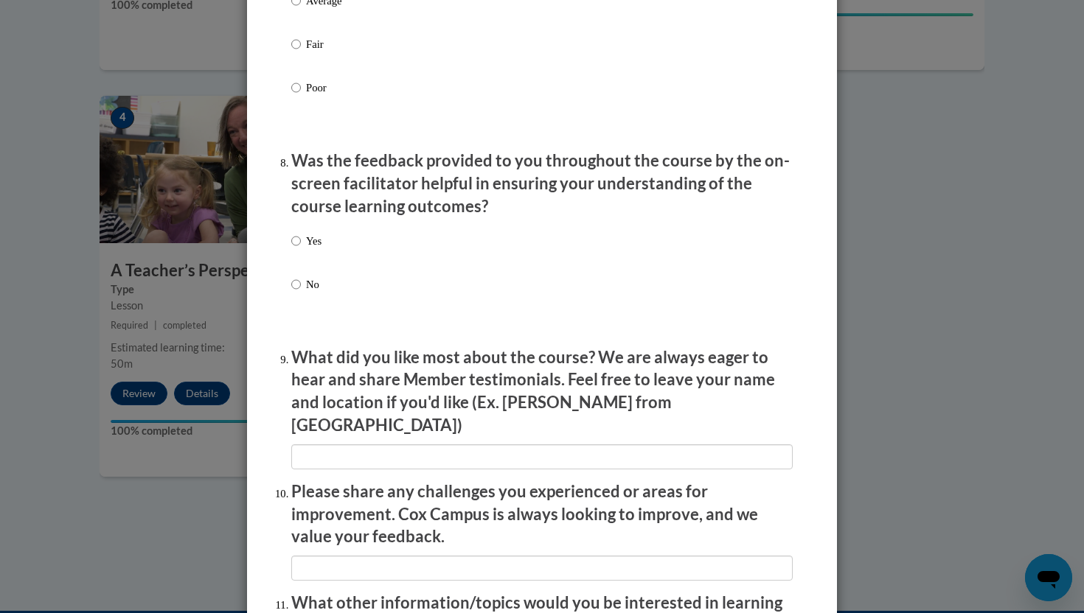
click at [313, 249] on p "Yes" at bounding box center [313, 241] width 15 height 16
click at [301, 249] on input "Yes" at bounding box center [296, 241] width 10 height 16
radio input "true"
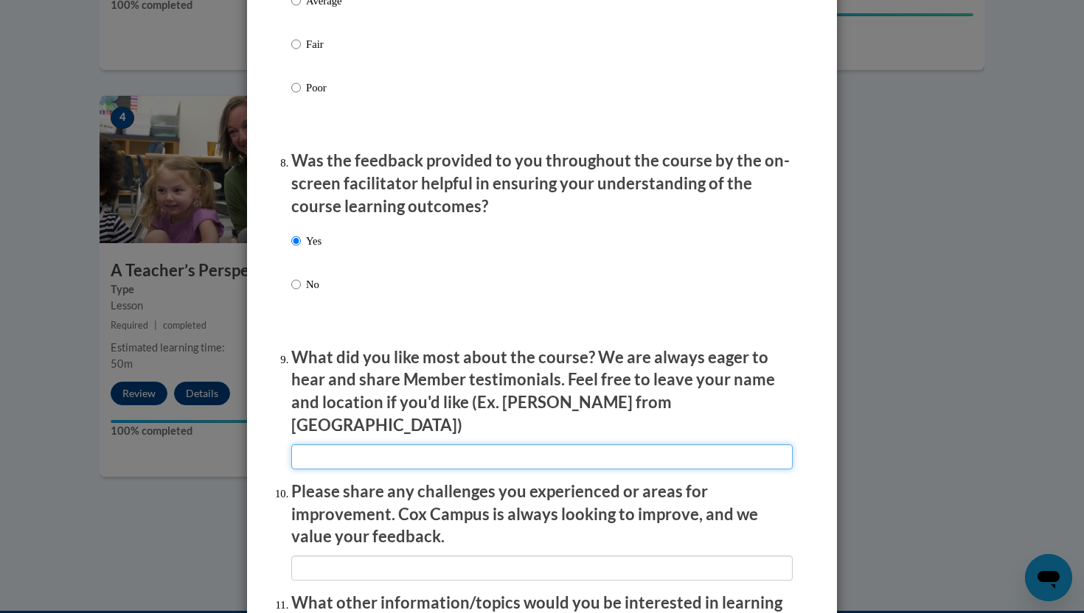
click at [364, 459] on input "textbox" at bounding box center [541, 457] width 501 height 25
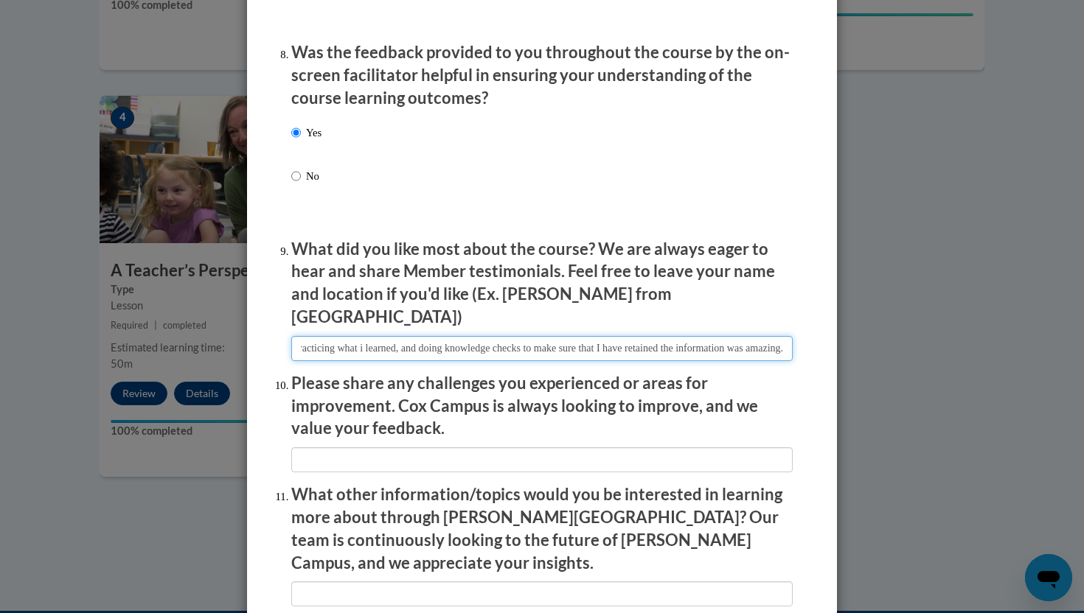
scroll to position [2314, 0]
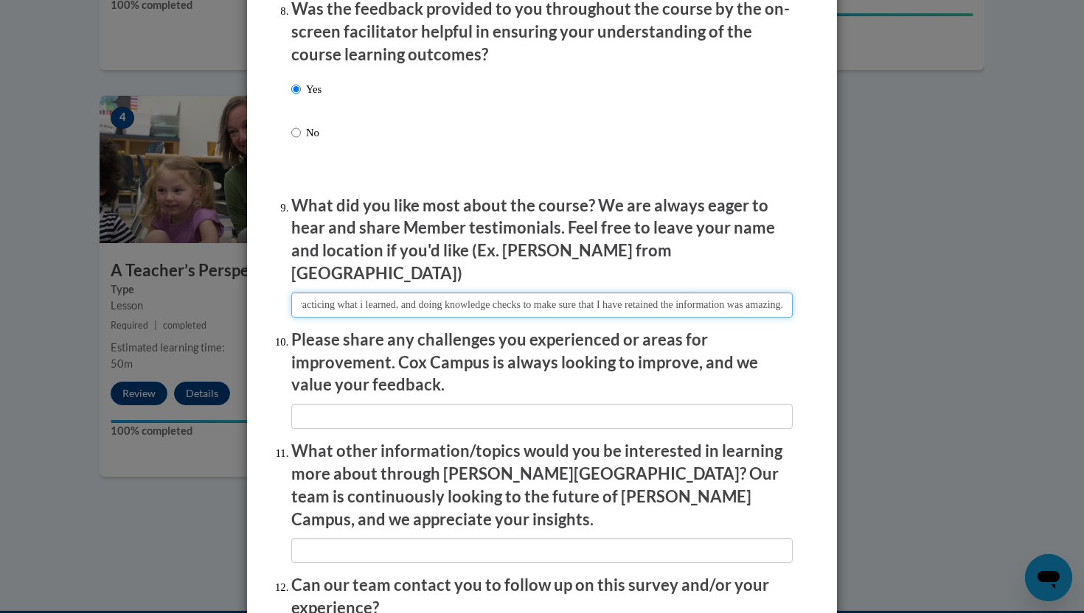
type input "I enjoyed the interactive nature of the course. Watching videos, practicing wha…"
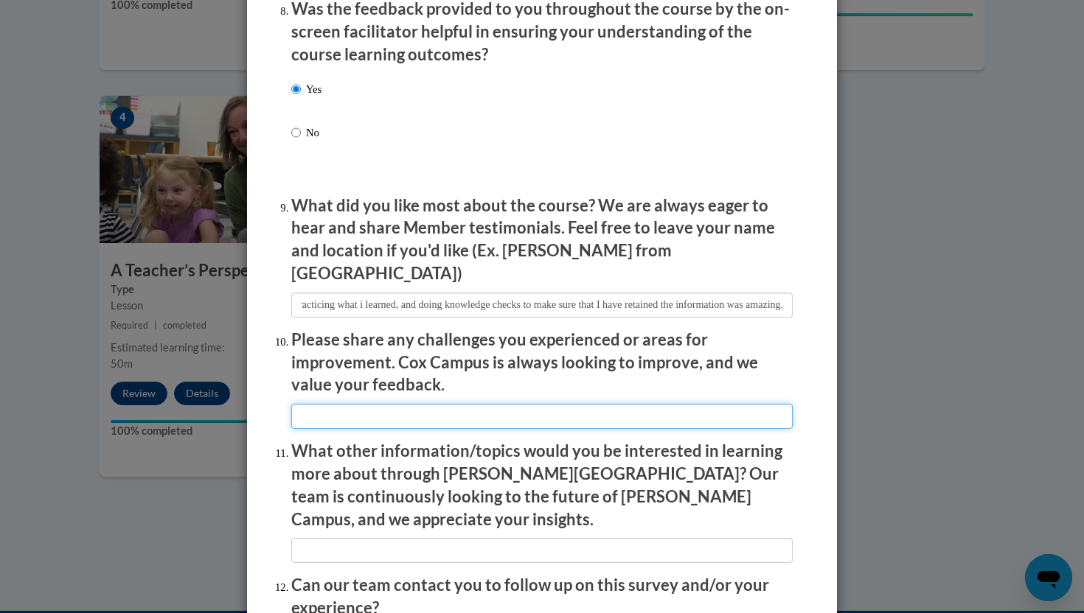
click at [380, 412] on input "textbox" at bounding box center [541, 416] width 501 height 25
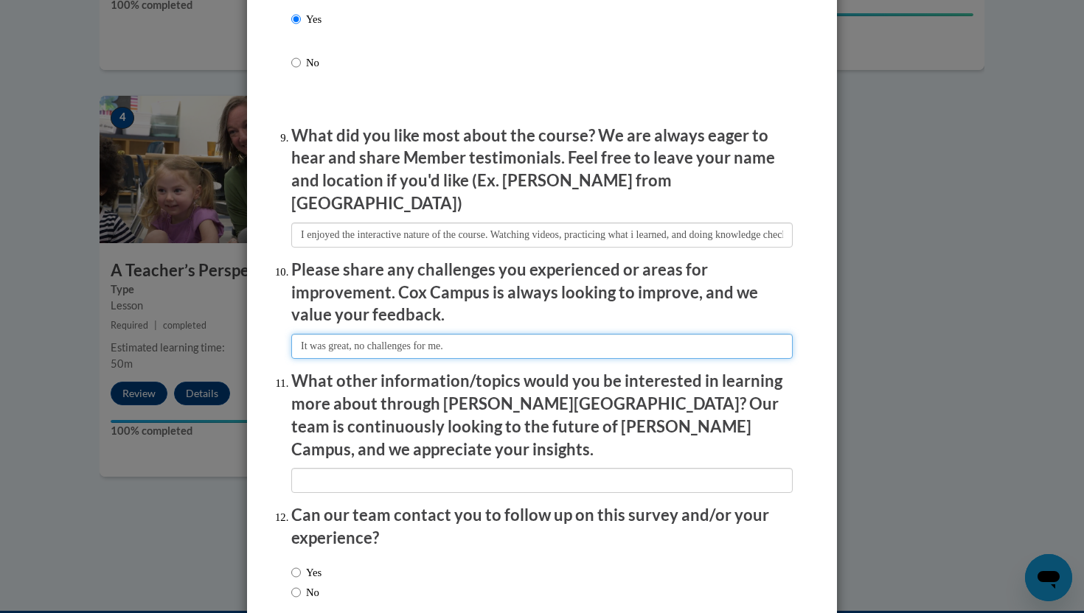
scroll to position [2391, 0]
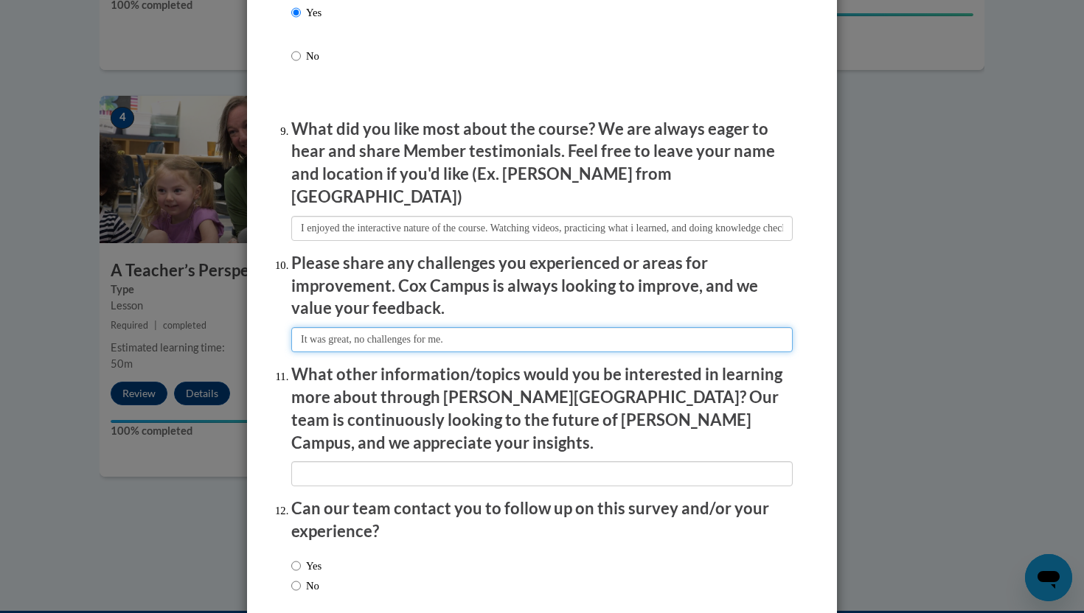
click at [367, 332] on input "textbox" at bounding box center [541, 339] width 501 height 25
type input "It was great. There were no challenges for me."
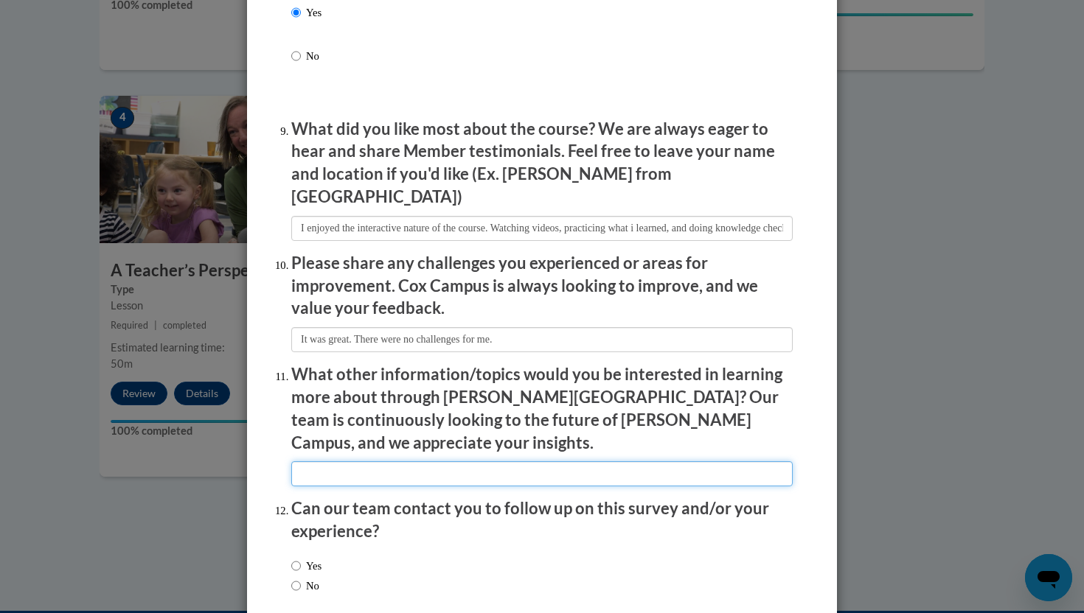
click at [385, 462] on input "textbox" at bounding box center [541, 474] width 501 height 25
type input "how to create an inclusive and adaptive environment for neurodivergent youth."
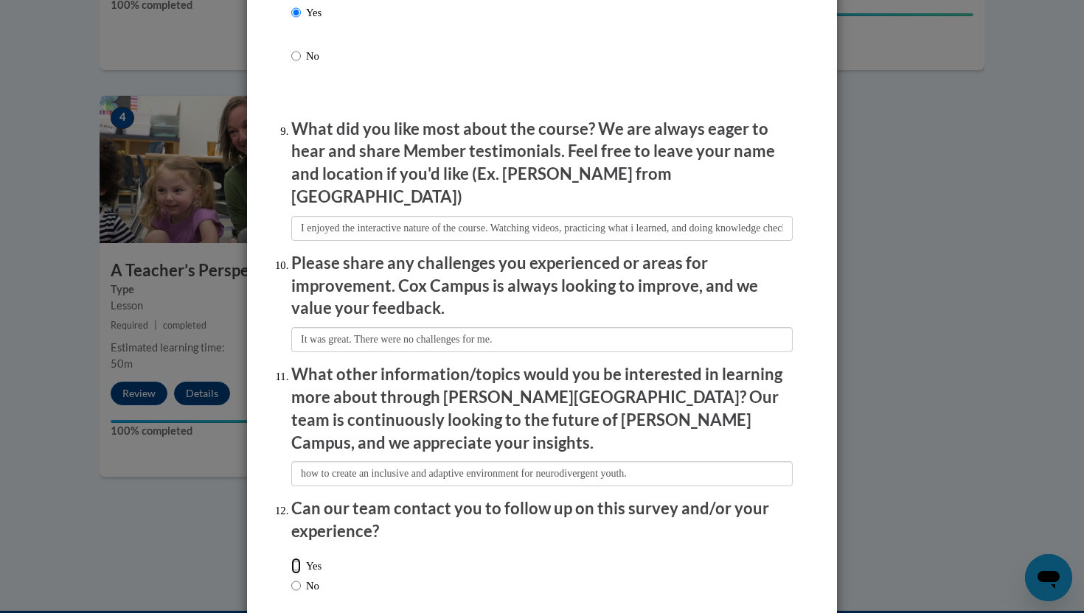
click at [295, 558] on input "Yes" at bounding box center [296, 566] width 10 height 16
radio input "true"
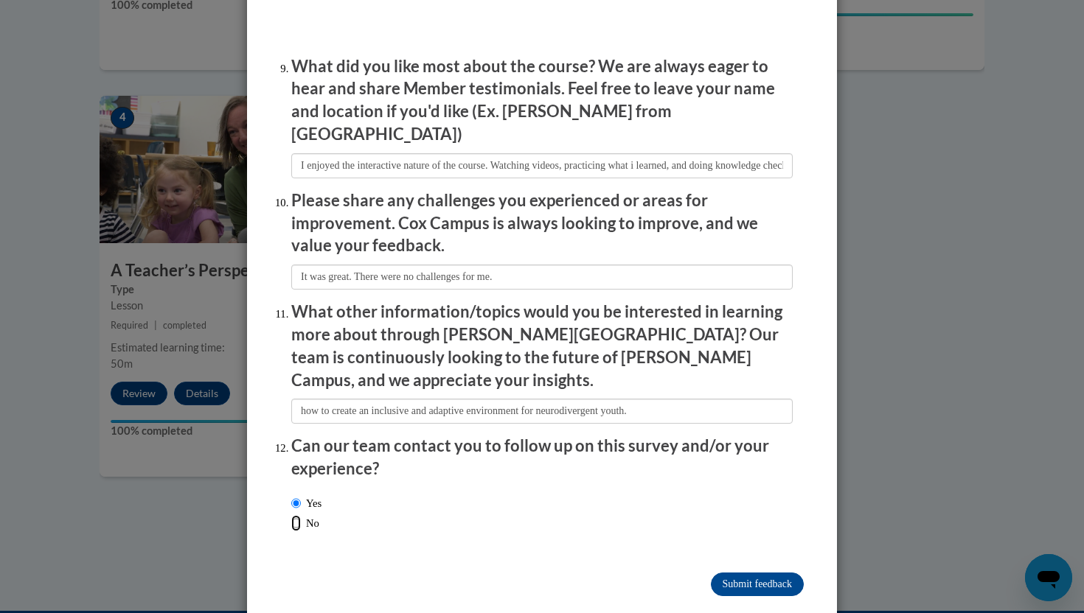
click at [298, 515] on input "No" at bounding box center [296, 523] width 10 height 16
radio input "true"
click at [303, 495] on label "Yes" at bounding box center [306, 503] width 30 height 16
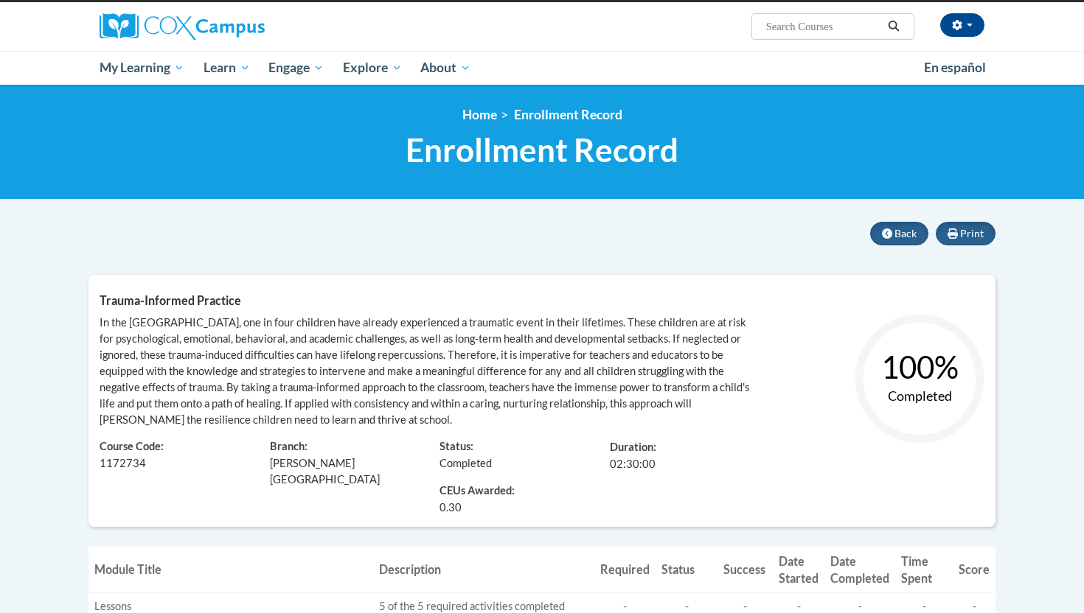
scroll to position [18, 0]
